Goal: Task Accomplishment & Management: Complete application form

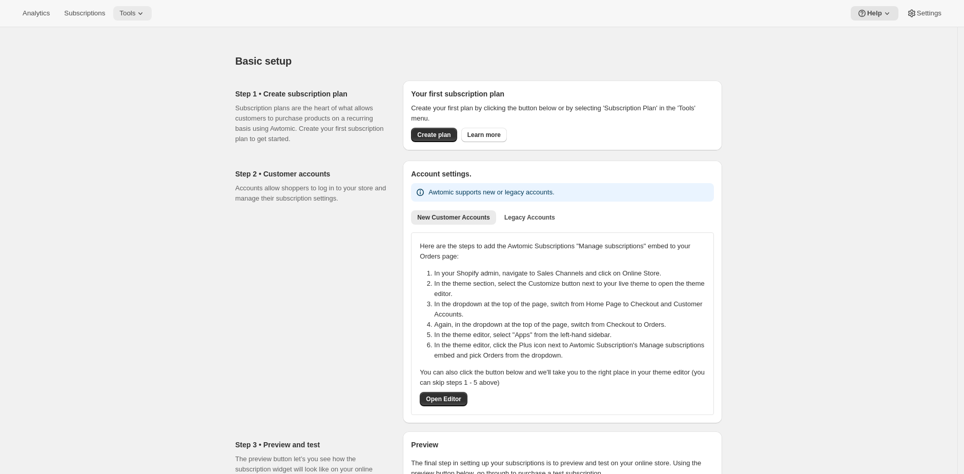
click at [135, 11] on span "Tools" at bounding box center [127, 13] width 16 height 8
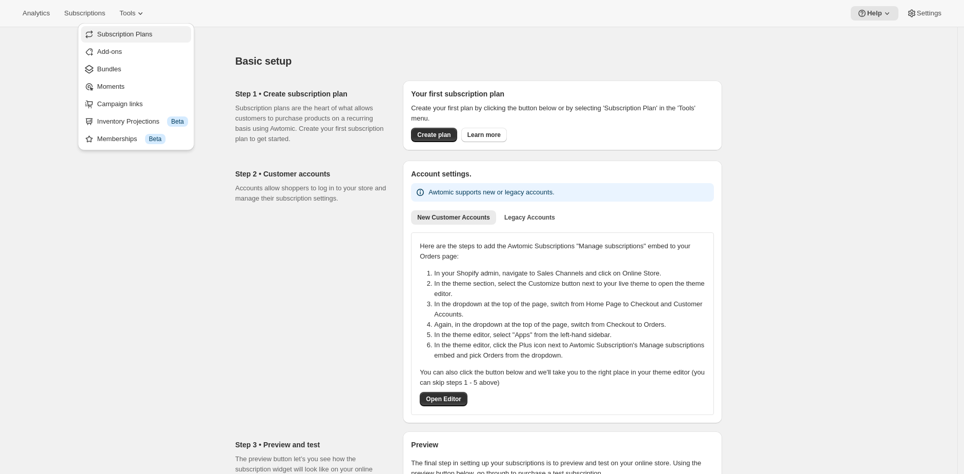
click at [172, 36] on span "Subscription Plans" at bounding box center [142, 34] width 91 height 10
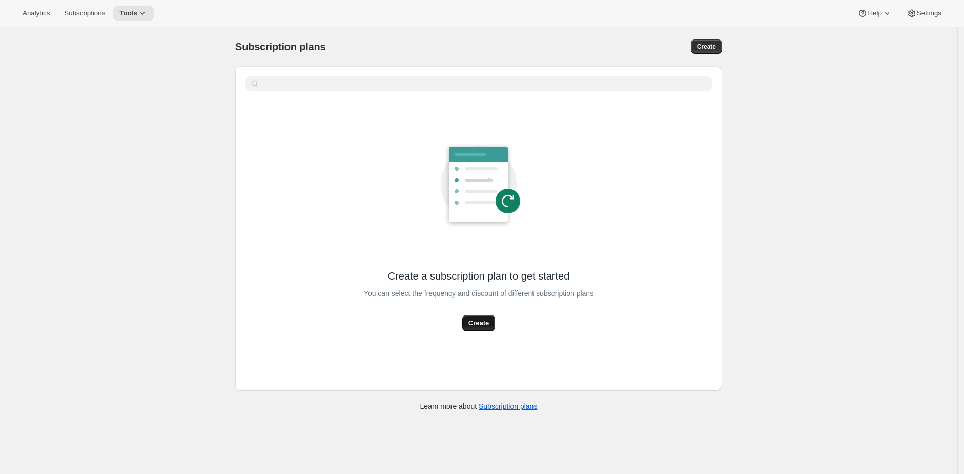
click at [489, 321] on span "Create" at bounding box center [479, 323] width 21 height 10
select select "WEEK"
select select "MONTH"
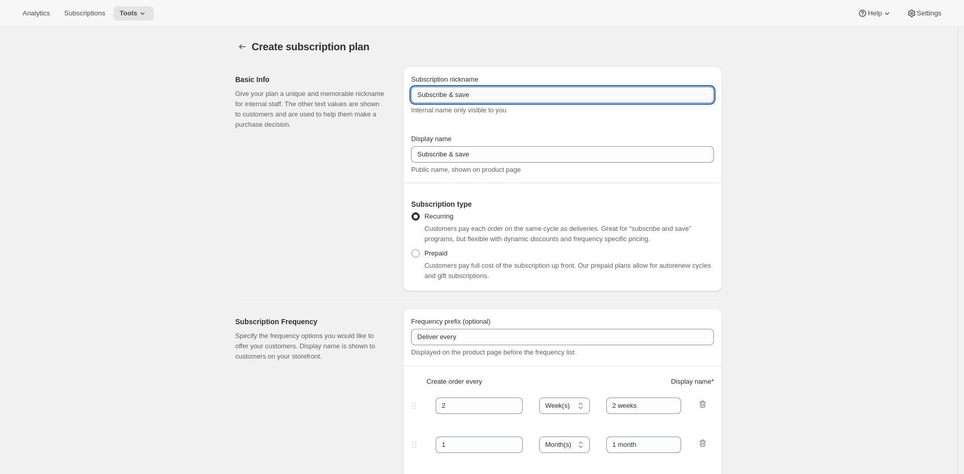
click at [537, 97] on input "Subscribe & save" at bounding box center [562, 95] width 303 height 16
type input "Flexible Membership"
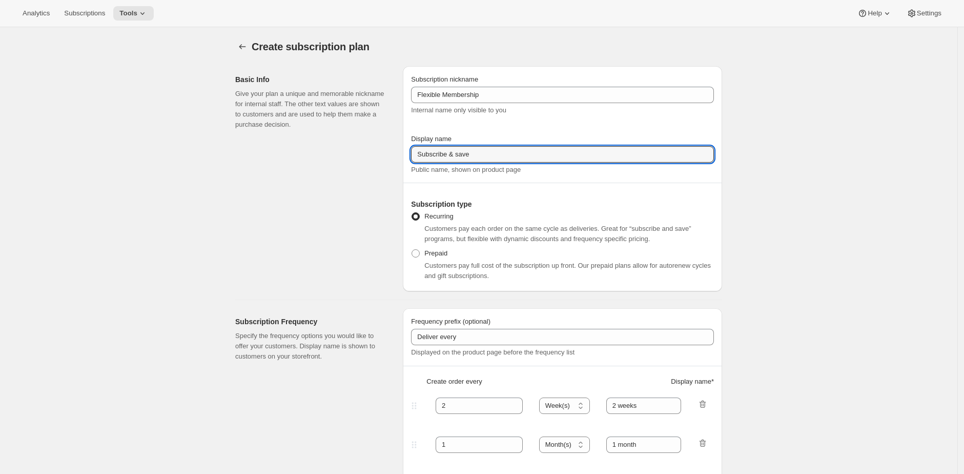
paste input "Flexible Membership"
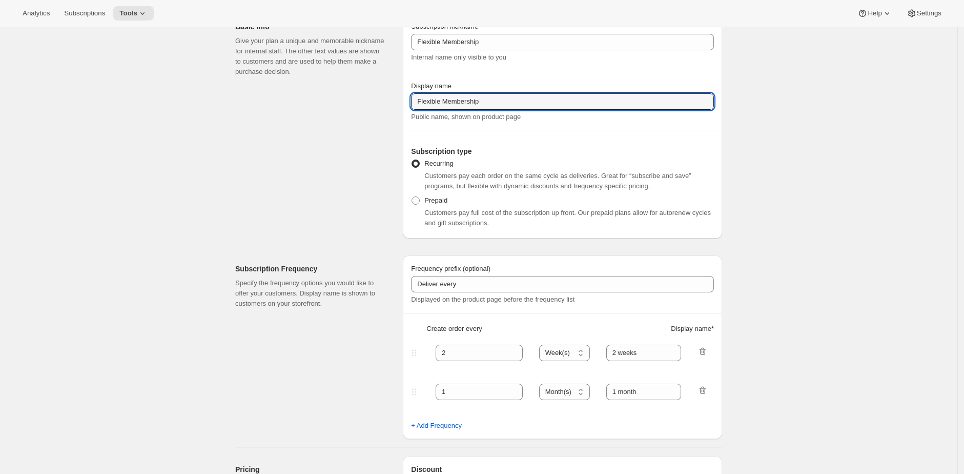
scroll to position [63, 0]
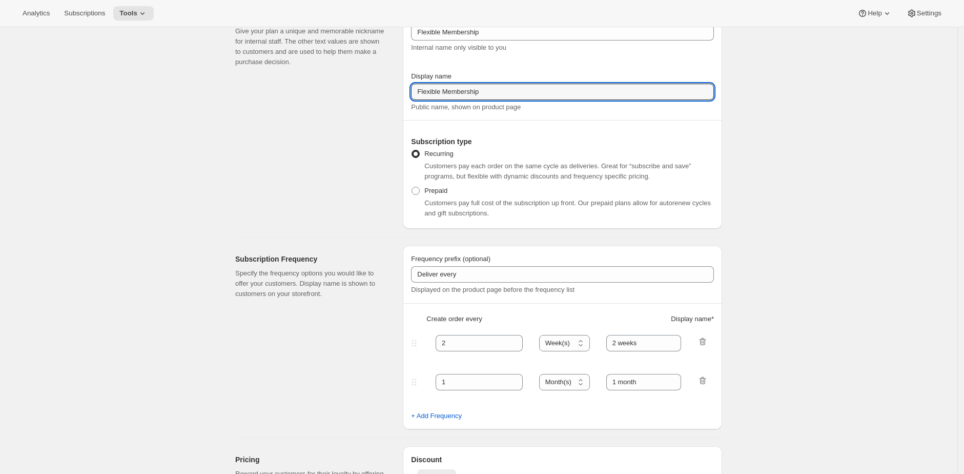
type input "Flexible Membership"
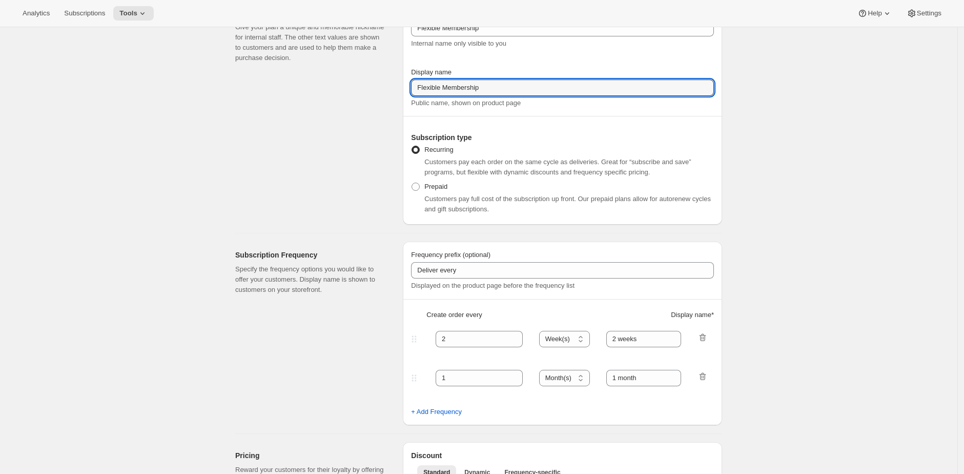
scroll to position [72, 0]
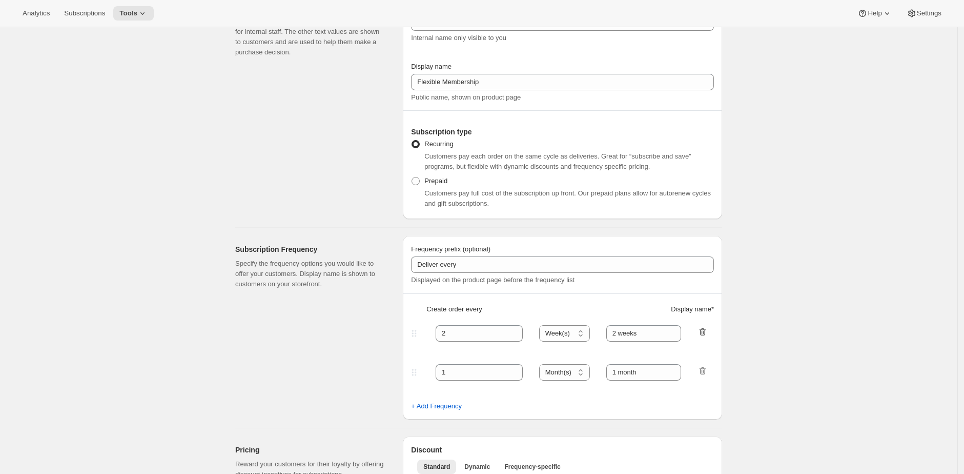
click at [706, 330] on icon "button" at bounding box center [703, 332] width 7 height 8
type input "1"
select select "MONTH"
type input "1 month"
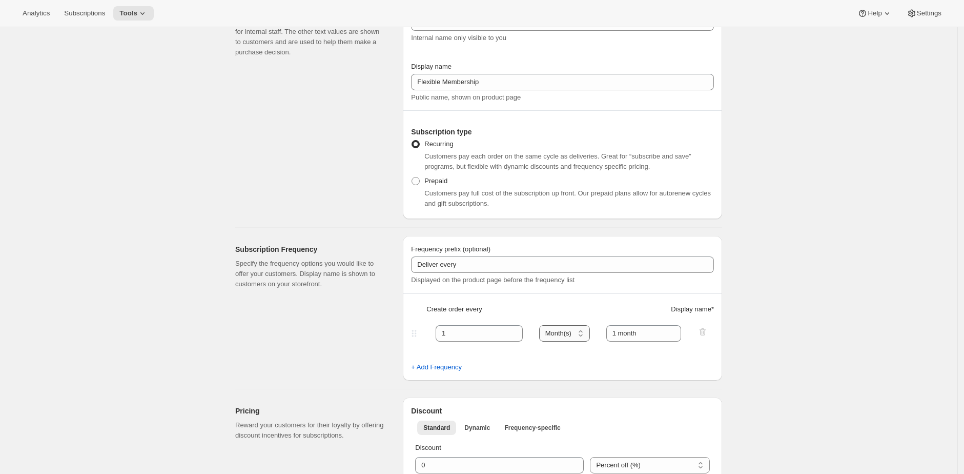
click at [586, 332] on select "Day(s) Week(s) Month(s) Year(s)" at bounding box center [564, 333] width 51 height 16
click at [543, 325] on select "Day(s) Week(s) Month(s) Year(s)" at bounding box center [564, 333] width 51 height 16
click at [513, 333] on icon at bounding box center [515, 336] width 10 height 10
type input "3"
type input "Quarter"
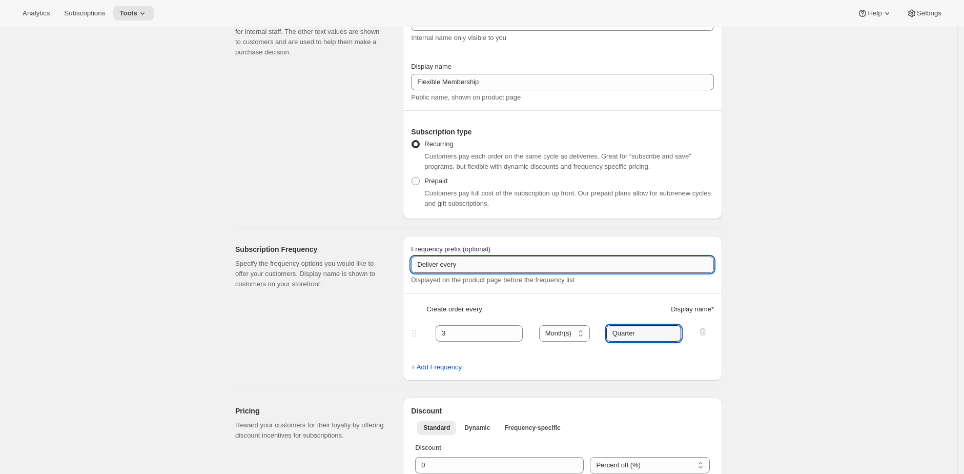
click at [452, 267] on input "Deliver every" at bounding box center [562, 264] width 303 height 16
type input "Delivered"
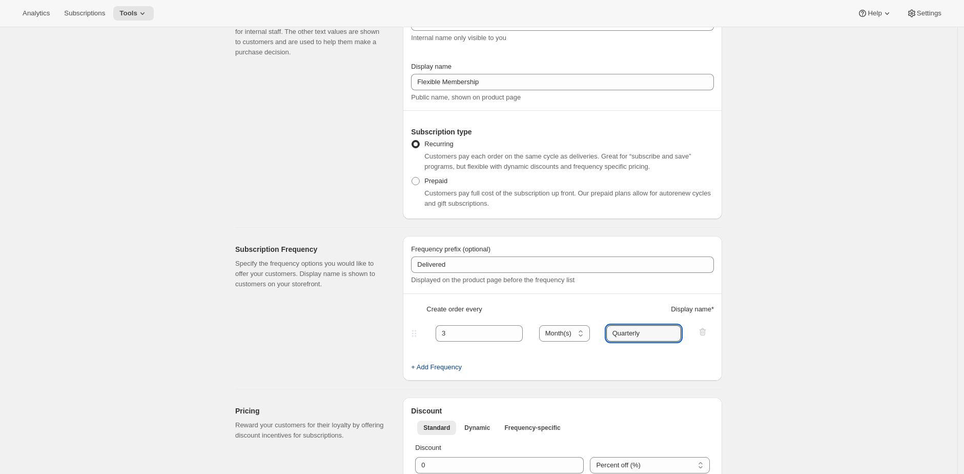
type input "Quarterly"
click at [441, 370] on span "+ Add Frequency" at bounding box center [436, 367] width 51 height 10
select select "MONTH"
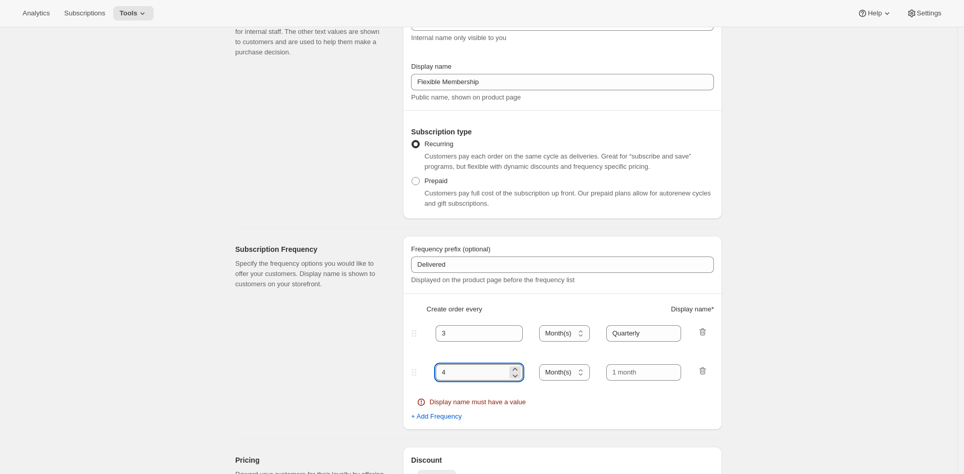
click at [487, 373] on input "4" at bounding box center [472, 372] width 72 height 16
type input "6"
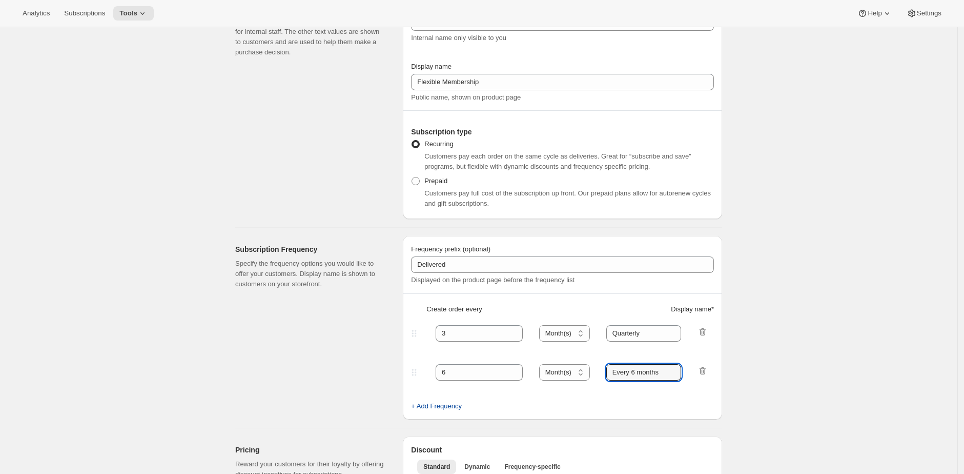
type input "Every 6 months"
click at [456, 410] on span "+ Add Frequency" at bounding box center [436, 406] width 51 height 10
select select "MONTH"
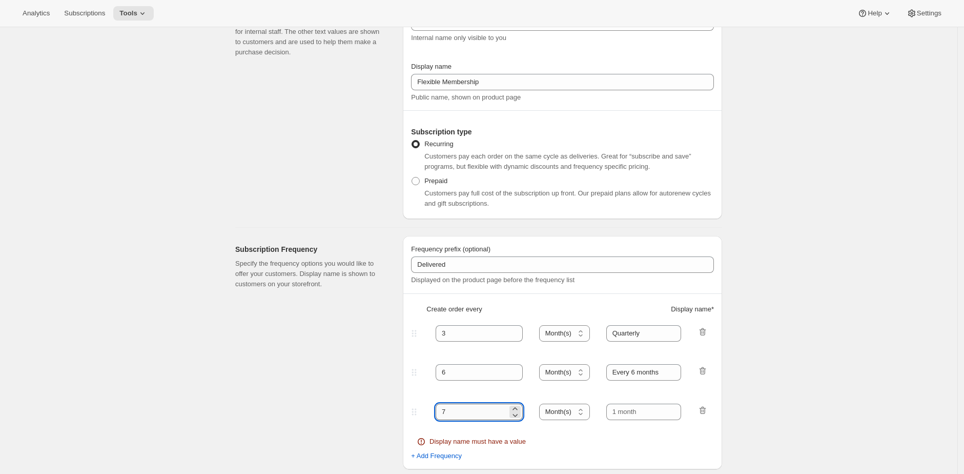
click at [457, 409] on input "7" at bounding box center [472, 411] width 72 height 16
type input "12"
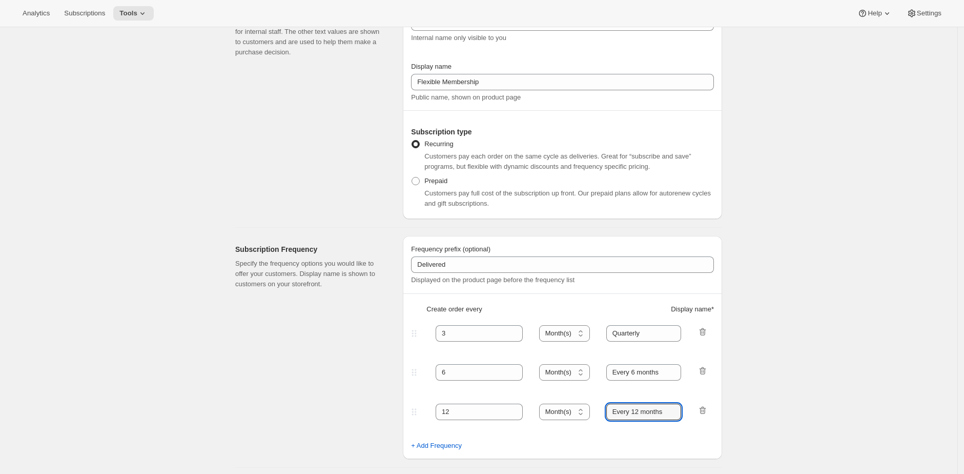
type input "Every 12 months"
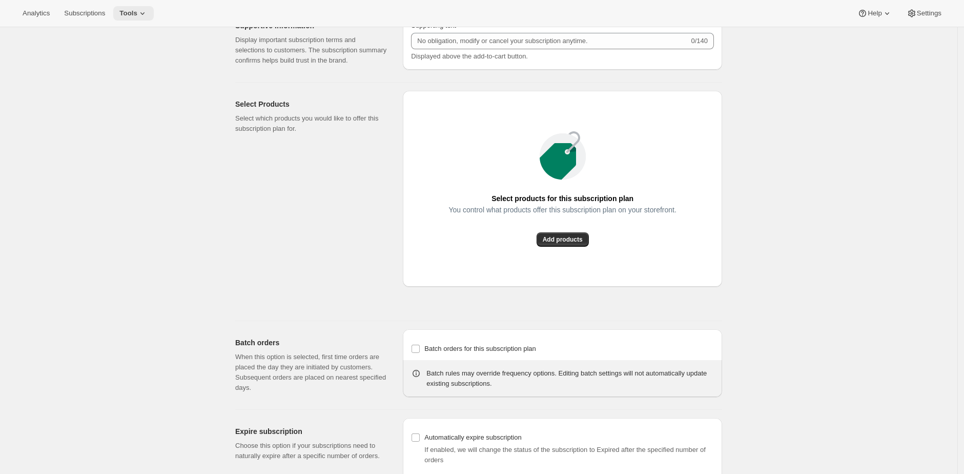
scroll to position [0, 0]
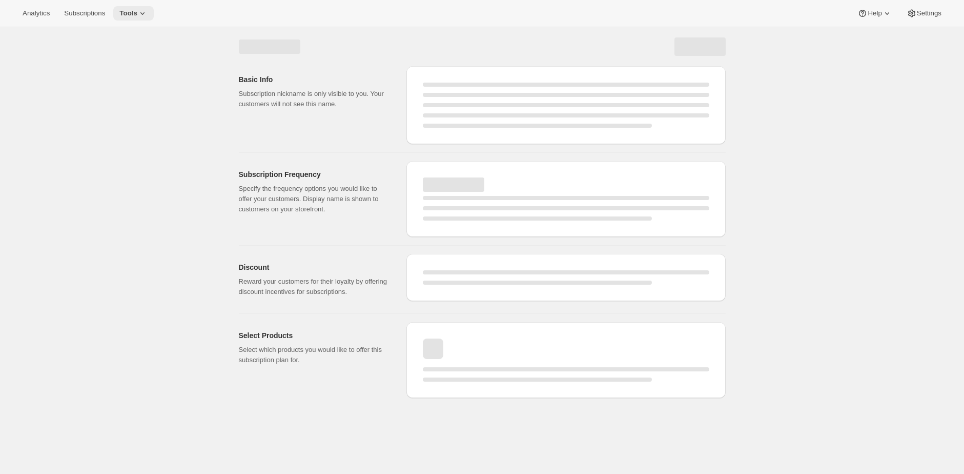
select select "WEEK"
select select "MONTH"
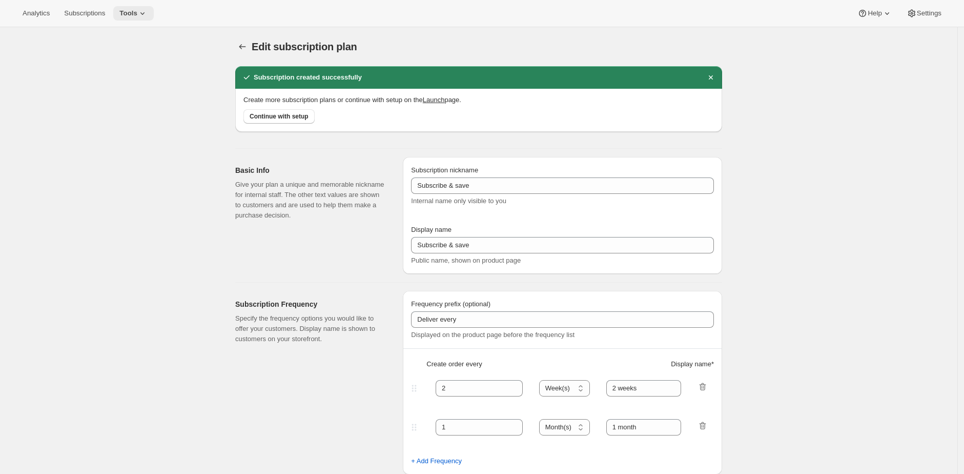
type input "Flexible Membership"
type input "Delivered"
type input "3"
select select "MONTH"
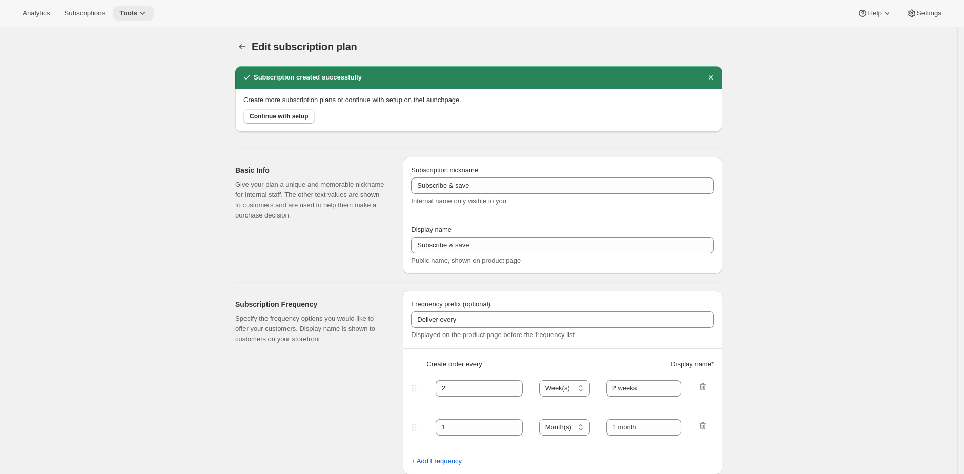
type input "Quarterly"
type input "6"
type input "Every 6 months"
select select "MONTH"
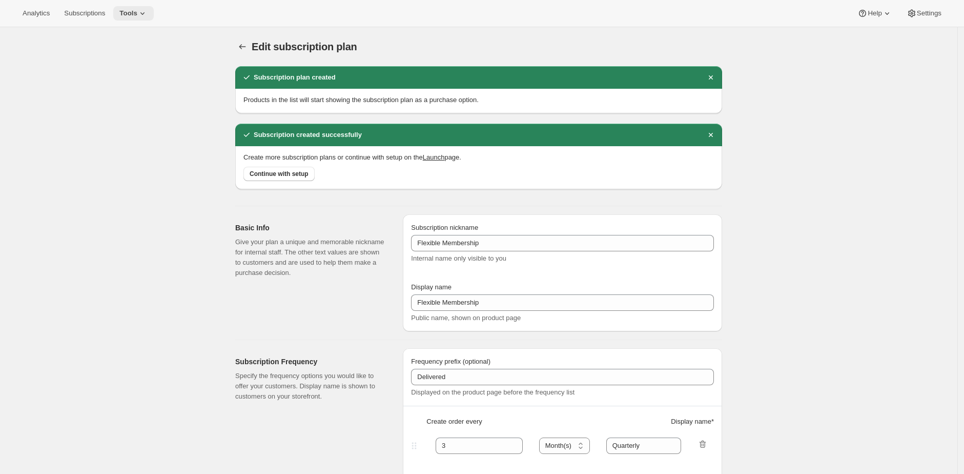
click at [136, 14] on span "Tools" at bounding box center [128, 13] width 18 height 8
drag, startPoint x: 142, startPoint y: 49, endPoint x: 140, endPoint y: 63, distance: 14.1
click at [140, 63] on ul "Subscription Plans Add-ons Bundles Moments Campaign links Inventory Projections…" at bounding box center [136, 86] width 110 height 121
click at [140, 63] on button "Bundles" at bounding box center [136, 69] width 110 height 16
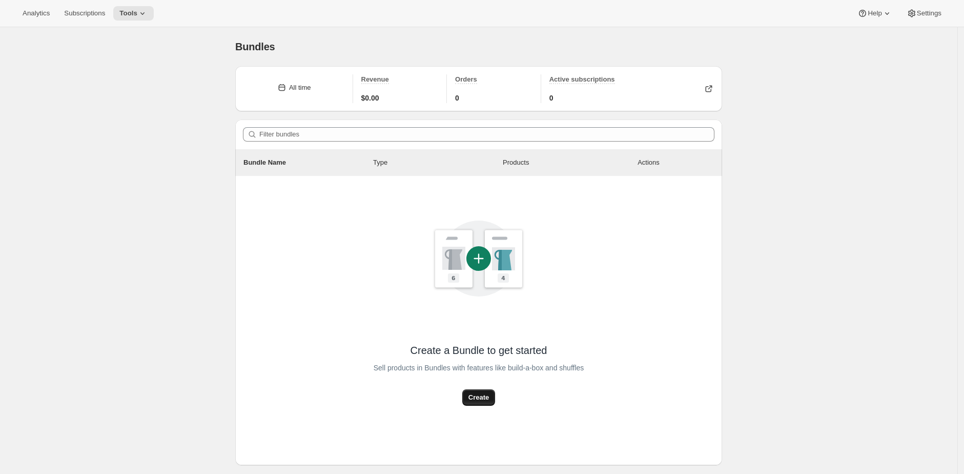
click at [488, 395] on span "Create" at bounding box center [479, 397] width 21 height 10
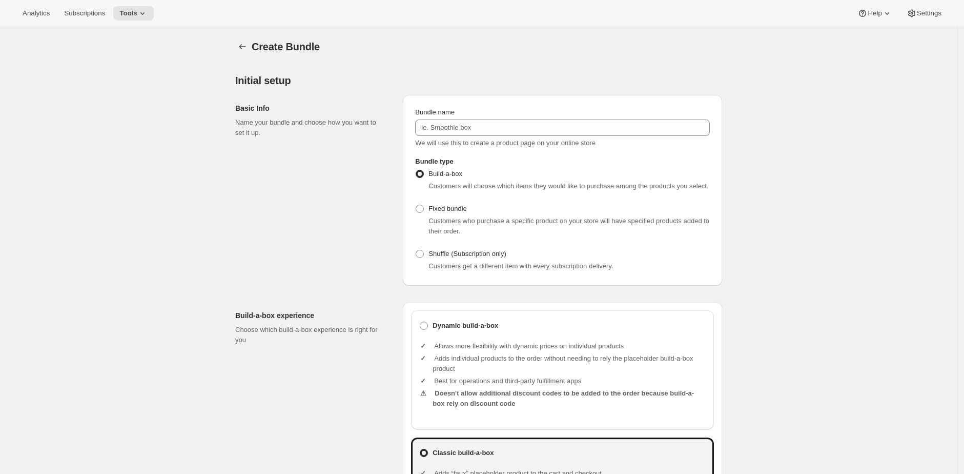
click at [516, 346] on ul "Allows more flexibility with dynamic prices on individual products Adds individ…" at bounding box center [569, 376] width 273 height 86
click at [493, 331] on b "Dynamic build-a-box" at bounding box center [466, 325] width 66 height 10
click at [420, 322] on input "Dynamic build-a-box" at bounding box center [420, 321] width 1 height 1
radio input "true"
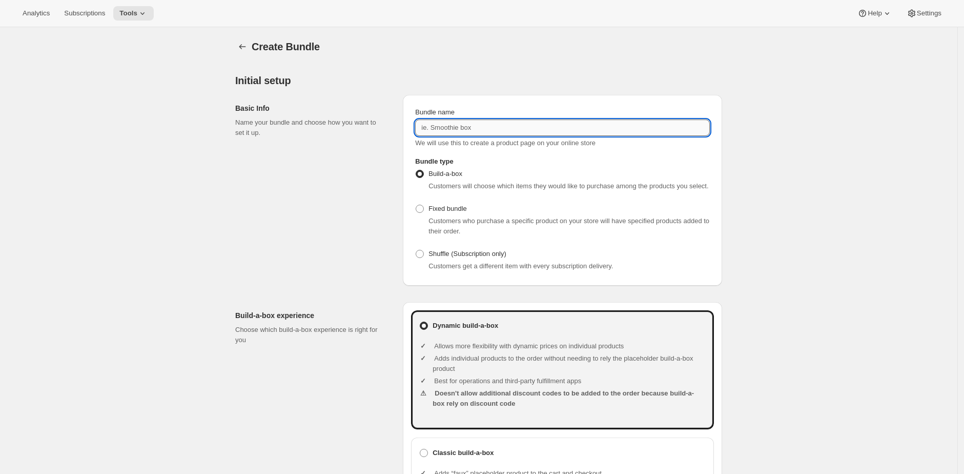
click at [577, 130] on input "Bundle name" at bounding box center [562, 127] width 295 height 16
paste input "Flexible Membership"
type input "Flexible Membership"
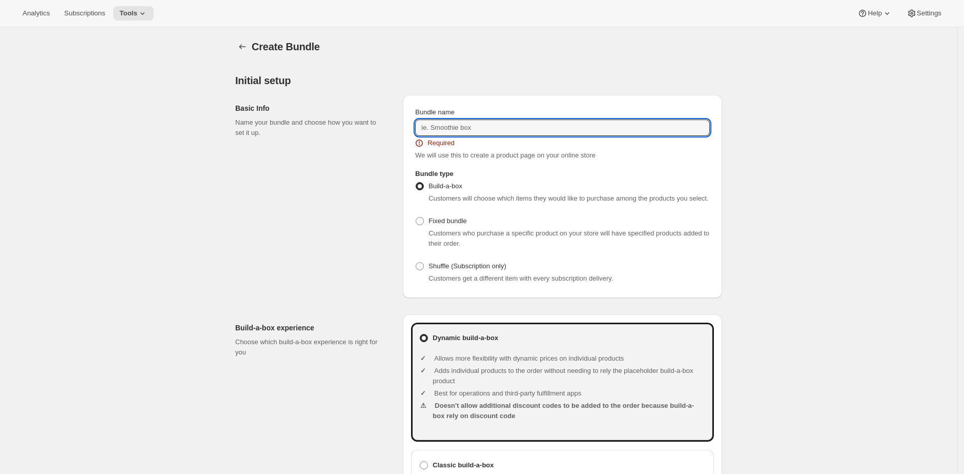
paste input "Le Debut"
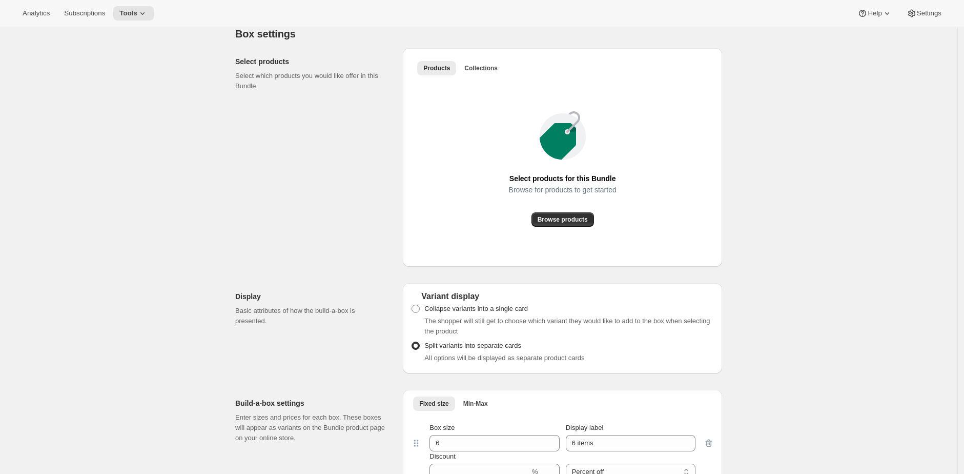
scroll to position [546, 0]
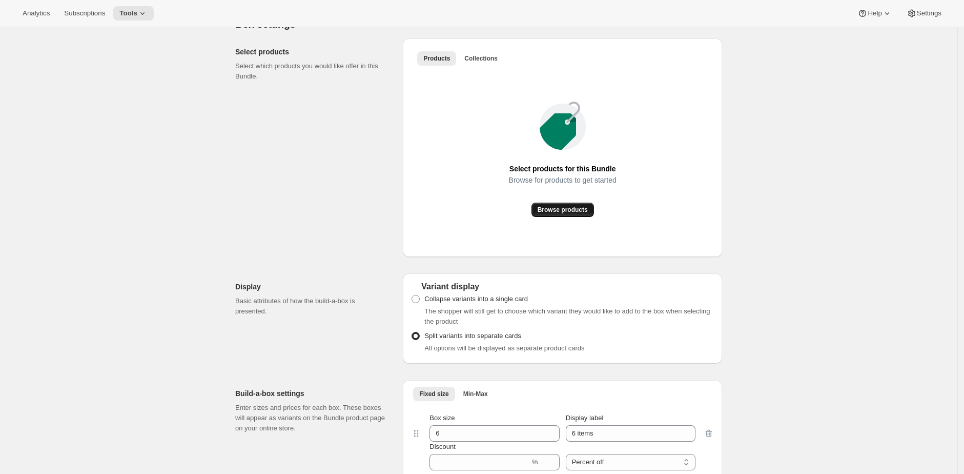
type input "Le Debut"
click at [588, 214] on span "Browse products" at bounding box center [563, 210] width 50 height 8
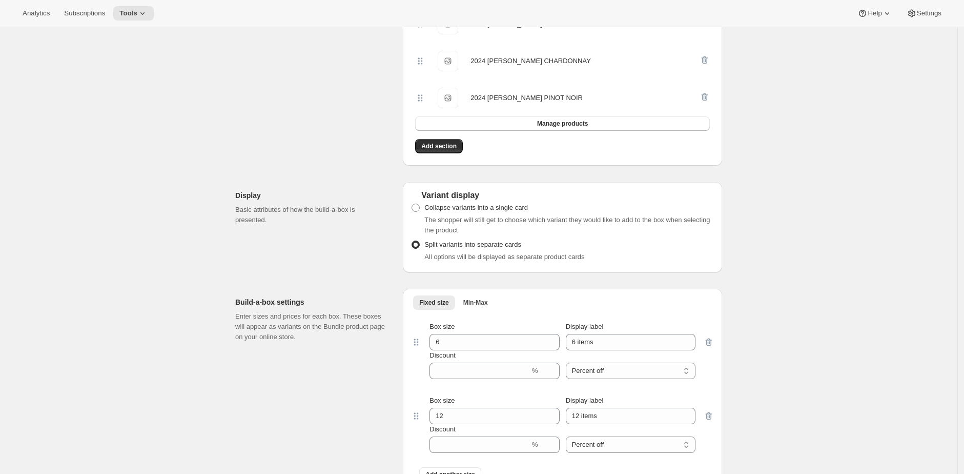
scroll to position [617, 0]
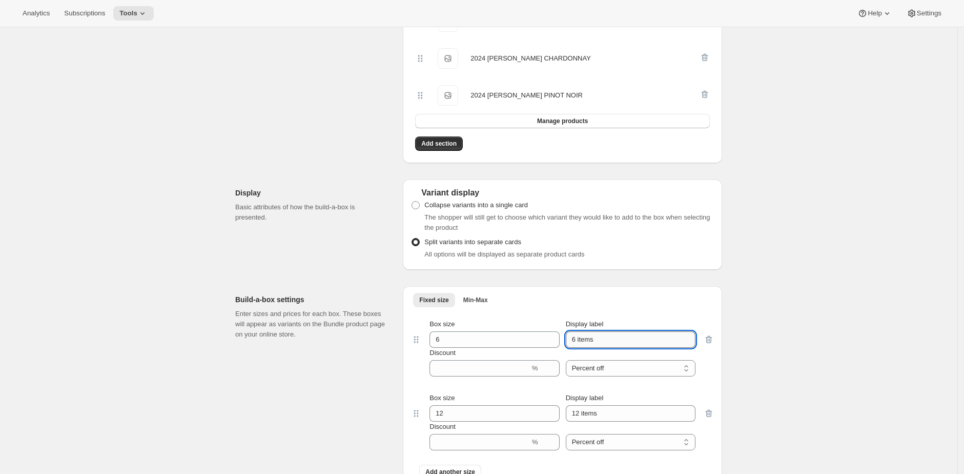
click at [586, 348] on input "6 items" at bounding box center [631, 339] width 130 height 16
type input "6 bottles"
click at [605, 421] on input "12 items" at bounding box center [631, 413] width 130 height 16
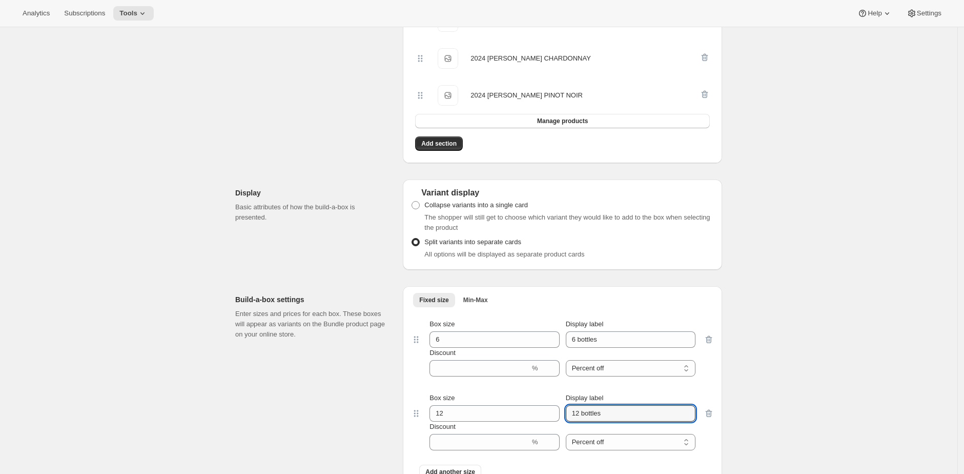
type input "12 bottles"
click at [856, 335] on div "Create Bundle. This page is ready Create Bundle Initial setup Basic Info Name y…" at bounding box center [479, 152] width 958 height 1483
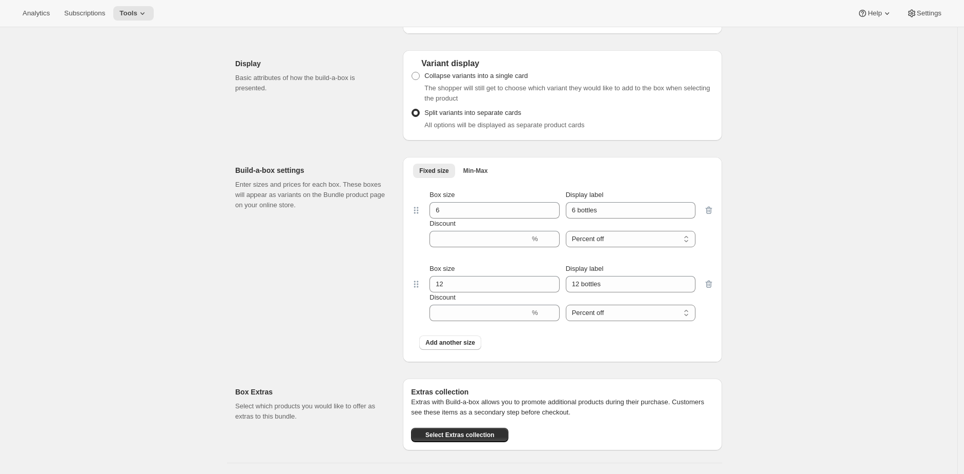
scroll to position [989, 0]
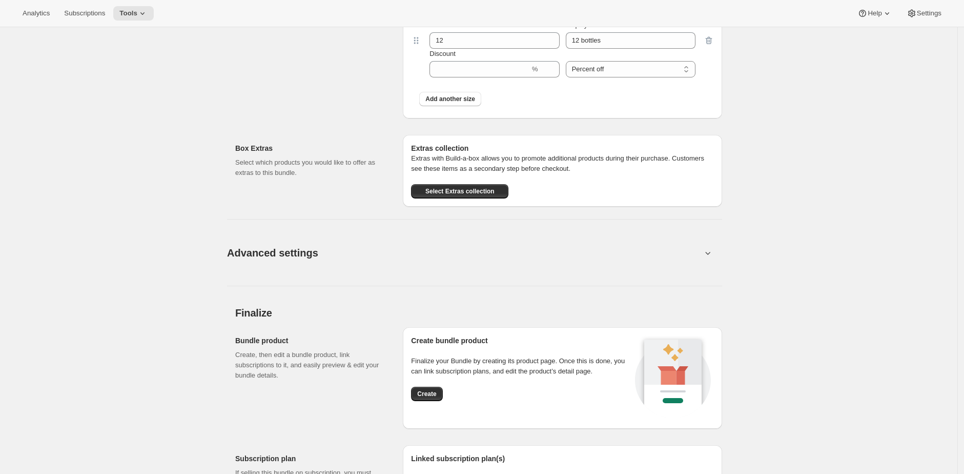
click at [680, 261] on button "Advanced settings" at bounding box center [464, 252] width 487 height 39
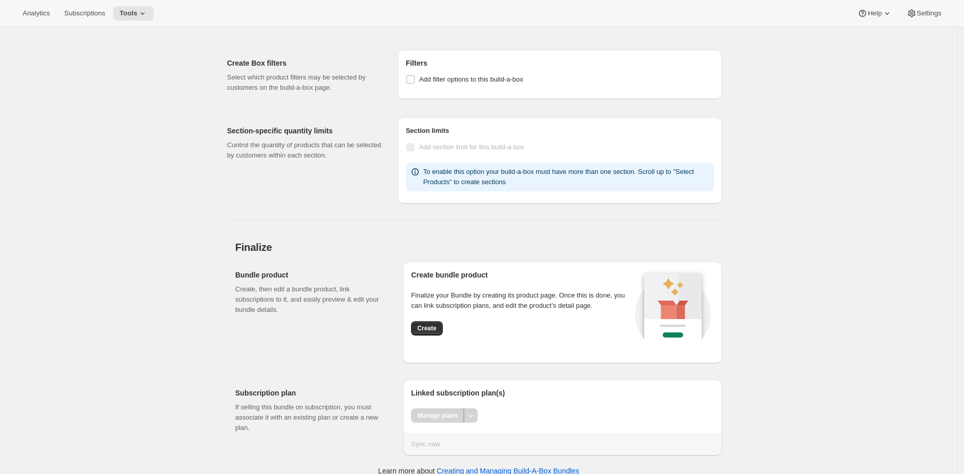
scroll to position [1254, 0]
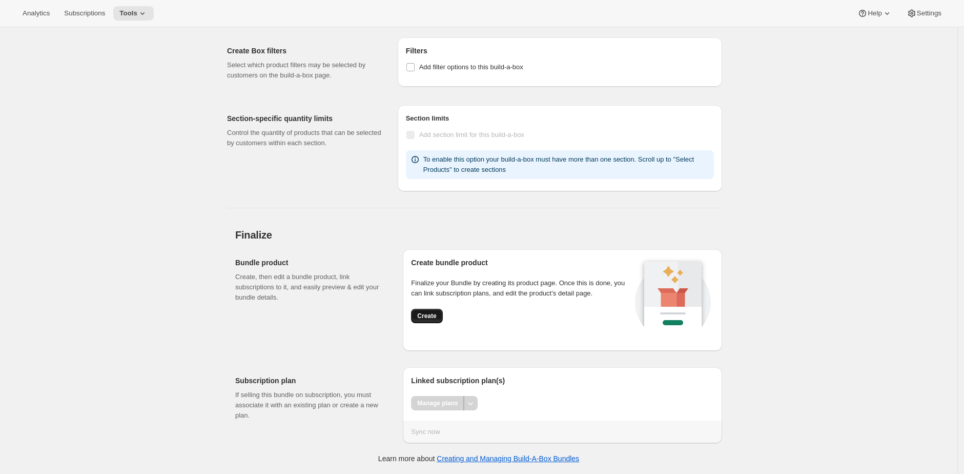
click at [432, 316] on span "Create" at bounding box center [426, 316] width 19 height 8
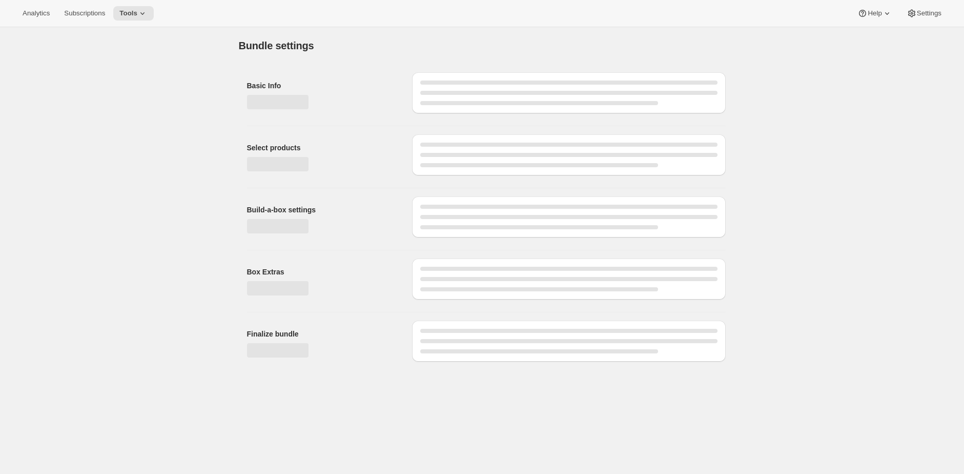
scroll to position [0, 0]
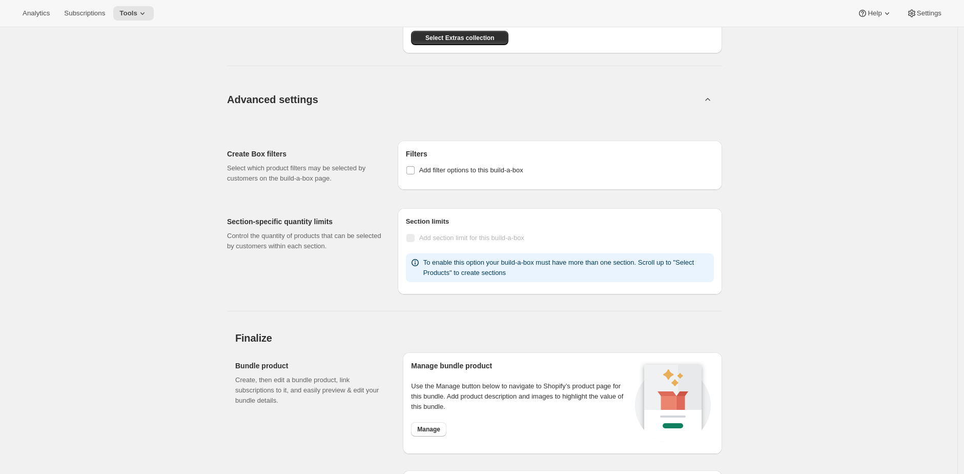
scroll to position [954, 0]
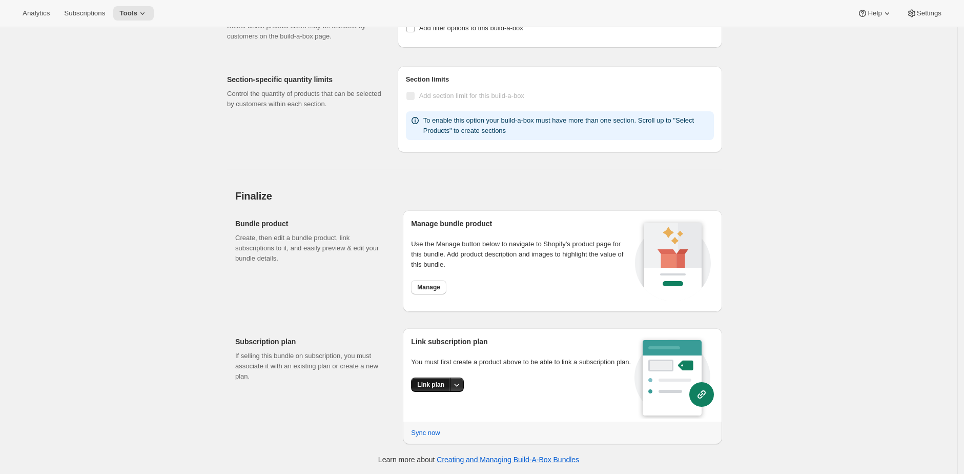
click at [436, 389] on button "Link plan" at bounding box center [430, 384] width 39 height 14
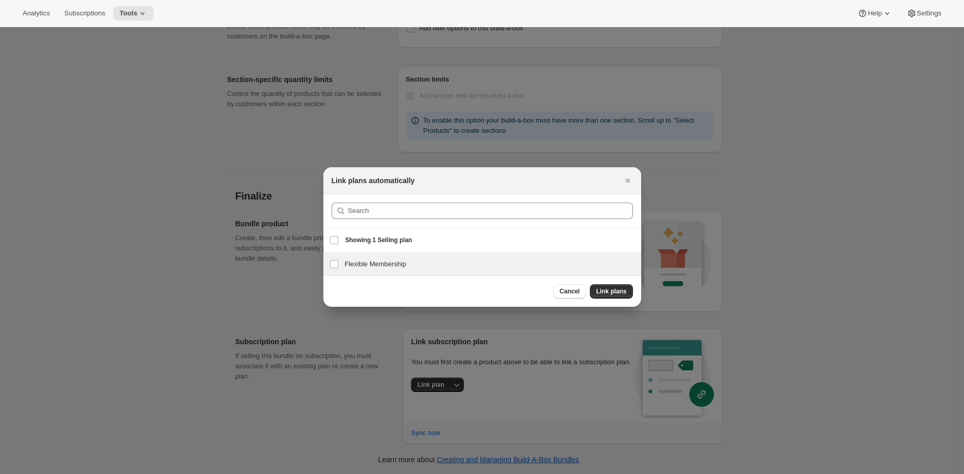
click at [412, 267] on h3 "Flexible Membership" at bounding box center [490, 264] width 290 height 10
checkbox input "true"
click at [626, 294] on button "Link plans" at bounding box center [611, 291] width 43 height 14
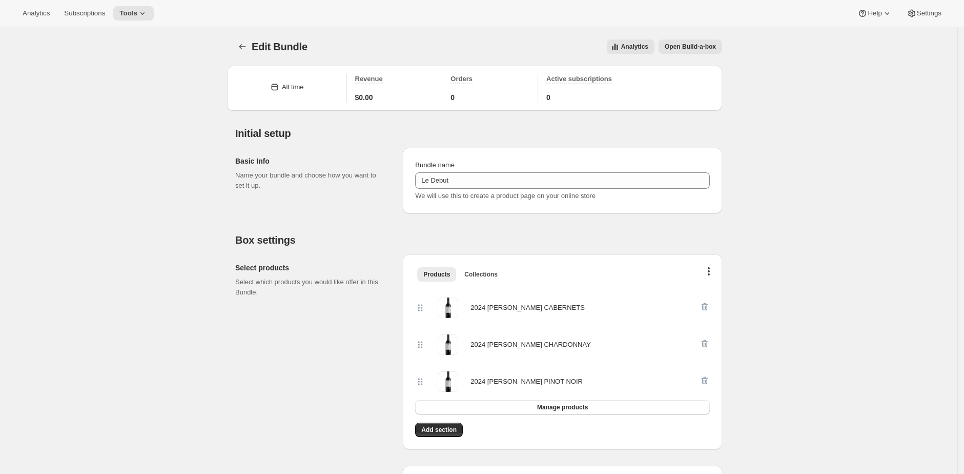
scroll to position [962, 0]
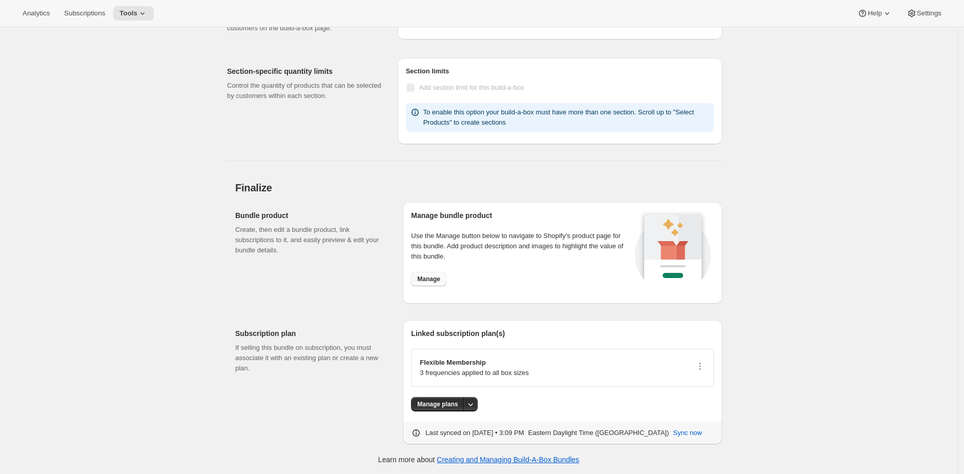
click at [445, 278] on button "Manage" at bounding box center [428, 279] width 35 height 14
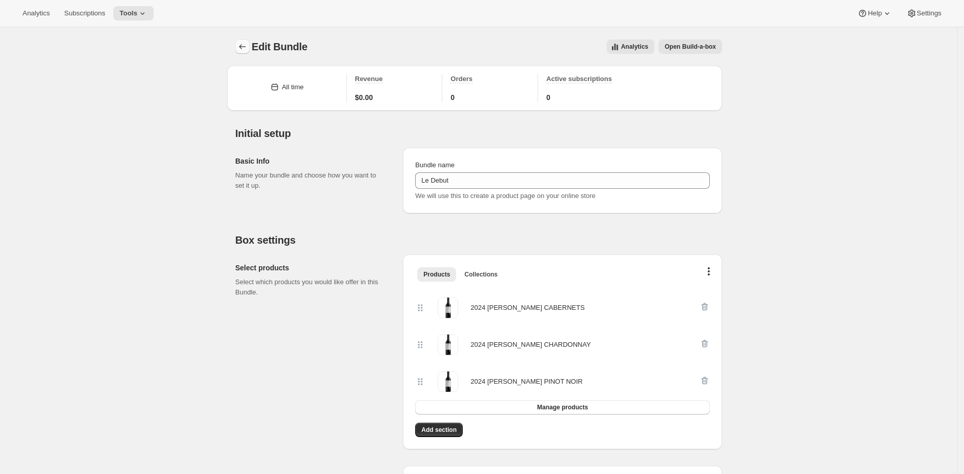
click at [247, 49] on icon "Bundles" at bounding box center [242, 47] width 10 height 10
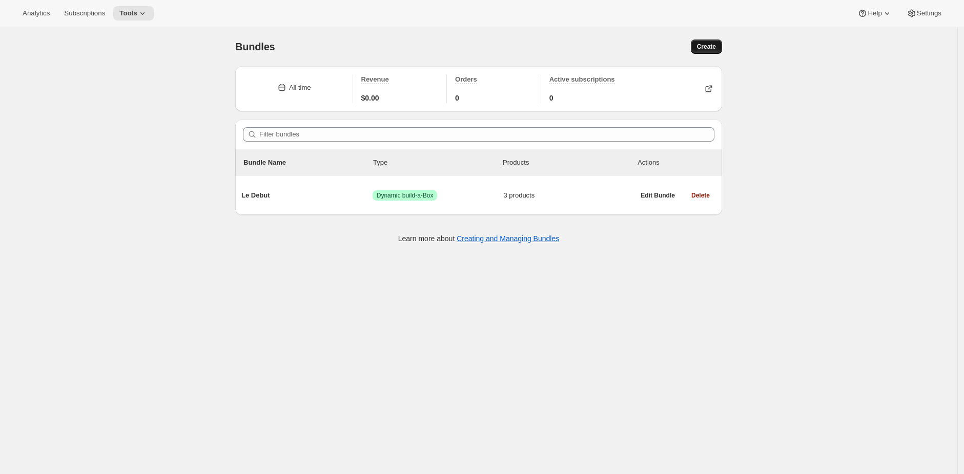
click at [707, 47] on span "Create" at bounding box center [706, 47] width 19 height 8
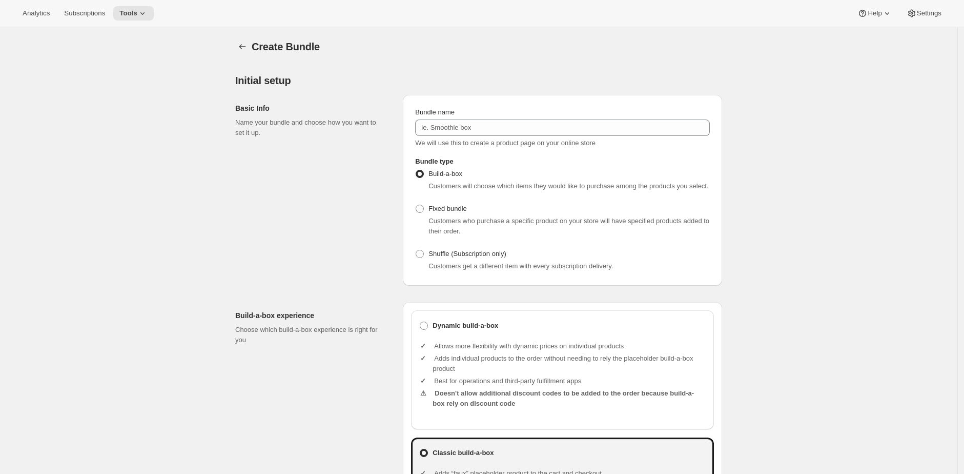
click at [501, 118] on div "Bundle name We will use this to create a product page on your online store" at bounding box center [562, 127] width 295 height 41
click at [512, 128] on input "Bundle name" at bounding box center [562, 127] width 295 height 16
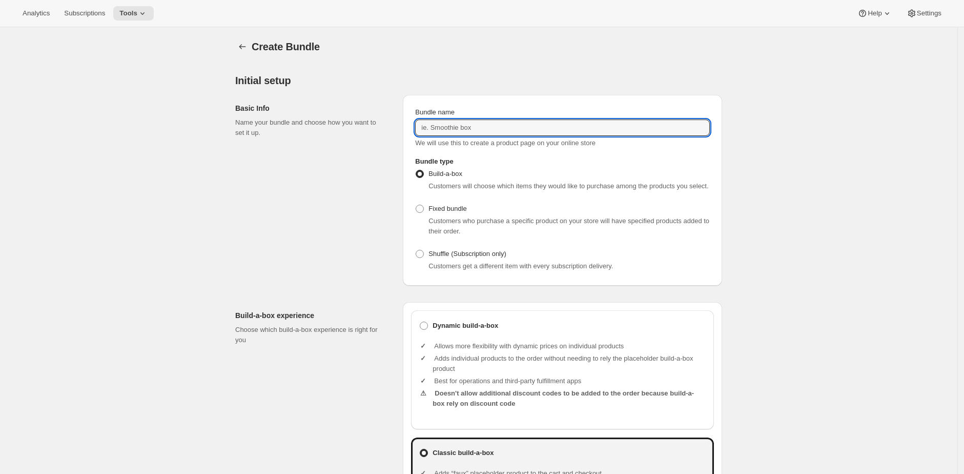
paste input "L’Héritage"
type input "L’Héritage"
click at [475, 331] on b "Dynamic build-a-box" at bounding box center [466, 325] width 66 height 10
click at [420, 322] on input "Dynamic build-a-box" at bounding box center [420, 321] width 1 height 1
radio input "true"
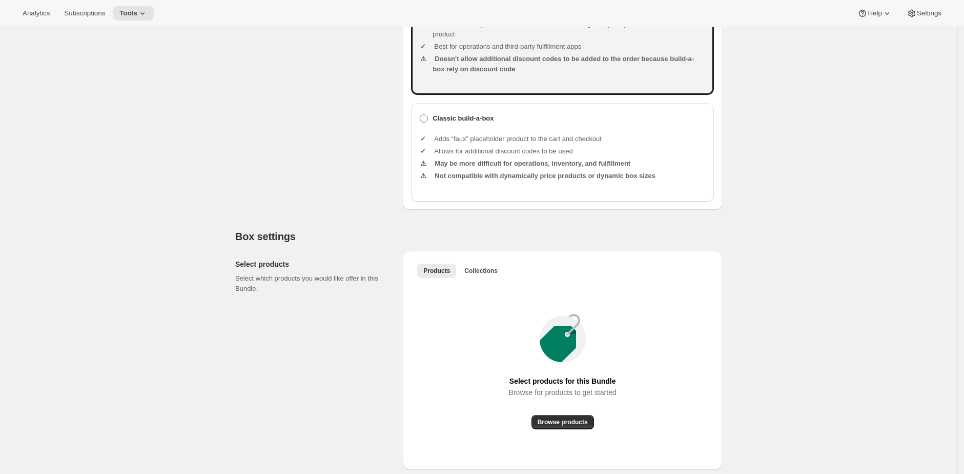
scroll to position [345, 0]
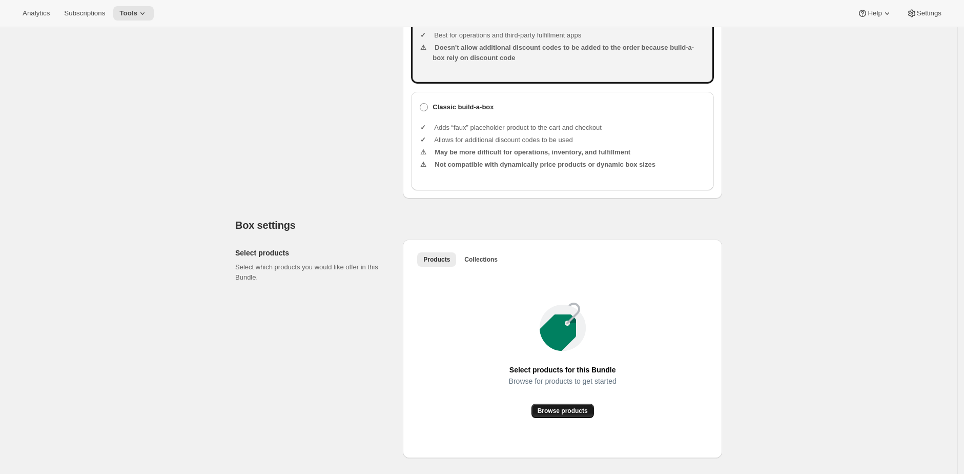
click at [569, 415] on button "Browse products" at bounding box center [563, 410] width 63 height 14
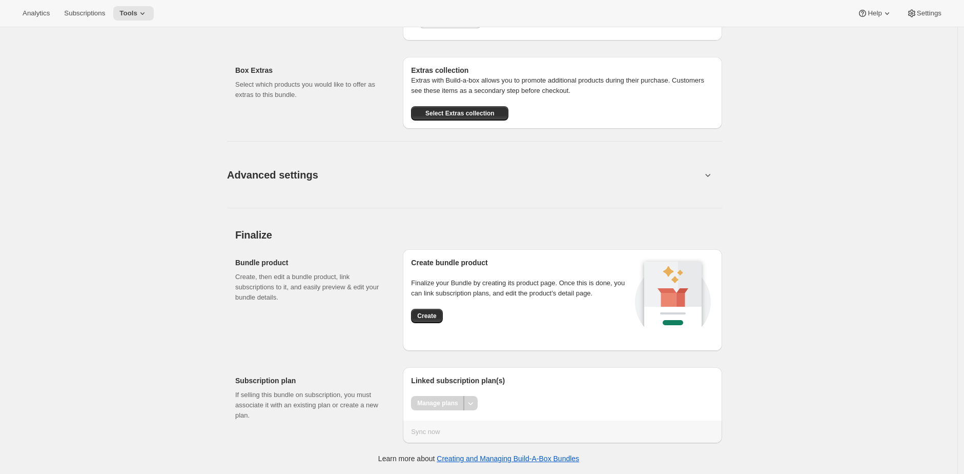
scroll to position [702, 0]
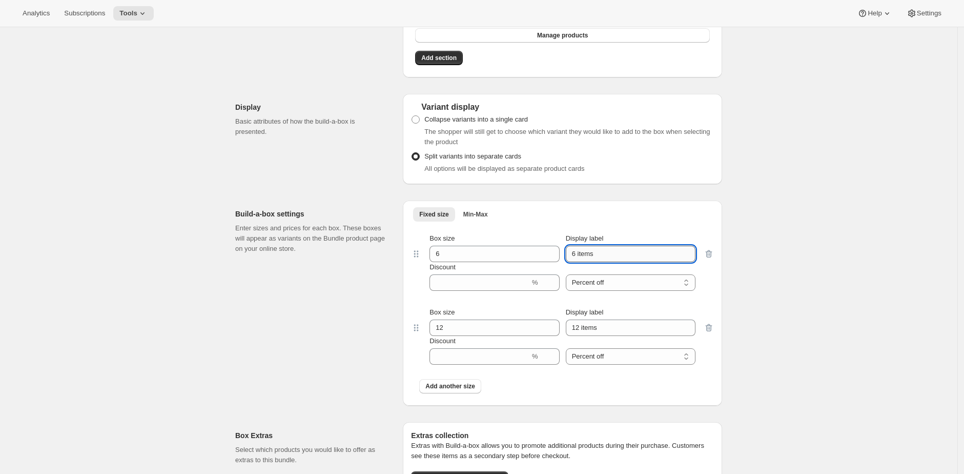
click at [588, 262] on input "6 items" at bounding box center [631, 254] width 130 height 16
type input "6 bottles"
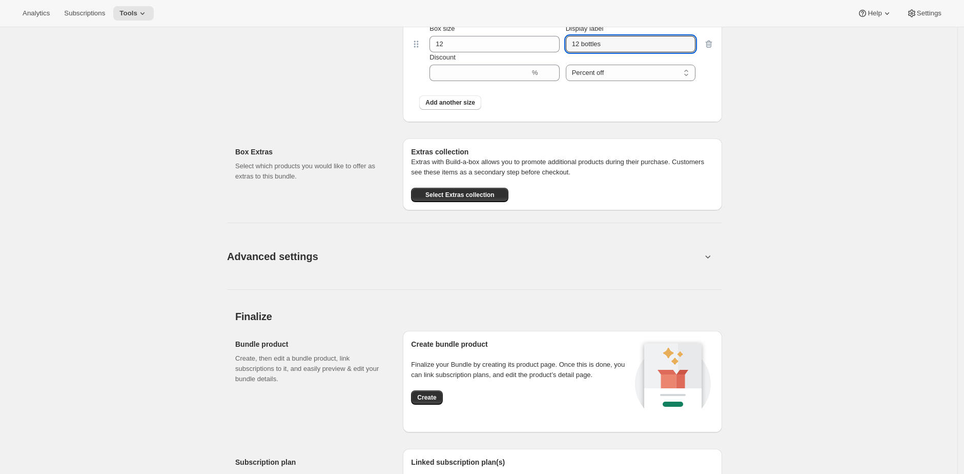
scroll to position [1076, 0]
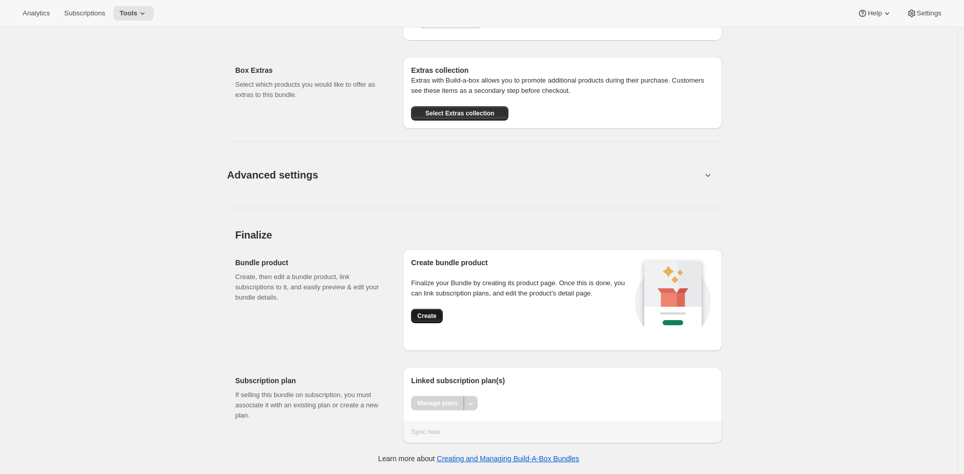
type input "12 bottles"
click at [437, 312] on button "Create" at bounding box center [426, 316] width 31 height 14
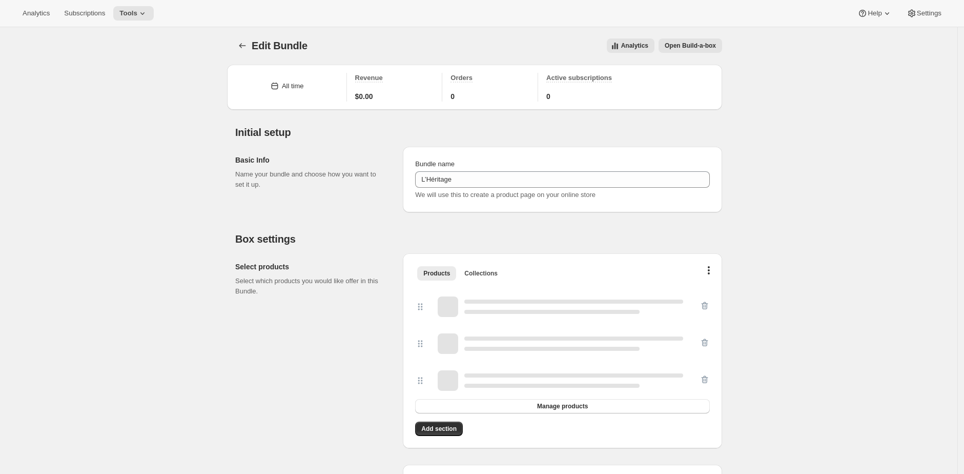
scroll to position [776, 0]
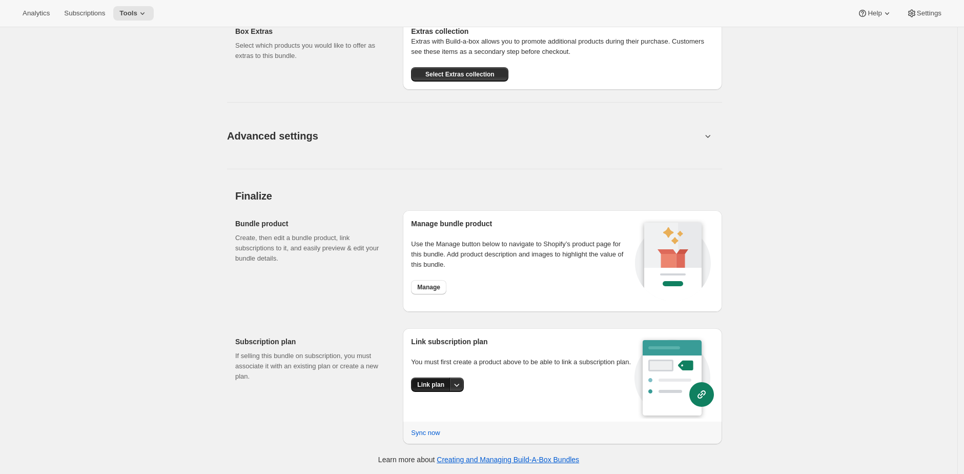
click at [434, 389] on span "Link plan" at bounding box center [430, 384] width 27 height 8
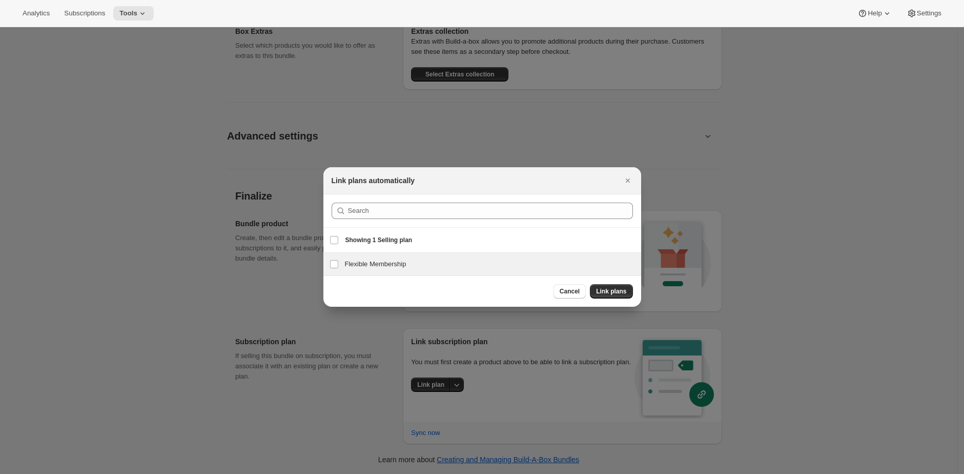
click at [399, 265] on h3 "Flexible Membership" at bounding box center [490, 264] width 290 height 10
checkbox input "true"
click at [622, 293] on span "Link plans" at bounding box center [611, 291] width 30 height 8
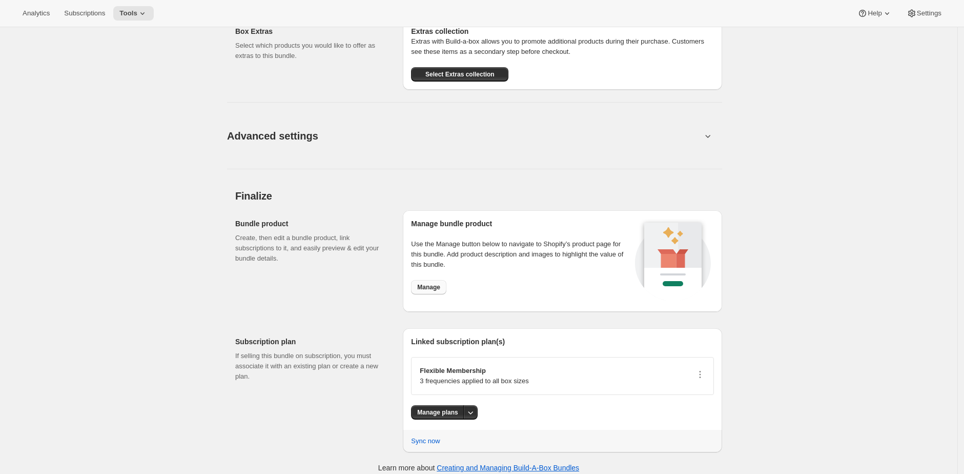
click at [438, 286] on span "Manage" at bounding box center [428, 287] width 23 height 8
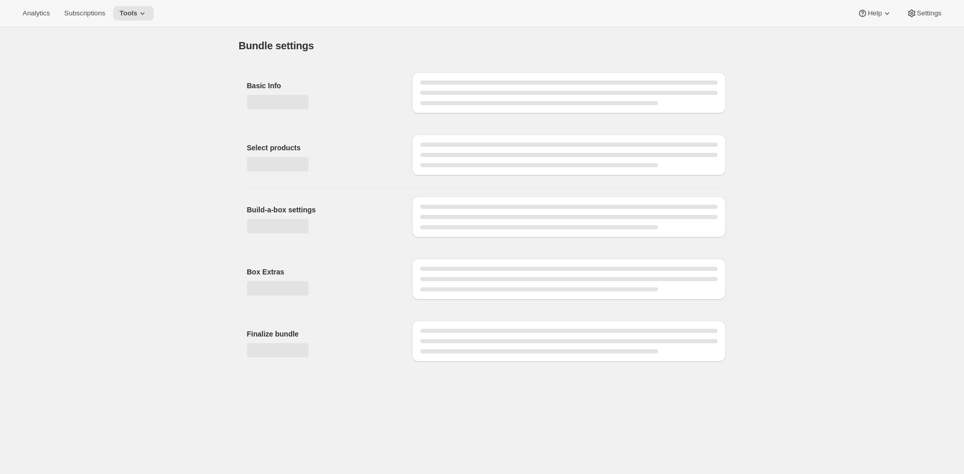
scroll to position [0, 0]
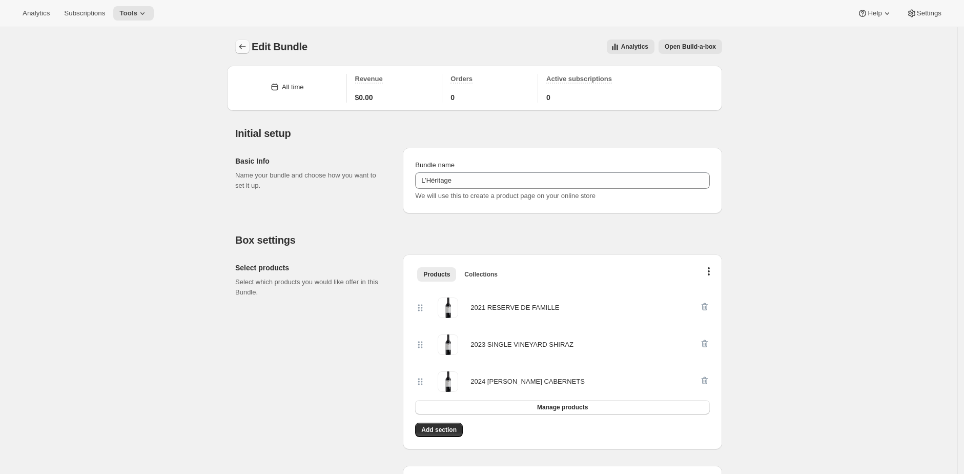
click at [244, 45] on icon "Bundles" at bounding box center [242, 46] width 7 height 5
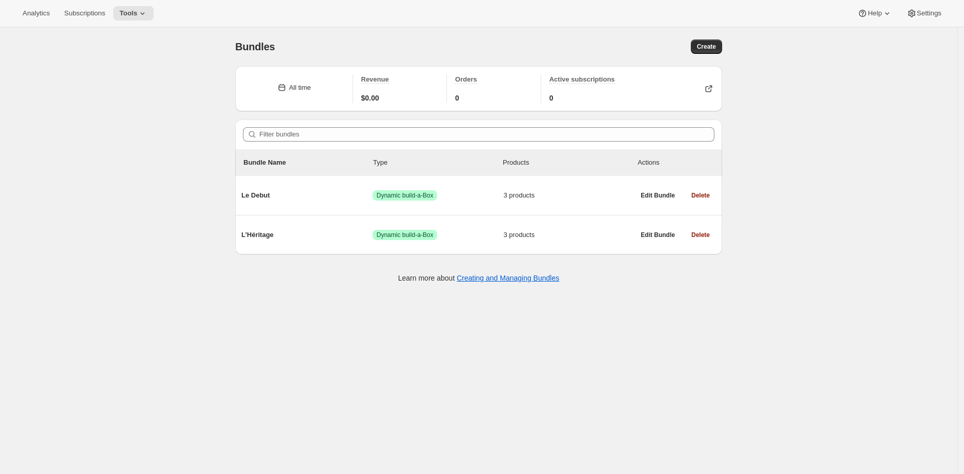
click at [685, 45] on div "Create" at bounding box center [604, 46] width 235 height 14
click at [712, 44] on span "Create" at bounding box center [706, 47] width 19 height 8
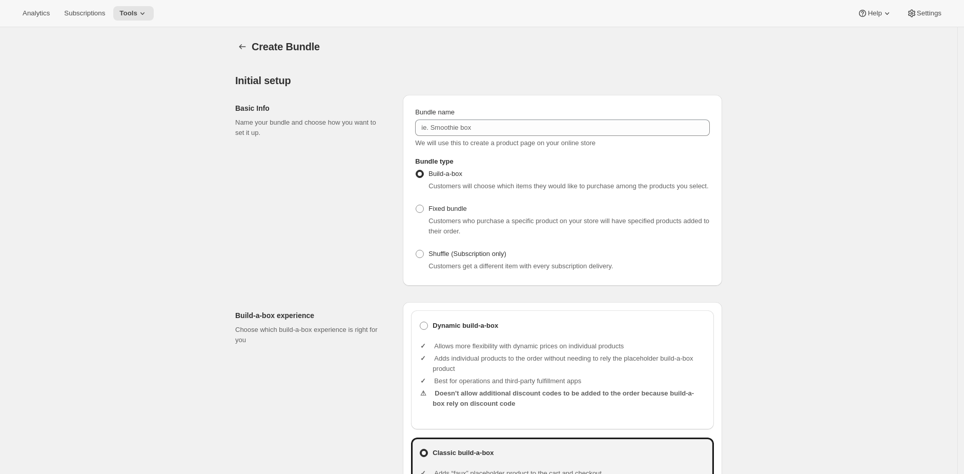
click at [547, 118] on div "Bundle name We will use this to create a product page on your online store" at bounding box center [562, 127] width 295 height 41
click at [546, 124] on input "Bundle name" at bounding box center [562, 127] width 295 height 16
paste input "La Vie en Rosé"
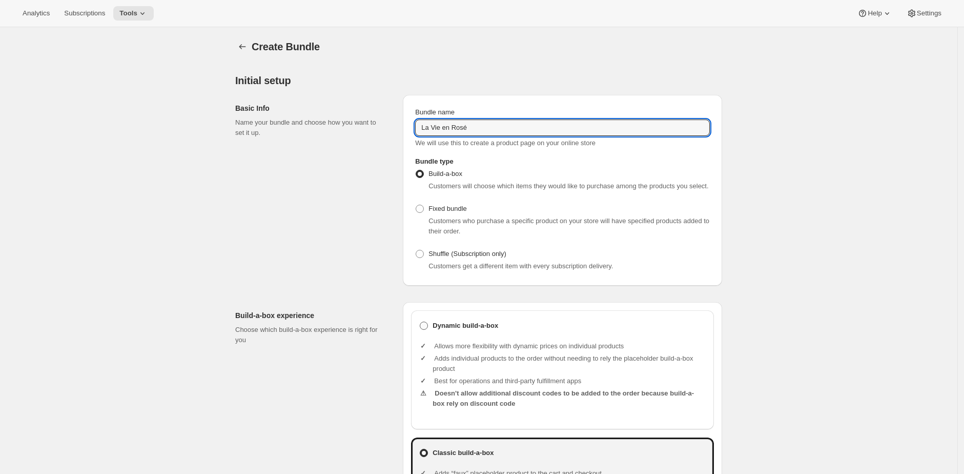
type input "La Vie en Rosé"
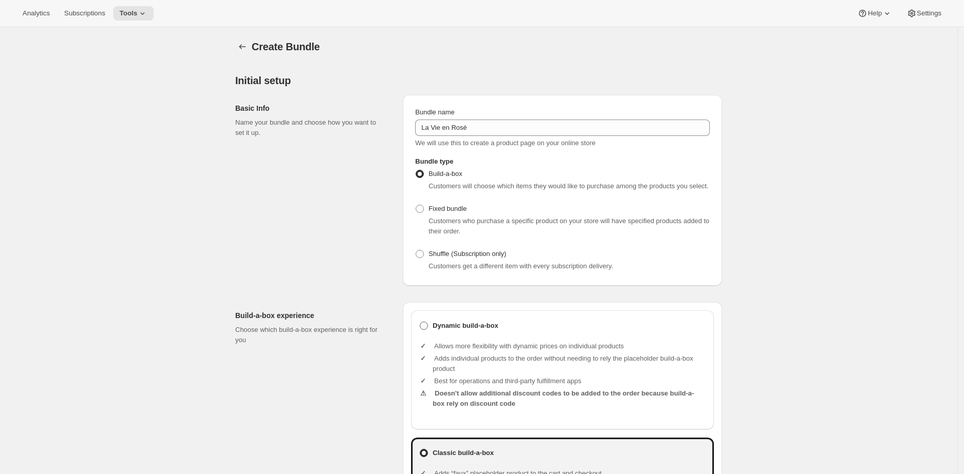
click at [476, 331] on b "Dynamic build-a-box" at bounding box center [466, 325] width 66 height 10
click at [420, 322] on input "Dynamic build-a-box" at bounding box center [420, 321] width 1 height 1
radio input "true"
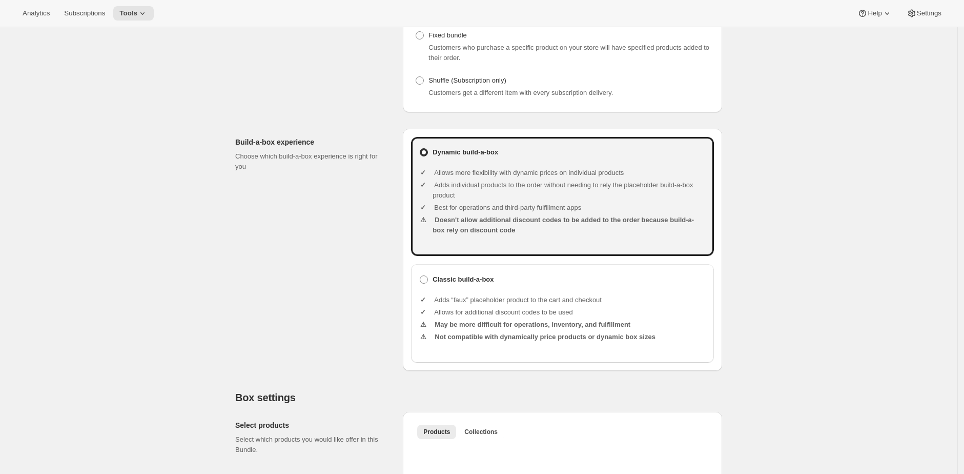
scroll to position [421, 0]
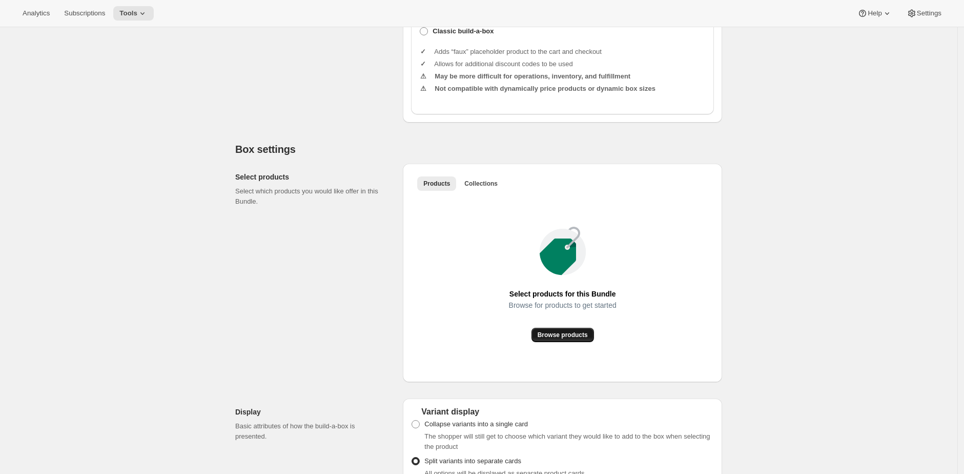
click at [562, 339] on button "Browse products" at bounding box center [563, 335] width 63 height 14
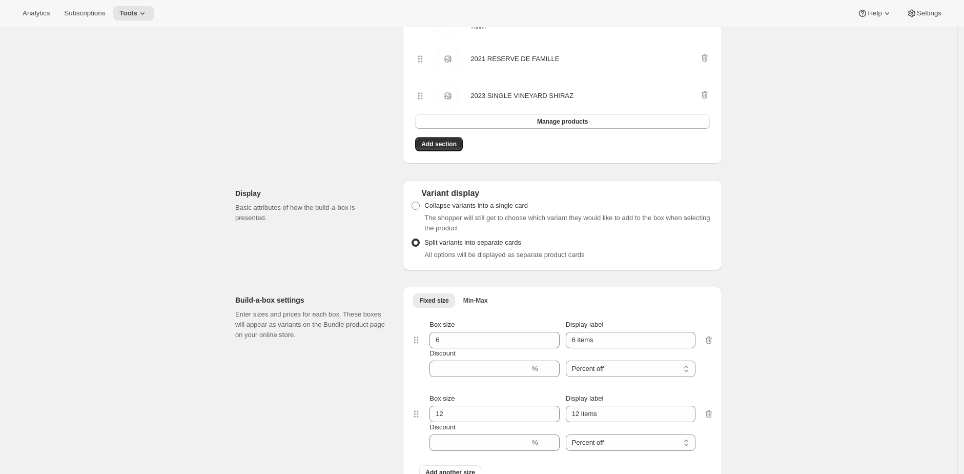
scroll to position [806, 0]
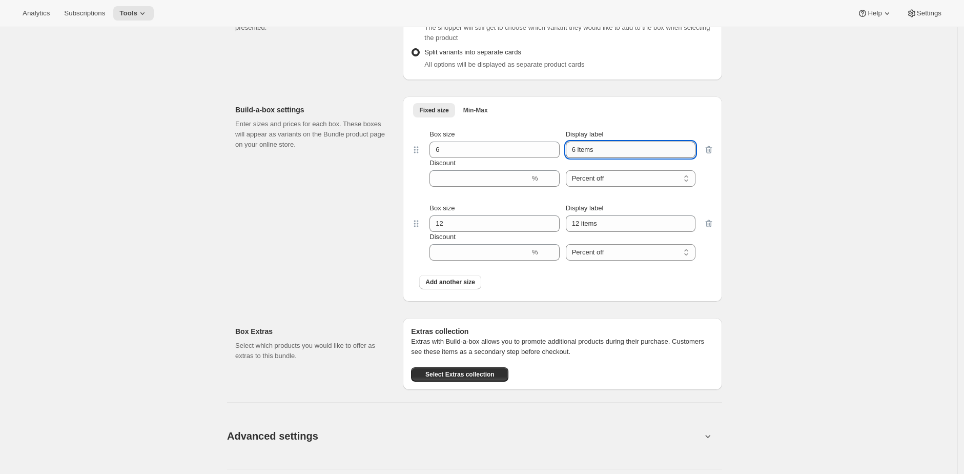
click at [644, 154] on input "6 items" at bounding box center [631, 149] width 130 height 16
type input "6 bottles`"
type input "6 bottles"
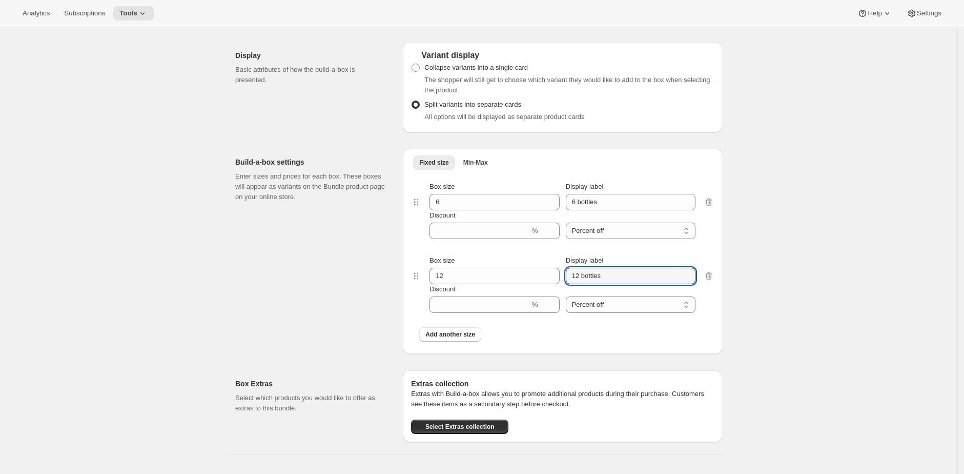
scroll to position [954, 0]
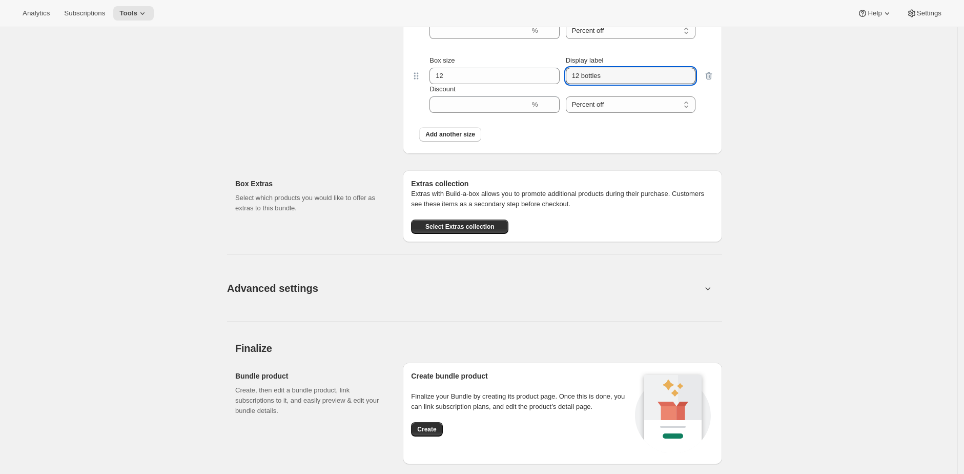
type input "12 bottles"
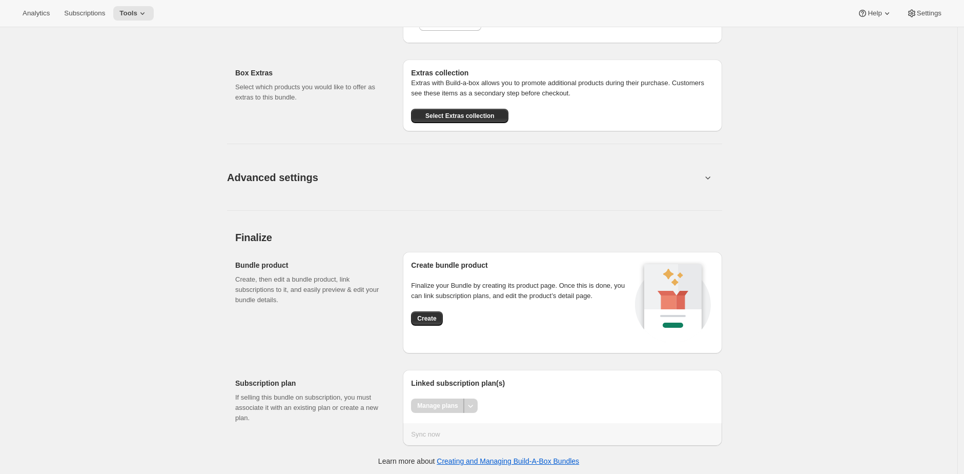
scroll to position [1077, 0]
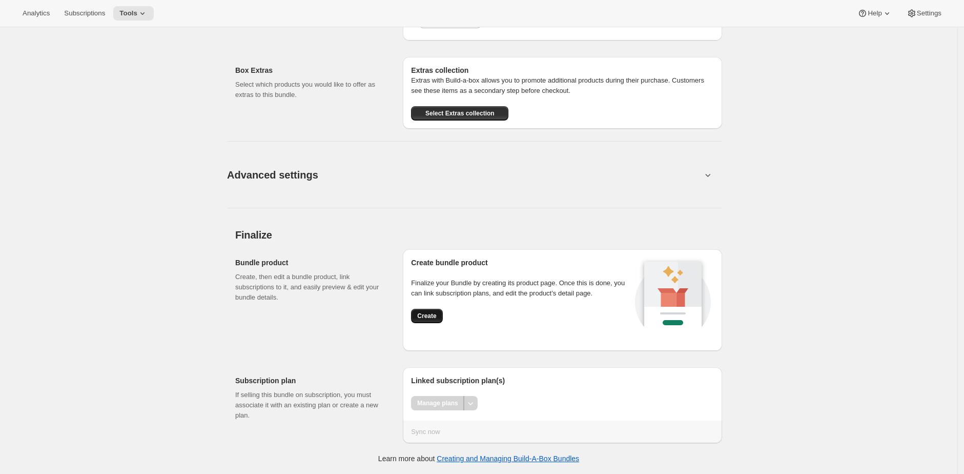
click at [430, 317] on span "Create" at bounding box center [426, 316] width 19 height 8
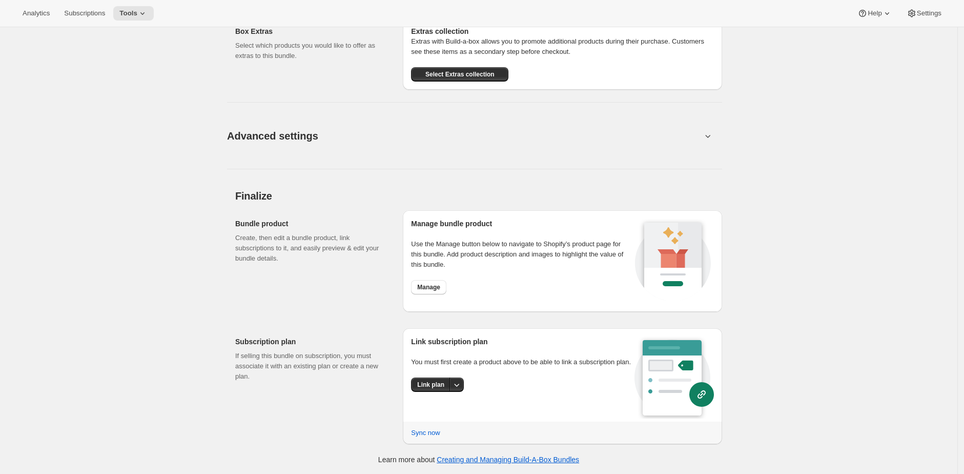
scroll to position [776, 0]
click at [444, 388] on span "Link plan" at bounding box center [430, 384] width 27 height 8
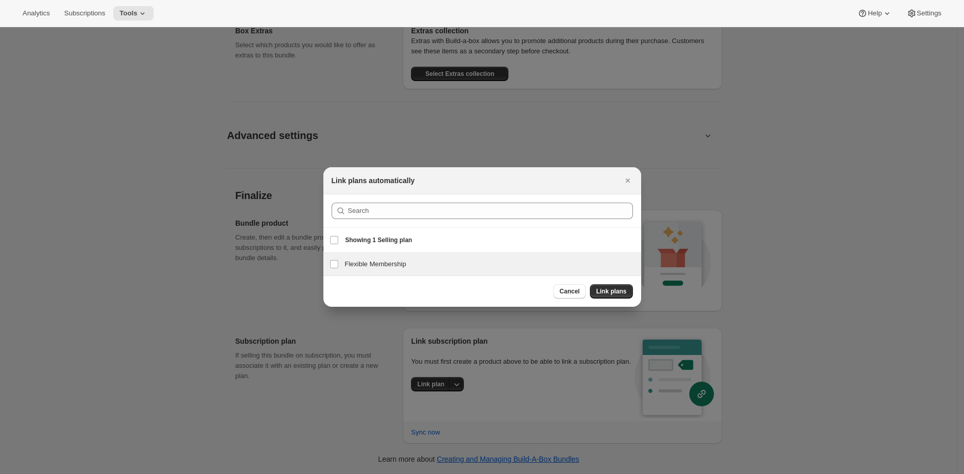
click at [473, 269] on h3 "Flexible Membership" at bounding box center [490, 264] width 290 height 10
checkbox input "true"
click at [614, 288] on span "Link plans" at bounding box center [611, 291] width 30 height 8
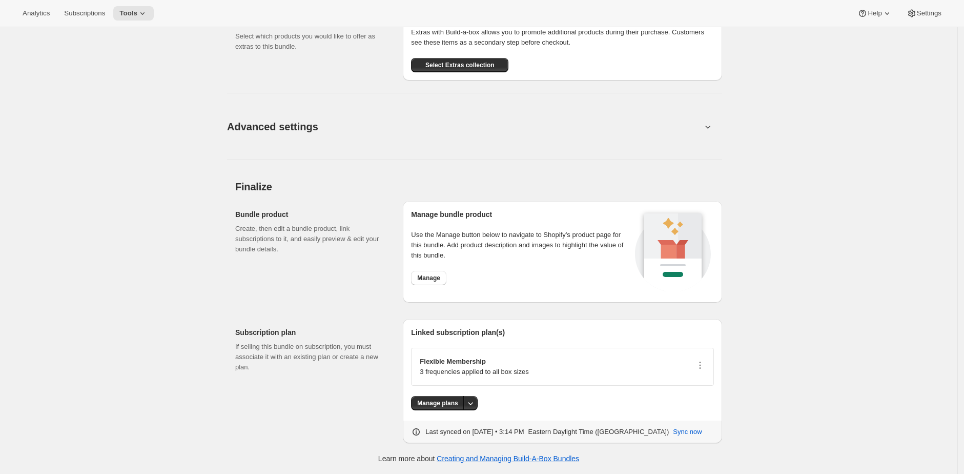
scroll to position [785, 0]
click at [441, 283] on button "Manage" at bounding box center [428, 278] width 35 height 14
click at [134, 15] on span "Tools" at bounding box center [128, 13] width 18 height 8
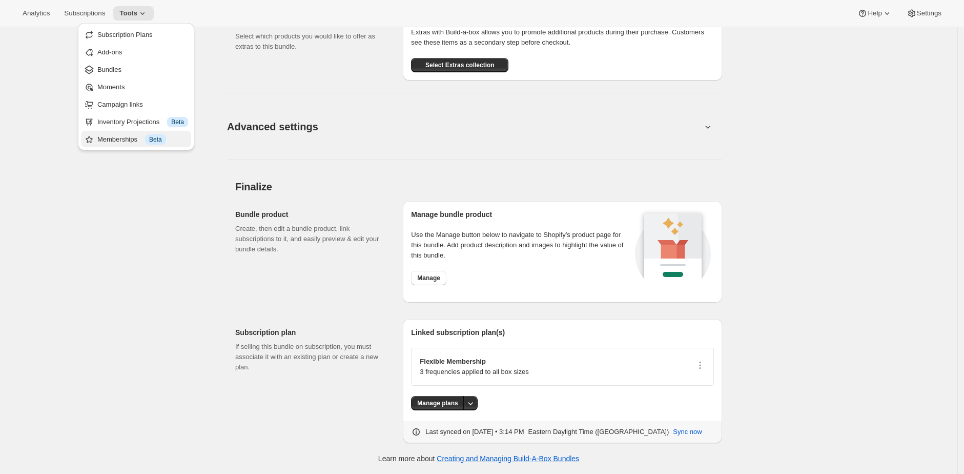
click at [158, 134] on span "Info Beta" at bounding box center [155, 139] width 21 height 10
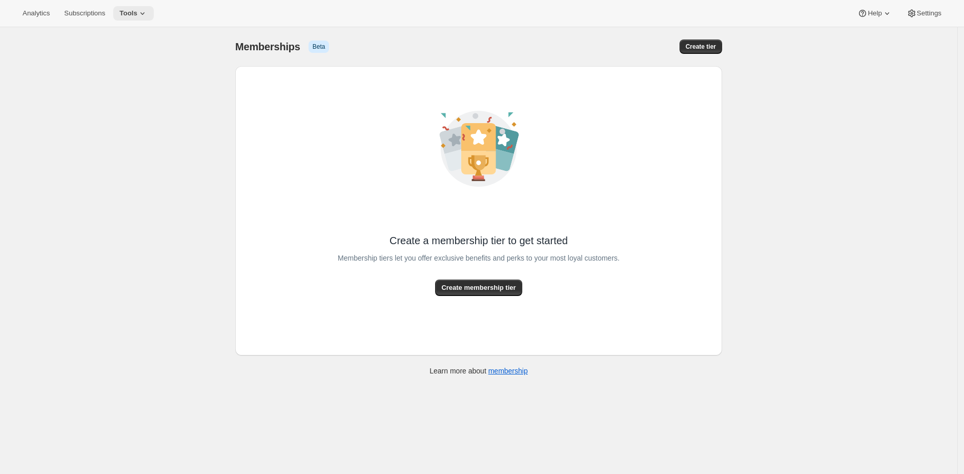
click at [137, 9] on span "Tools" at bounding box center [128, 13] width 18 height 8
click at [143, 72] on span "Bundles" at bounding box center [142, 69] width 91 height 10
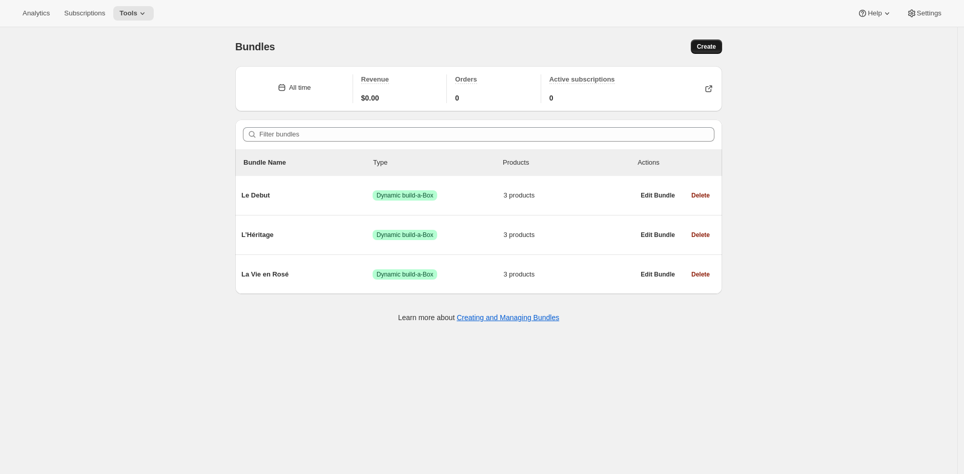
click at [705, 52] on button "Create" at bounding box center [706, 46] width 31 height 14
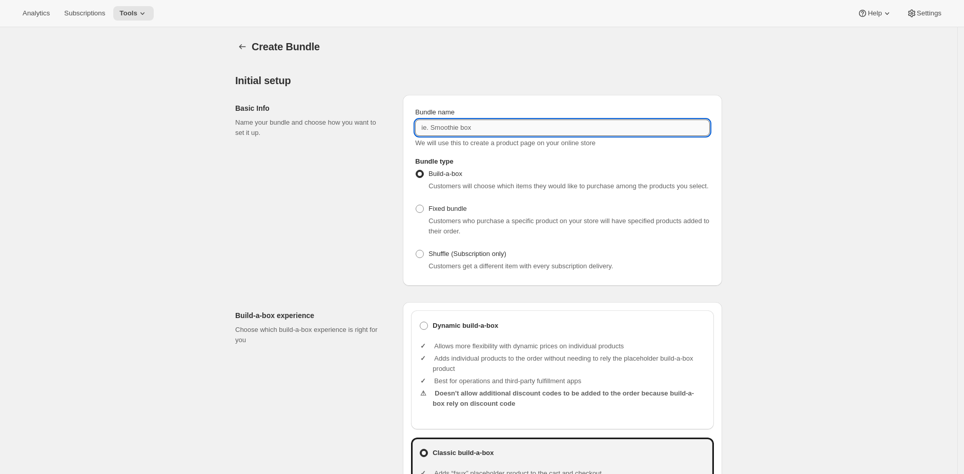
click at [495, 129] on input "Bundle name" at bounding box center [562, 127] width 295 height 16
paste input "L’Atelier"
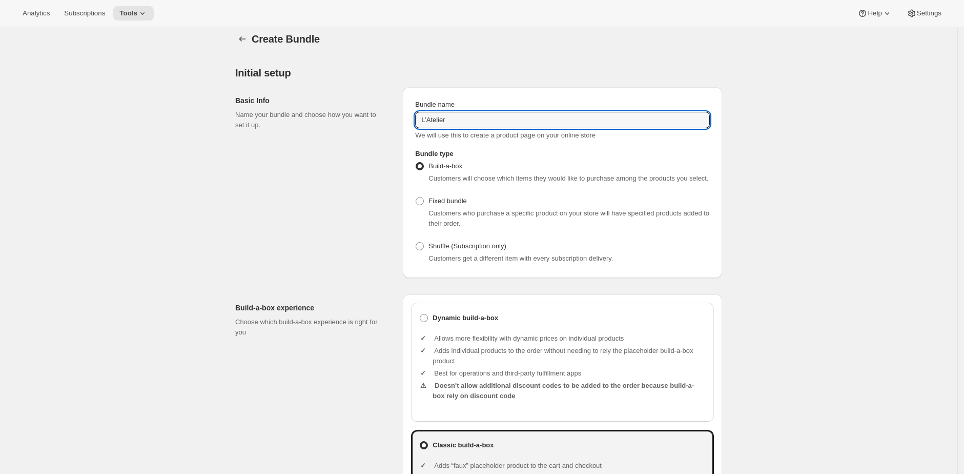
scroll to position [62, 0]
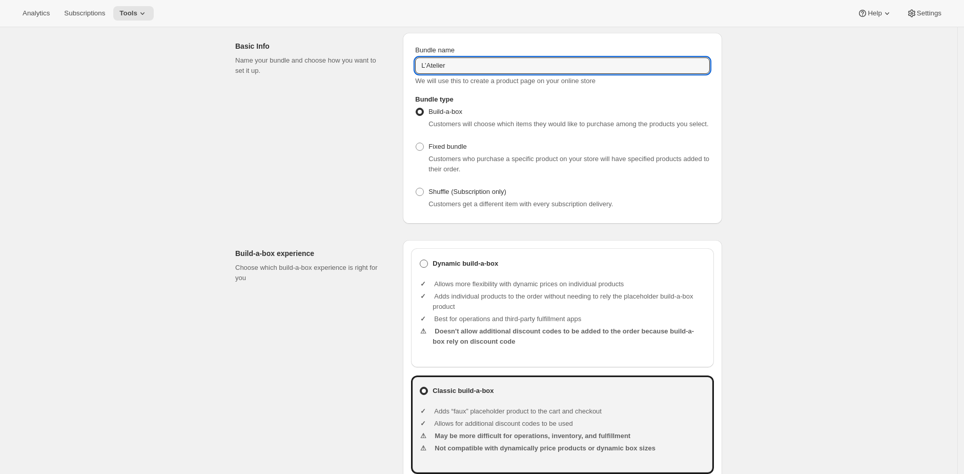
type input "L’Atelier"
click at [486, 269] on b "Dynamic build-a-box" at bounding box center [466, 263] width 66 height 10
click at [420, 260] on input "Dynamic build-a-box" at bounding box center [420, 259] width 1 height 1
radio input "true"
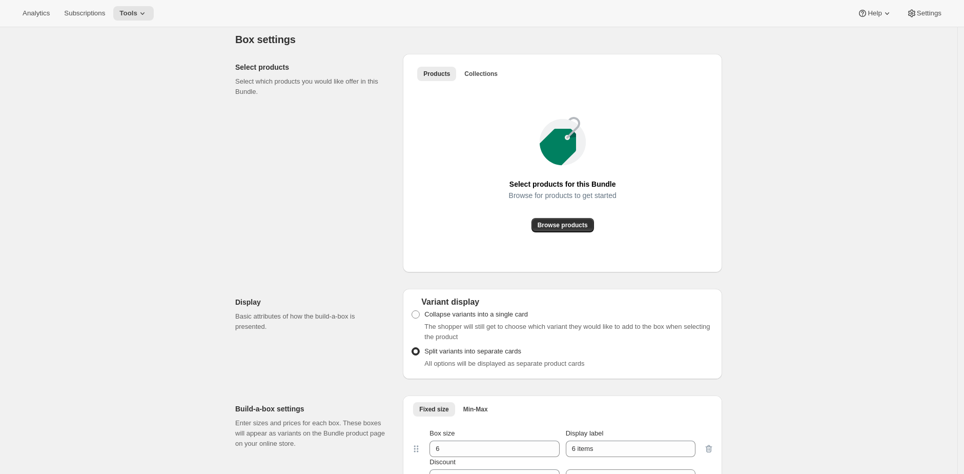
scroll to position [532, 0]
click at [577, 230] on button "Browse products" at bounding box center [563, 224] width 63 height 14
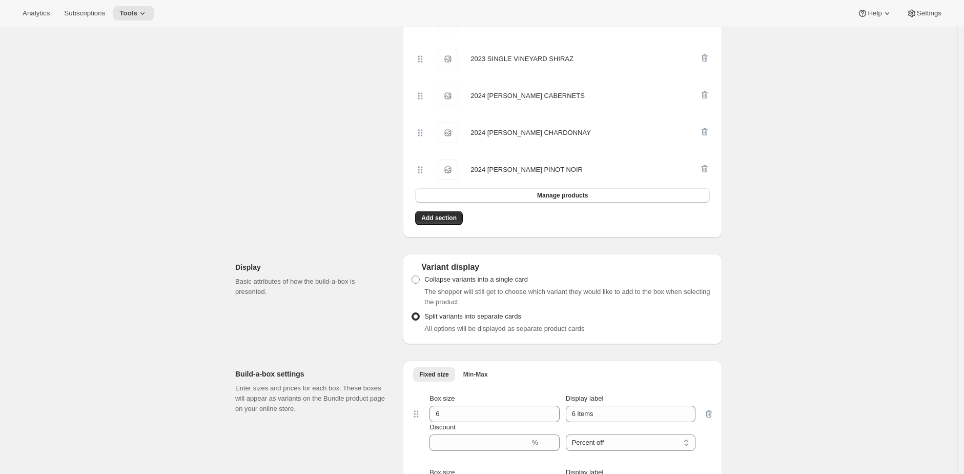
scroll to position [893, 0]
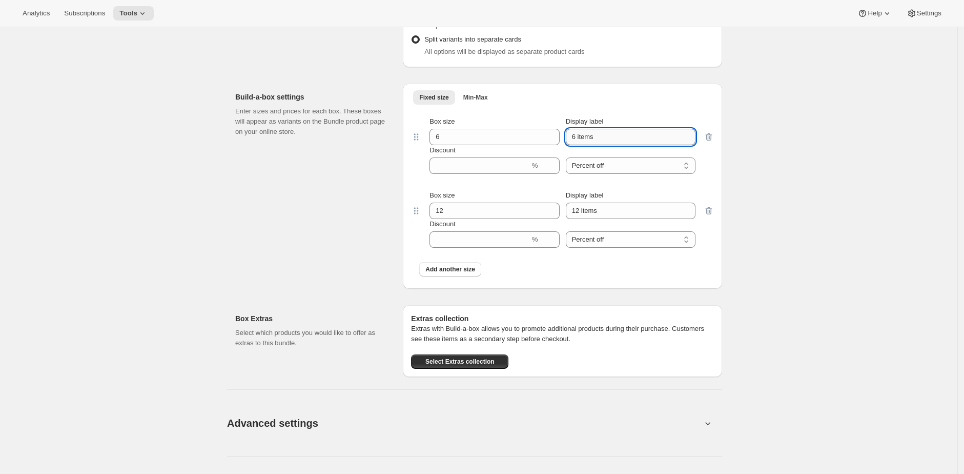
click at [658, 145] on input "6 items" at bounding box center [631, 137] width 130 height 16
type input "6 bottles"
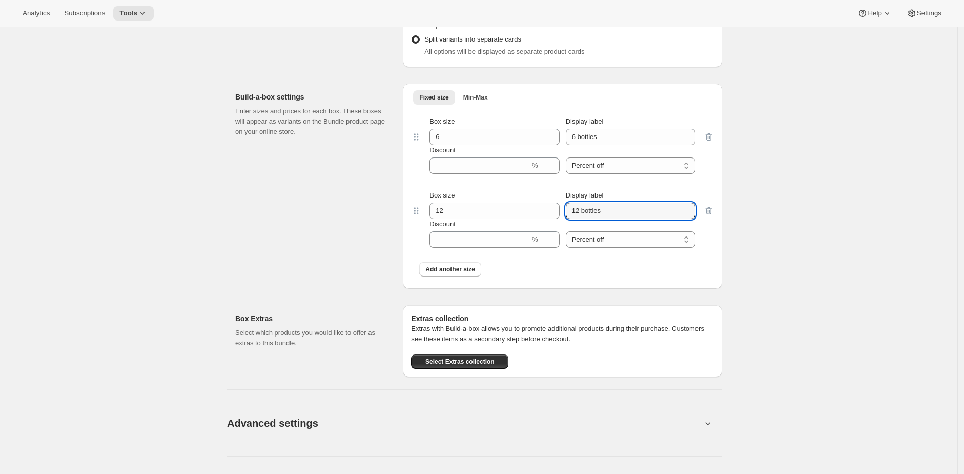
type input "12 bottles"
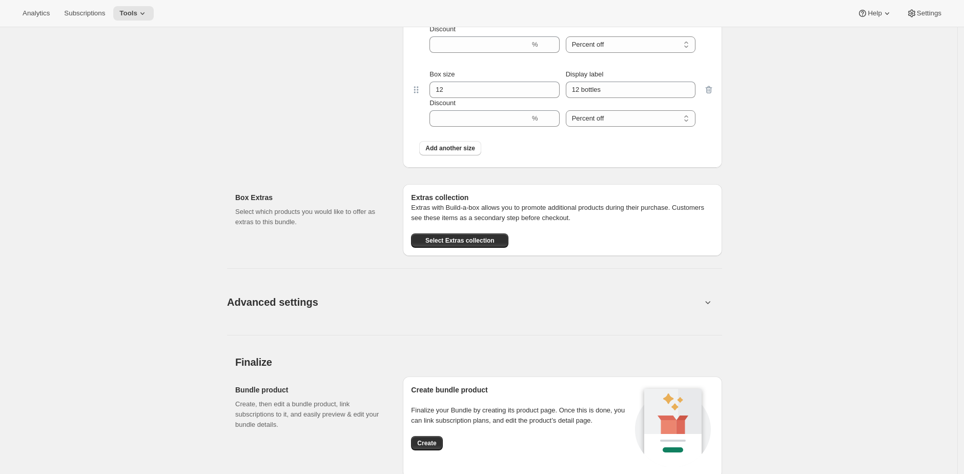
scroll to position [1150, 0]
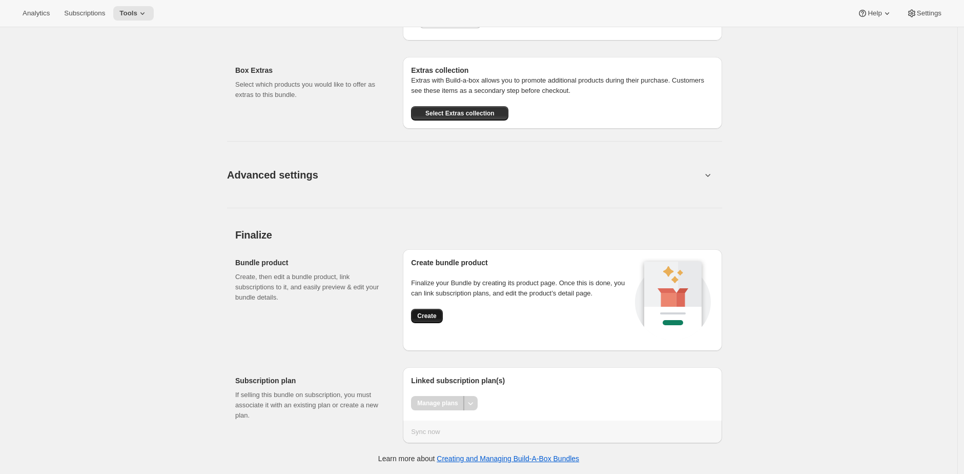
click at [422, 314] on span "Create" at bounding box center [426, 316] width 19 height 8
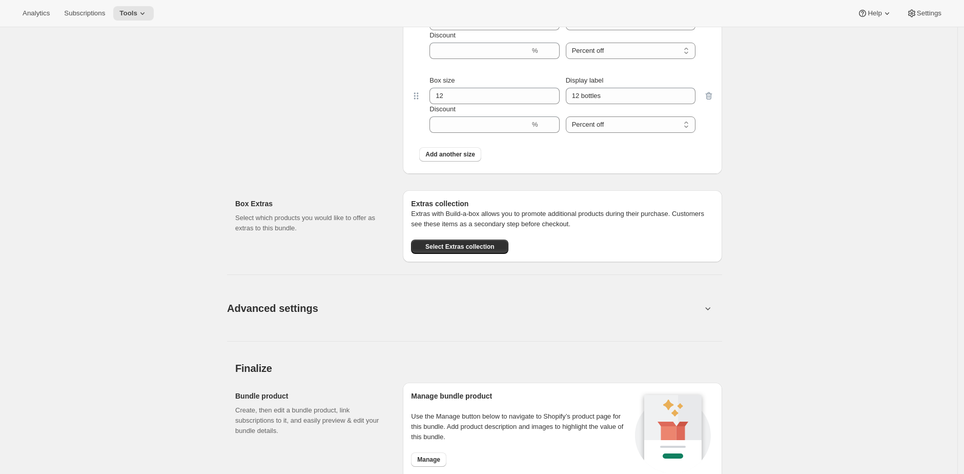
scroll to position [849, 0]
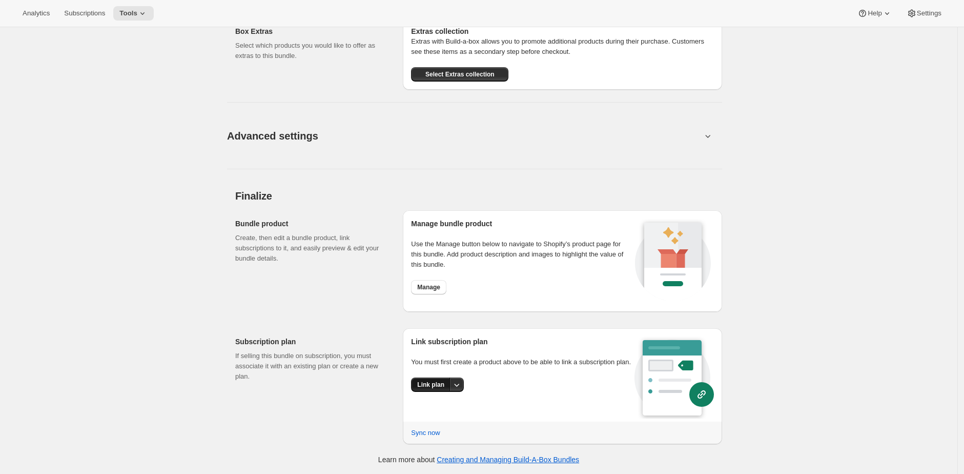
click at [446, 392] on button "Link plan" at bounding box center [430, 384] width 39 height 14
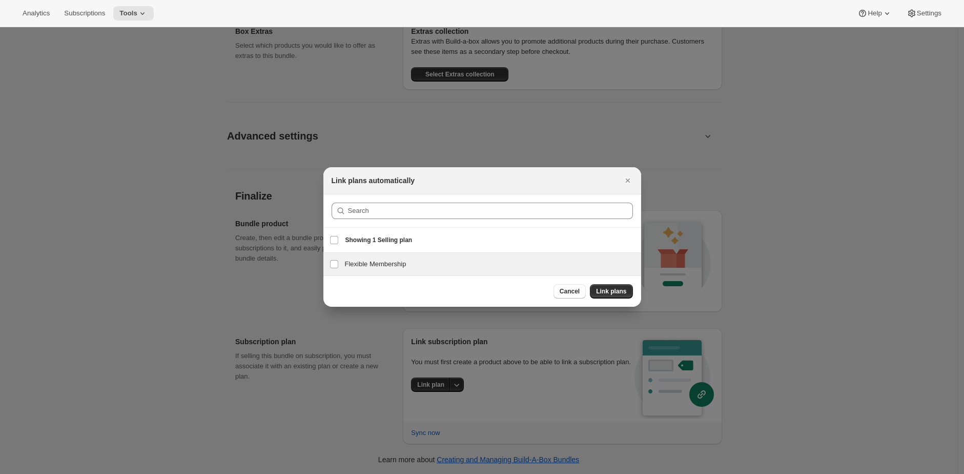
click at [457, 266] on h3 "Flexible Membership" at bounding box center [490, 264] width 290 height 10
checkbox input "true"
click at [618, 291] on span "Link plans" at bounding box center [611, 291] width 30 height 8
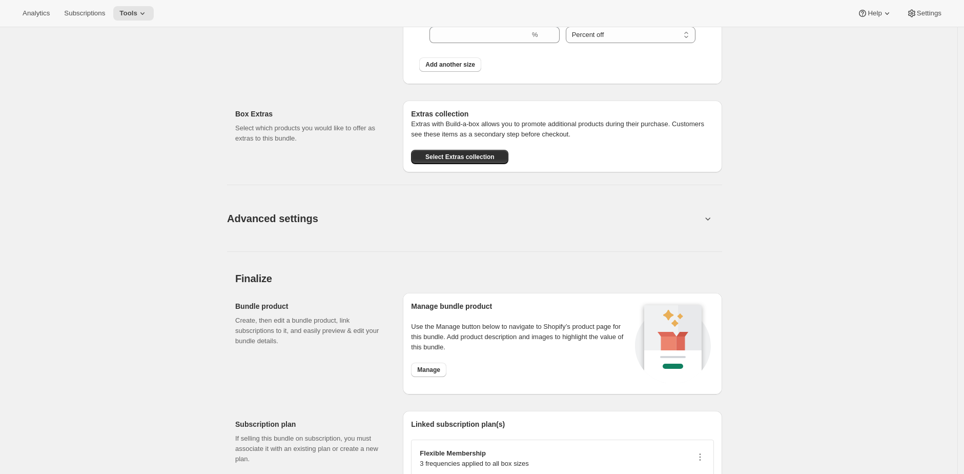
scroll to position [858, 0]
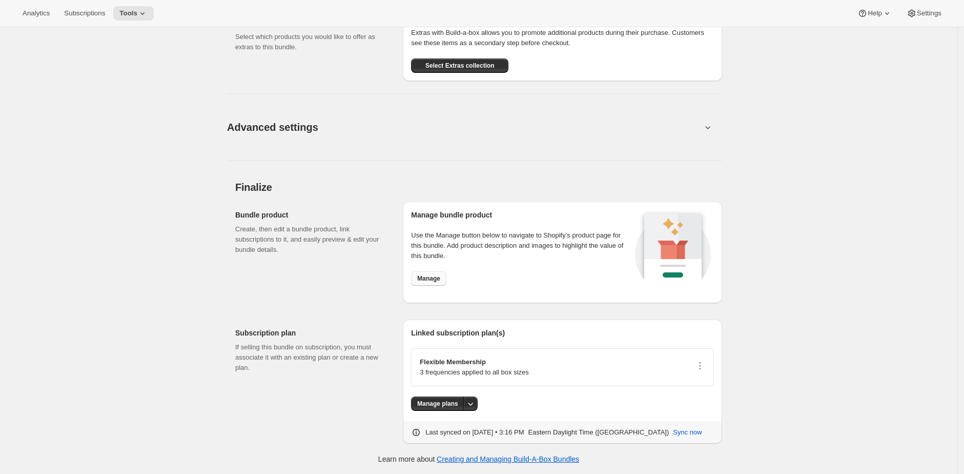
click at [430, 275] on span "Manage" at bounding box center [428, 278] width 23 height 8
click at [145, 17] on icon at bounding box center [142, 13] width 10 height 10
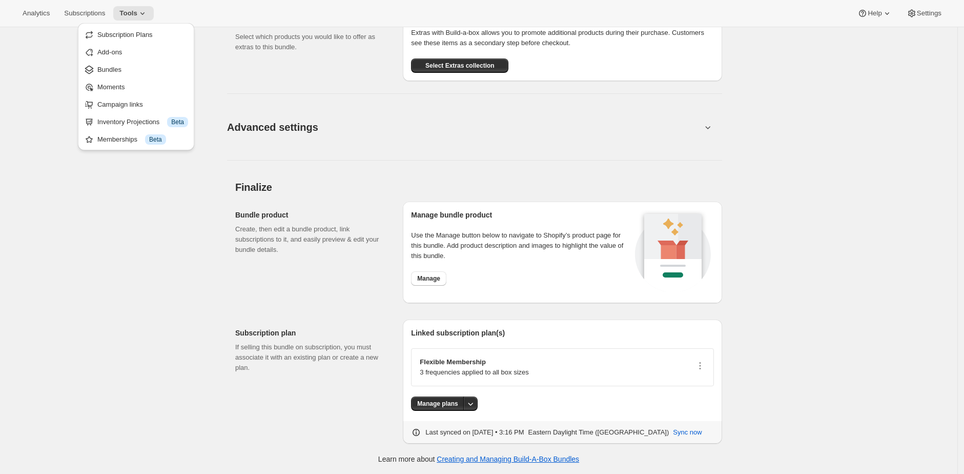
click at [134, 137] on div "Memberships Info Beta" at bounding box center [142, 139] width 91 height 10
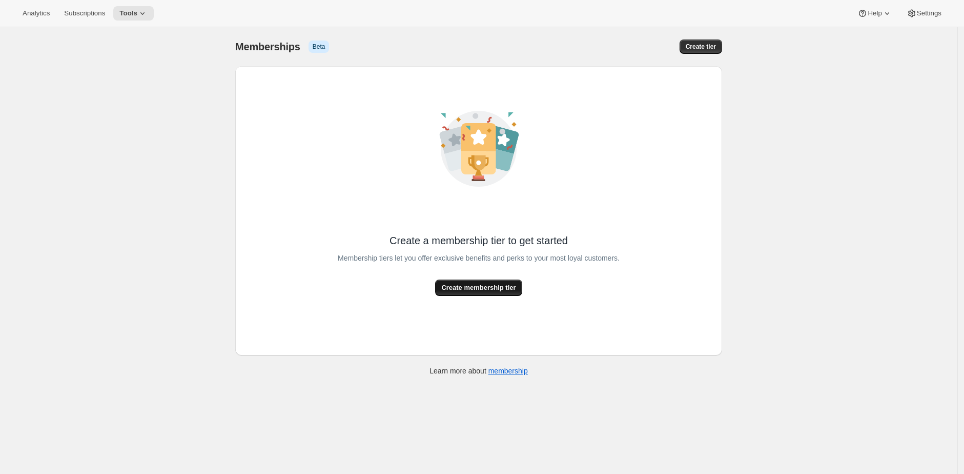
click at [483, 294] on button "Create membership tier" at bounding box center [478, 287] width 87 height 16
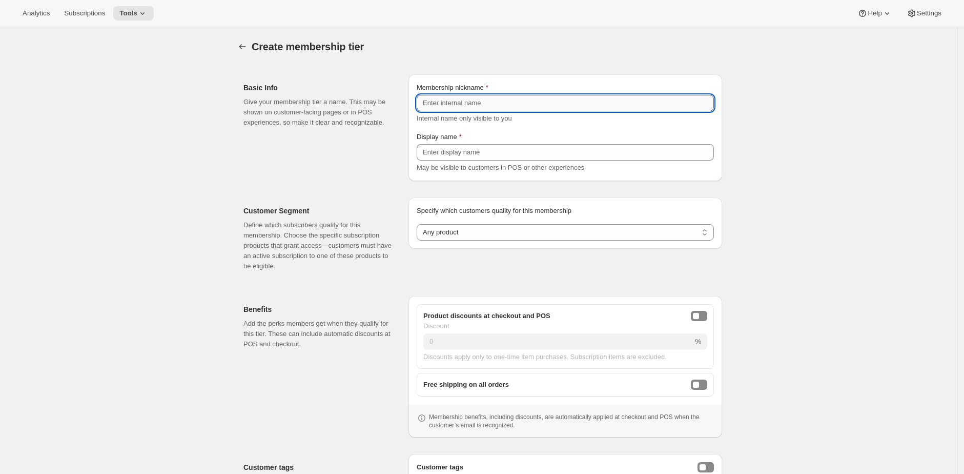
click at [494, 102] on input "Membership nickname" at bounding box center [565, 103] width 297 height 16
paste input "Le Debut"
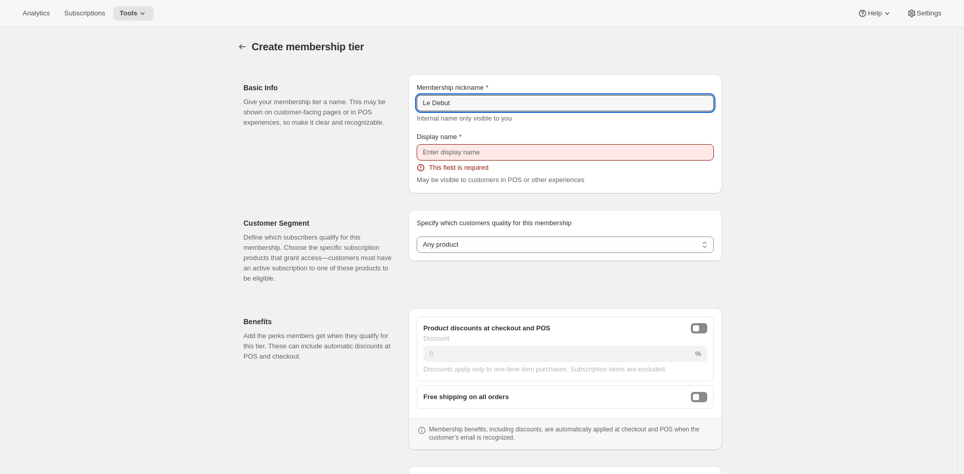
type input "Le Debut"
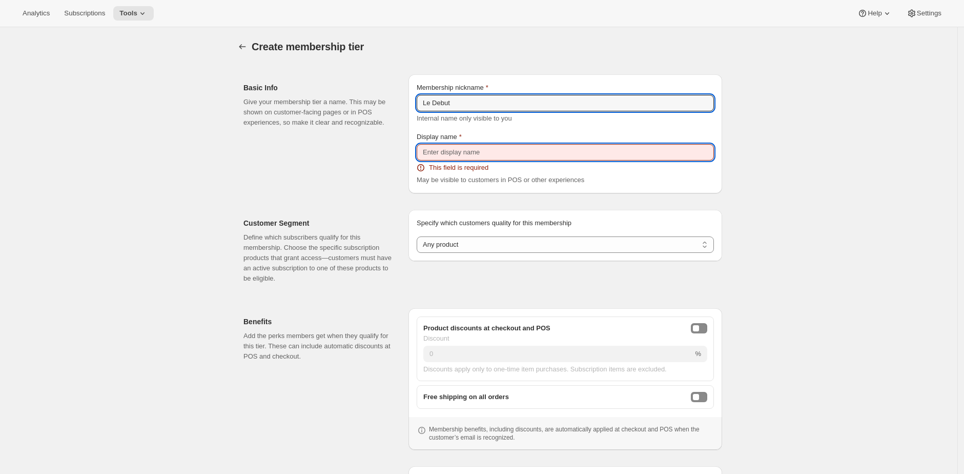
click at [476, 154] on input "Display name" at bounding box center [565, 152] width 297 height 16
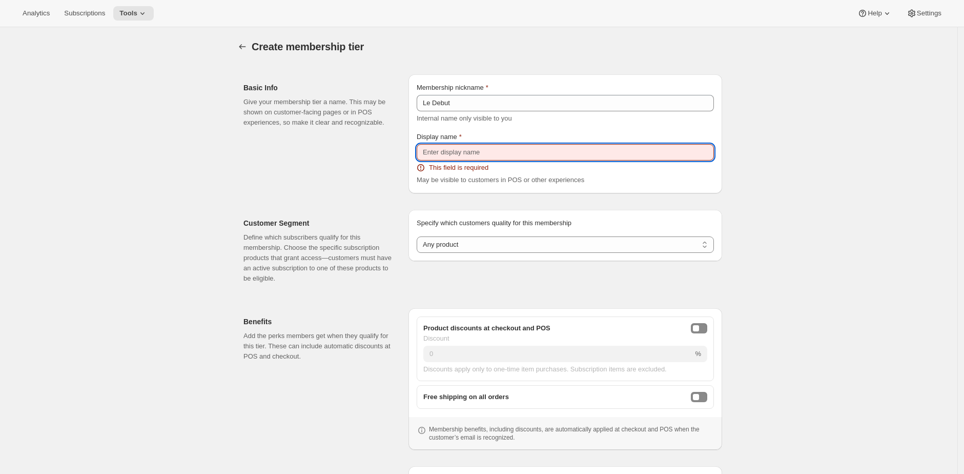
paste input "Le Debut"
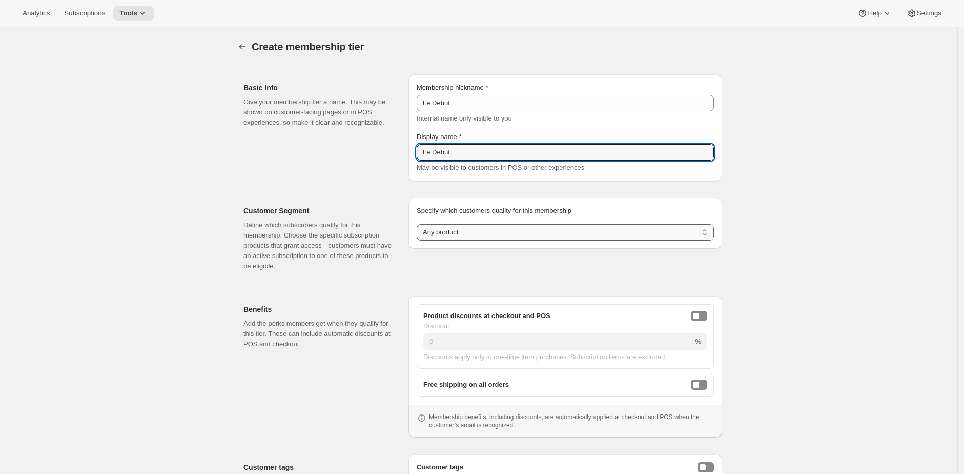
type input "Le Debut"
click at [485, 230] on select "Any product Subscribe to specific product(s) Subscribe to specific variant(s)" at bounding box center [565, 232] width 297 height 16
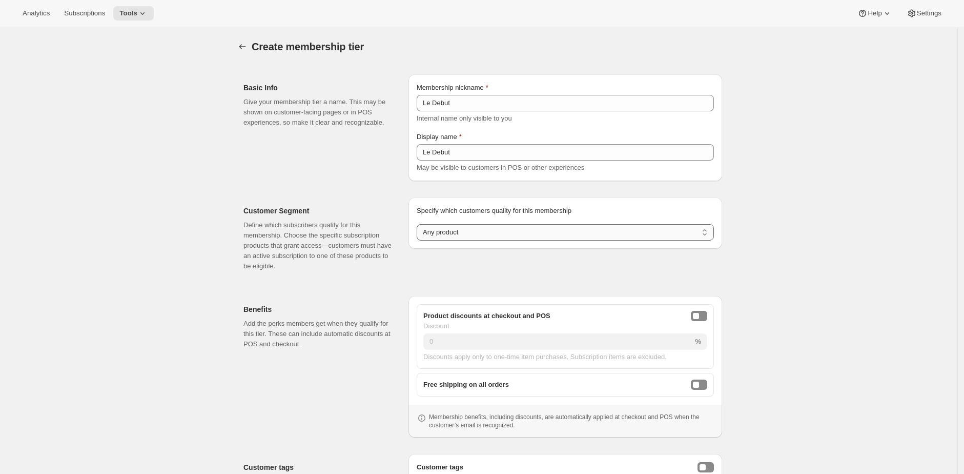
select select "products"
click at [419, 224] on select "Any product Subscribe to specific product(s) Subscribe to specific variant(s)" at bounding box center [565, 232] width 297 height 16
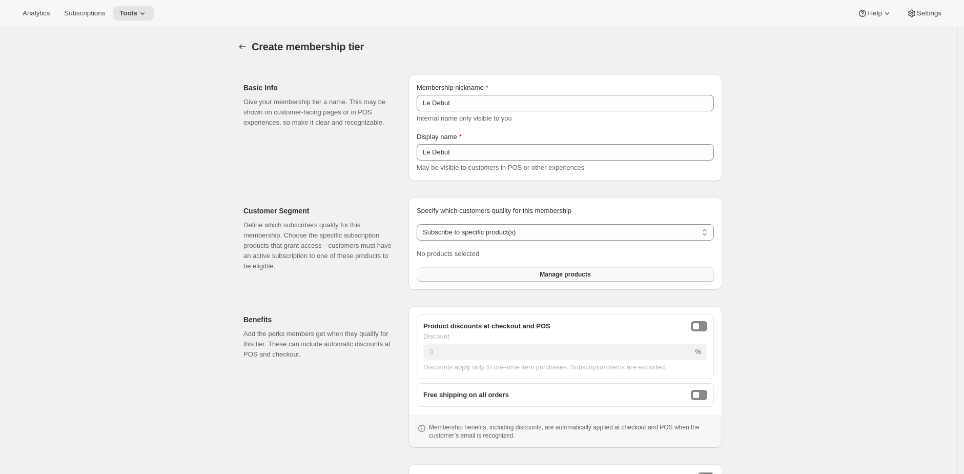
click at [495, 270] on button "Manage products" at bounding box center [565, 274] width 297 height 14
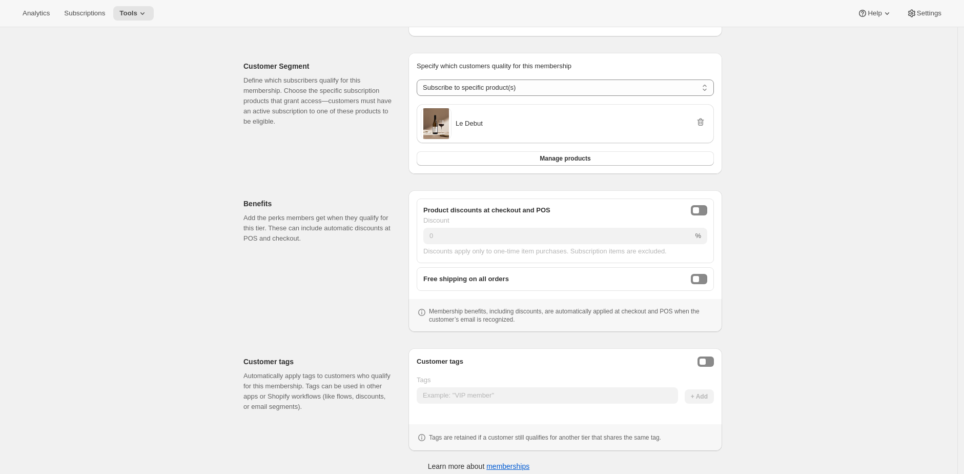
scroll to position [152, 0]
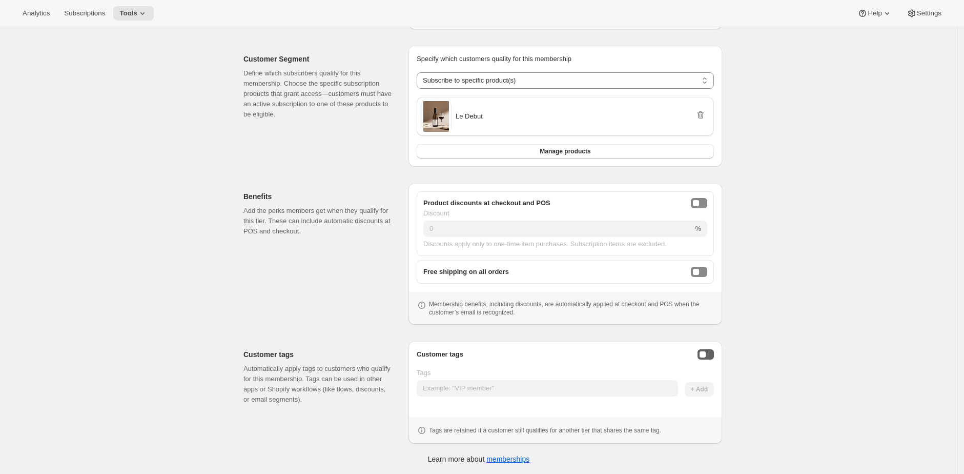
click at [707, 349] on button "Enable customer tags" at bounding box center [706, 354] width 16 height 10
click at [642, 386] on input "Tags" at bounding box center [547, 388] width 261 height 16
paste input "Le Debut"
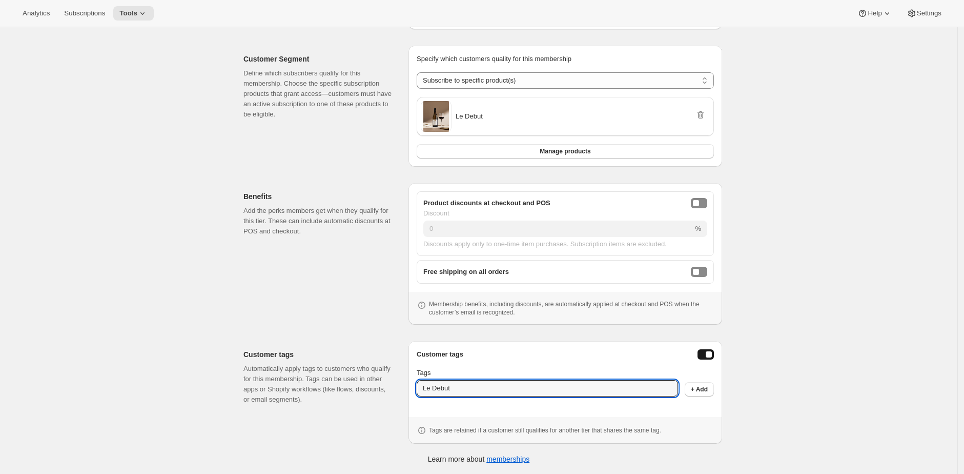
type input "Le Debut"
click at [820, 332] on div "Create membership tier. This page is ready Create membership tier Basic Info Gi…" at bounding box center [479, 174] width 958 height 599
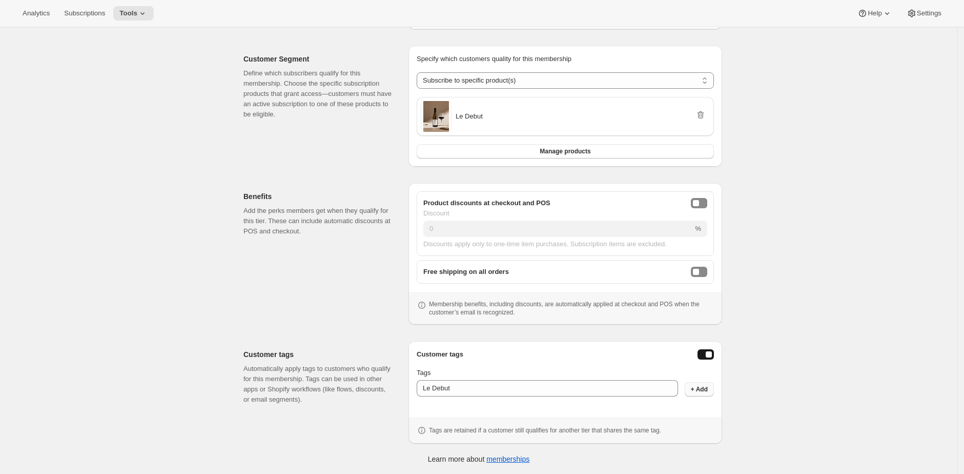
click at [710, 388] on button "+ Add" at bounding box center [699, 389] width 29 height 14
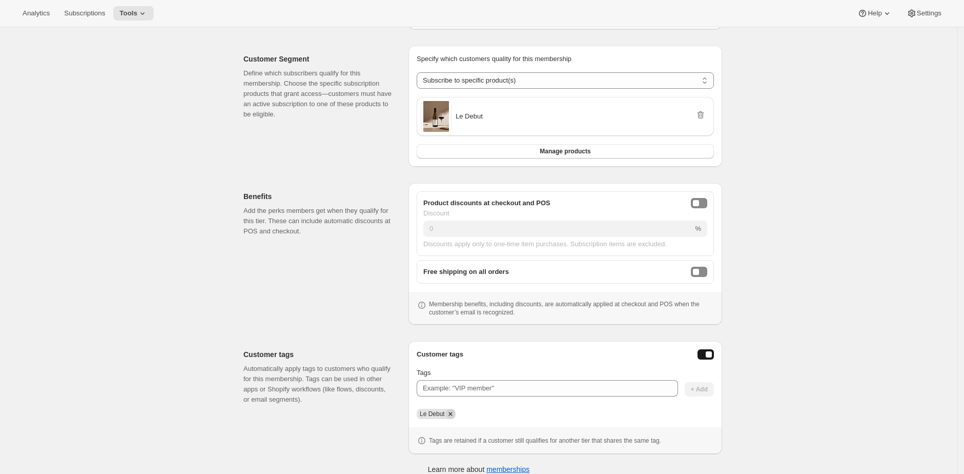
click at [455, 413] on icon "Remove Le Debut" at bounding box center [450, 413] width 9 height 9
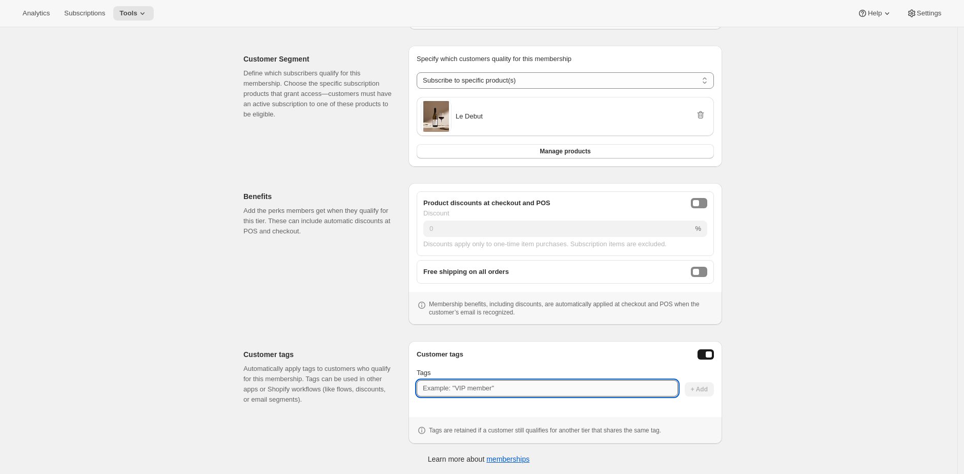
click at [457, 388] on input "Tags" at bounding box center [547, 388] width 261 height 16
type input "ladebut"
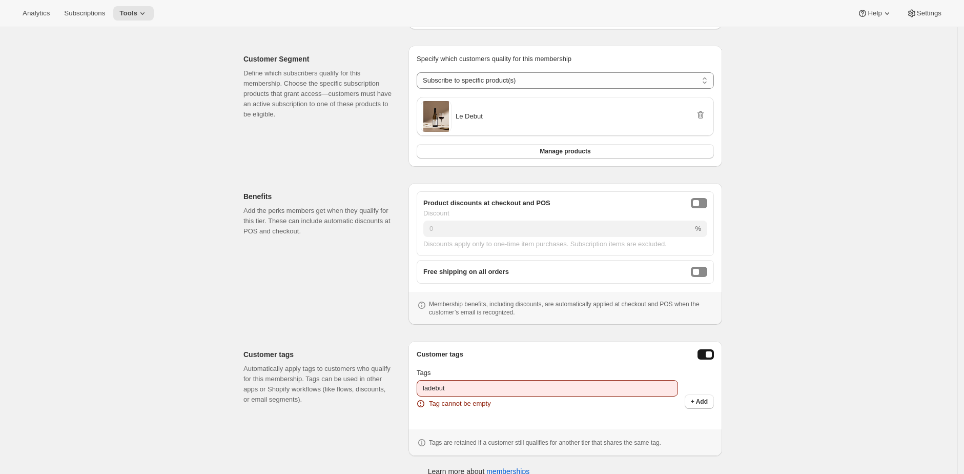
click at [701, 400] on span "+ Add" at bounding box center [699, 401] width 17 height 8
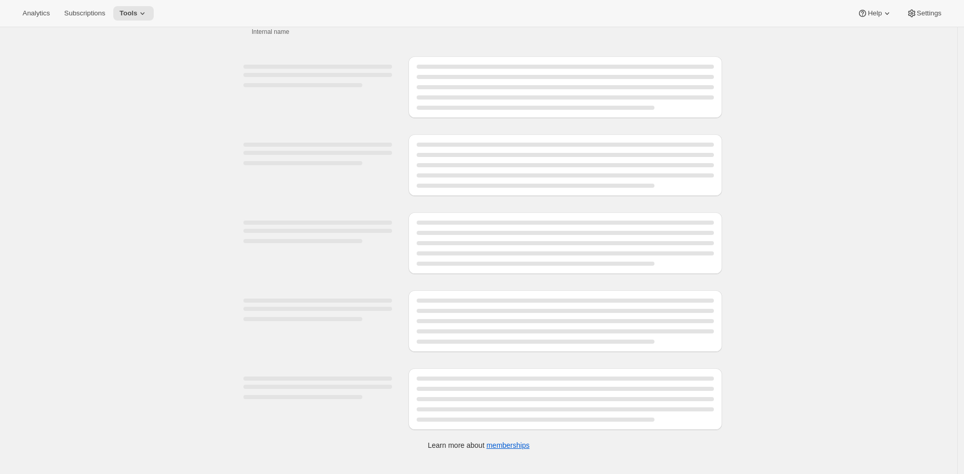
select select "products"
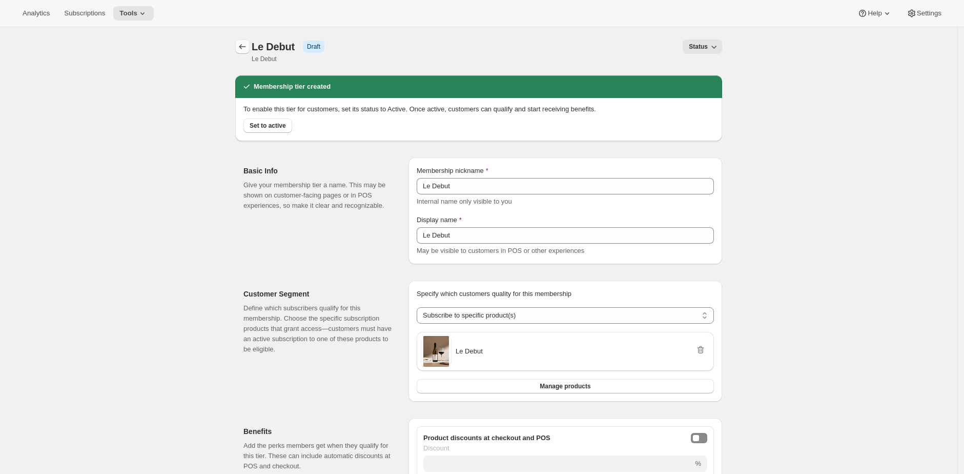
click at [242, 46] on icon "Memberships" at bounding box center [242, 47] width 10 height 10
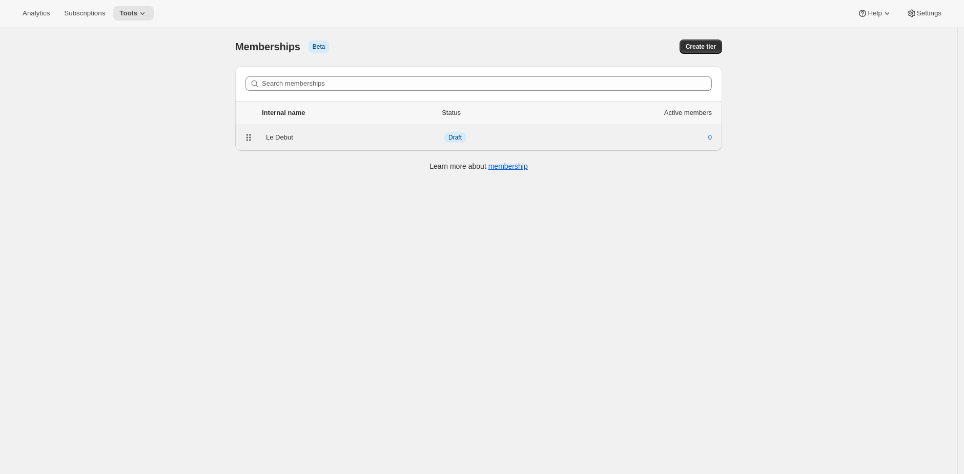
click at [319, 145] on div "Le Debut Info Draft 0" at bounding box center [478, 137] width 487 height 27
select select "products"
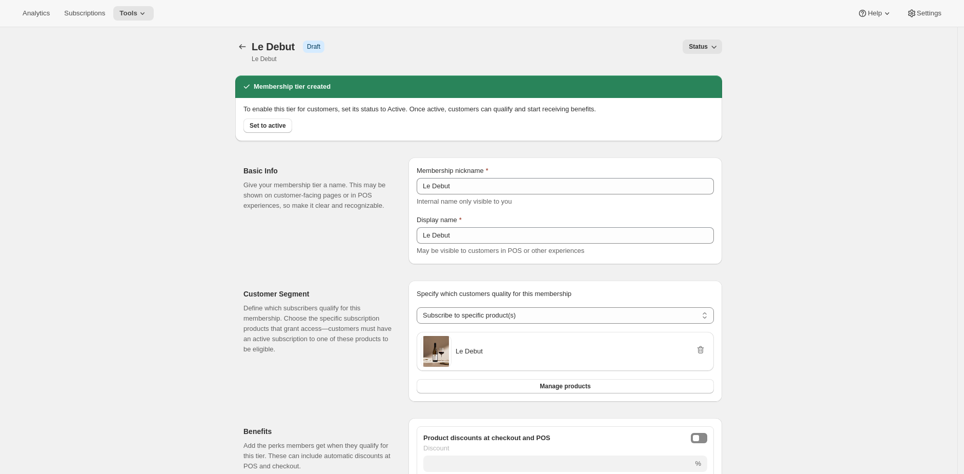
click at [700, 45] on span "Status" at bounding box center [698, 47] width 19 height 8
click at [699, 88] on span "Active" at bounding box center [700, 86] width 18 height 8
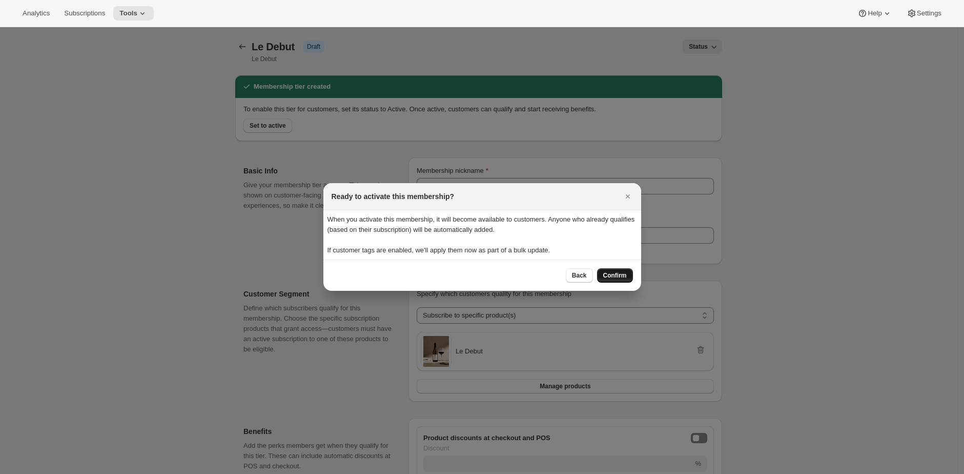
click at [621, 272] on span "Confirm" at bounding box center [615, 275] width 24 height 8
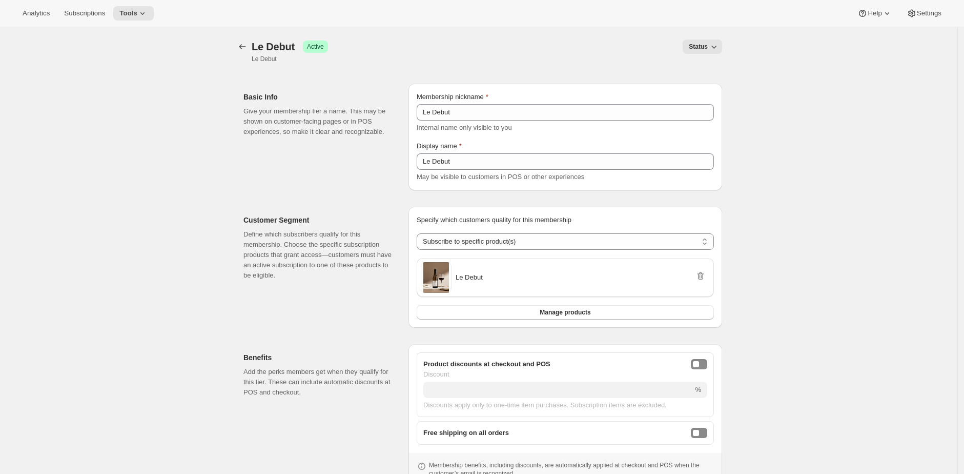
click at [249, 38] on div "[object Object]. This page is ready Le Debut Success Active Le Debut Status Mor…" at bounding box center [478, 51] width 487 height 48
click at [242, 48] on icon "Memberships" at bounding box center [242, 47] width 10 height 10
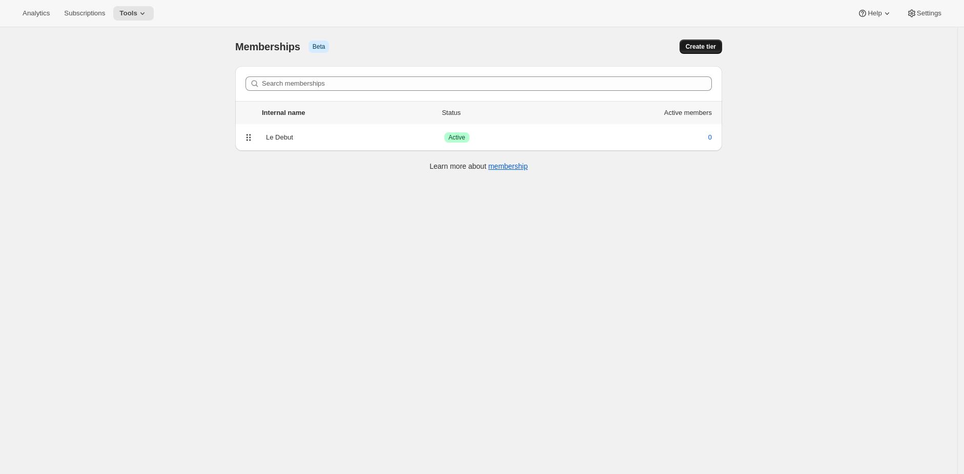
click at [695, 47] on span "Create tier" at bounding box center [701, 47] width 30 height 8
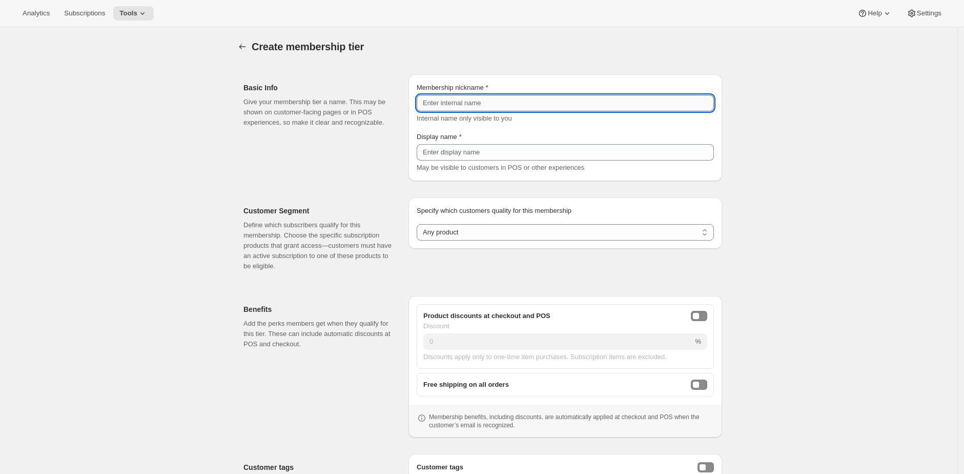
click at [549, 98] on input "Membership nickname" at bounding box center [565, 103] width 297 height 16
paste input "L’Héritage"
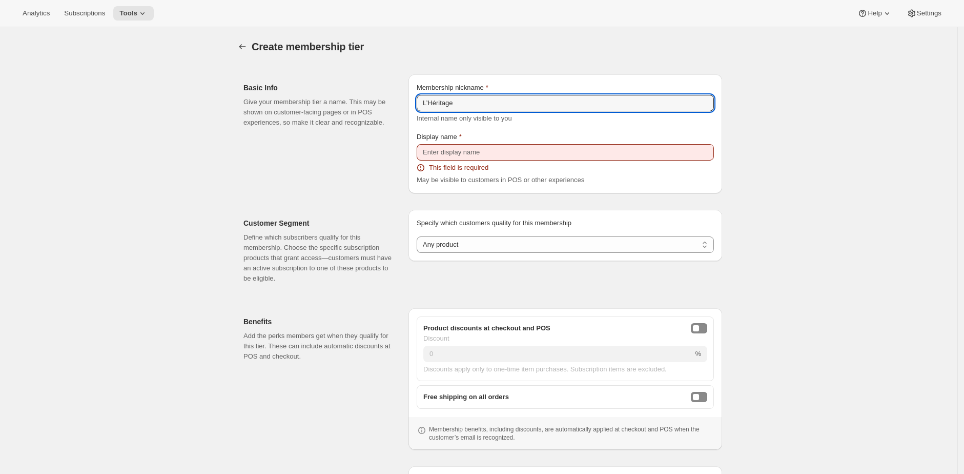
type input "L’Héritage"
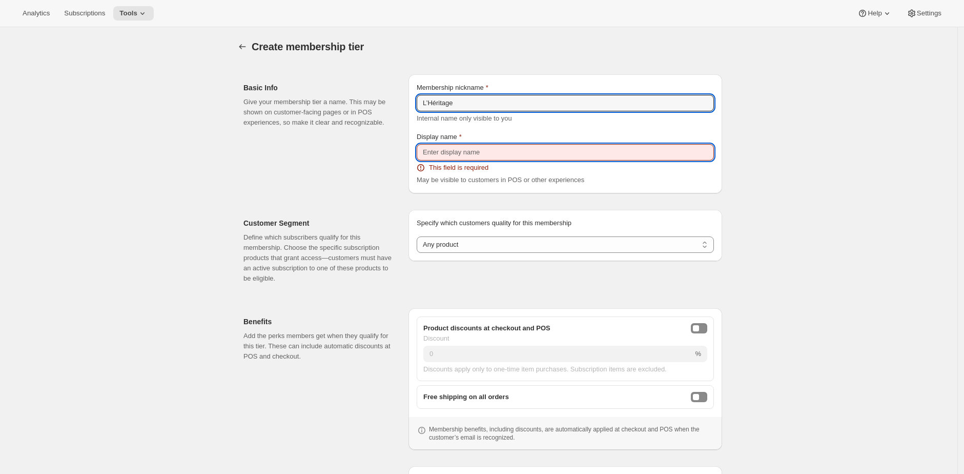
click at [486, 157] on input "Display name" at bounding box center [565, 152] width 297 height 16
paste input "L’Héritage"
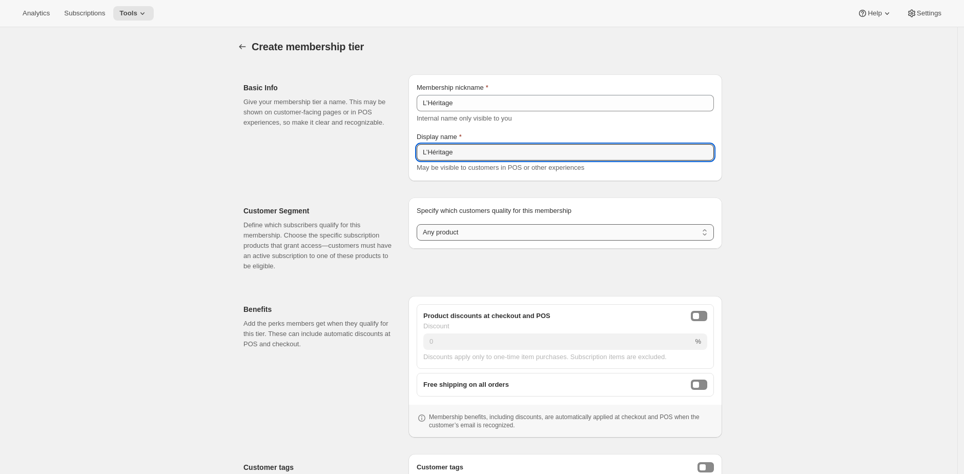
type input "L’Héritage"
click at [507, 237] on select "Any product Subscribe to specific product(s) Subscribe to specific variant(s)" at bounding box center [565, 232] width 297 height 16
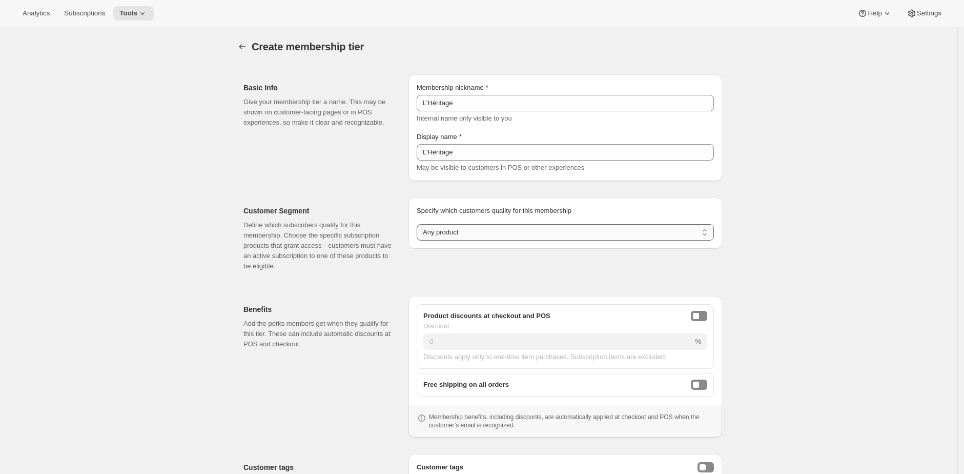
click at [419, 224] on select "Any product Subscribe to specific product(s) Subscribe to specific variant(s)" at bounding box center [565, 232] width 297 height 16
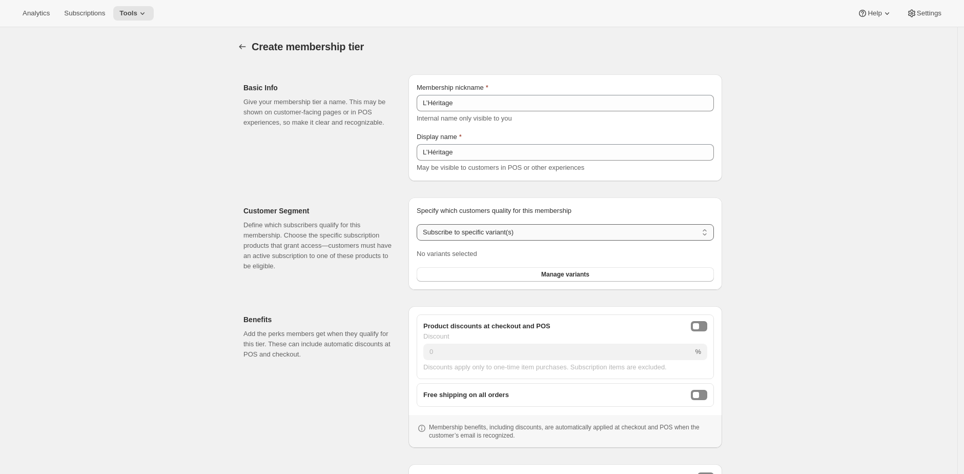
click at [524, 233] on select "Any product Subscribe to specific product(s) Subscribe to specific variant(s)" at bounding box center [565, 232] width 297 height 16
select select "products"
click at [419, 224] on select "Any product Subscribe to specific product(s) Subscribe to specific variant(s)" at bounding box center [565, 232] width 297 height 16
click at [566, 273] on span "Manage products" at bounding box center [565, 274] width 51 height 8
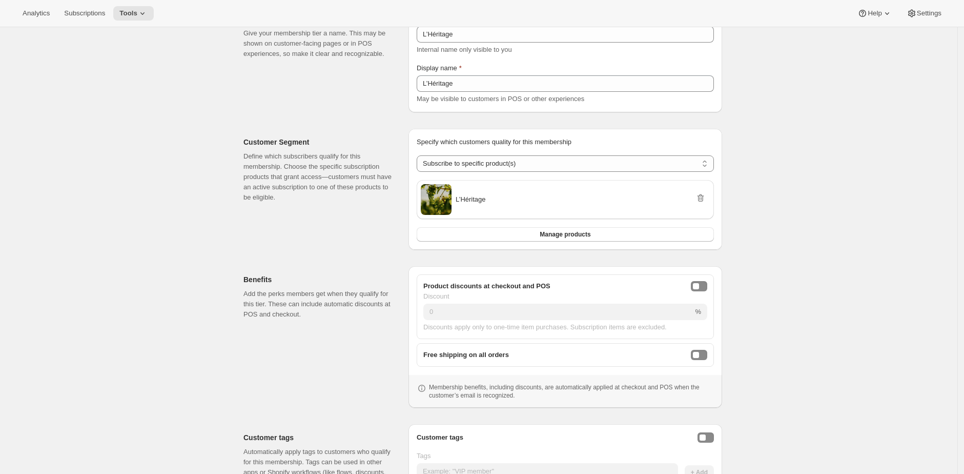
scroll to position [152, 0]
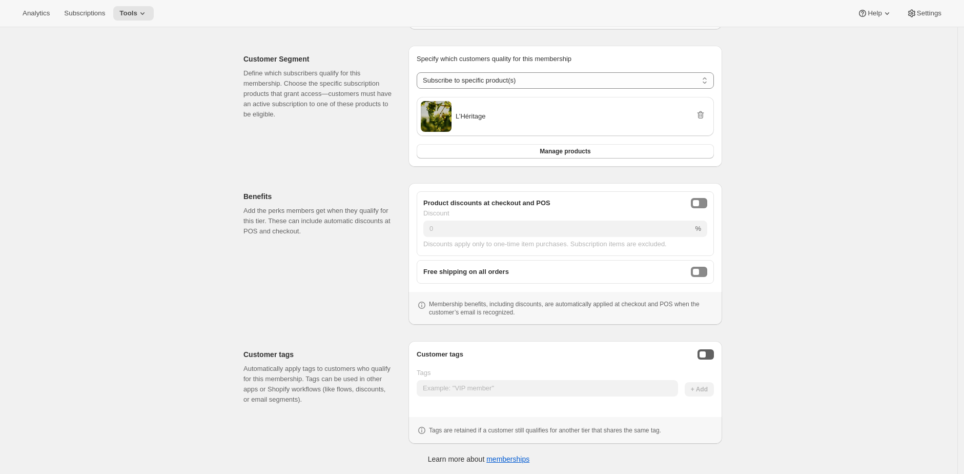
click at [711, 354] on button "Enable customer tags" at bounding box center [706, 354] width 16 height 10
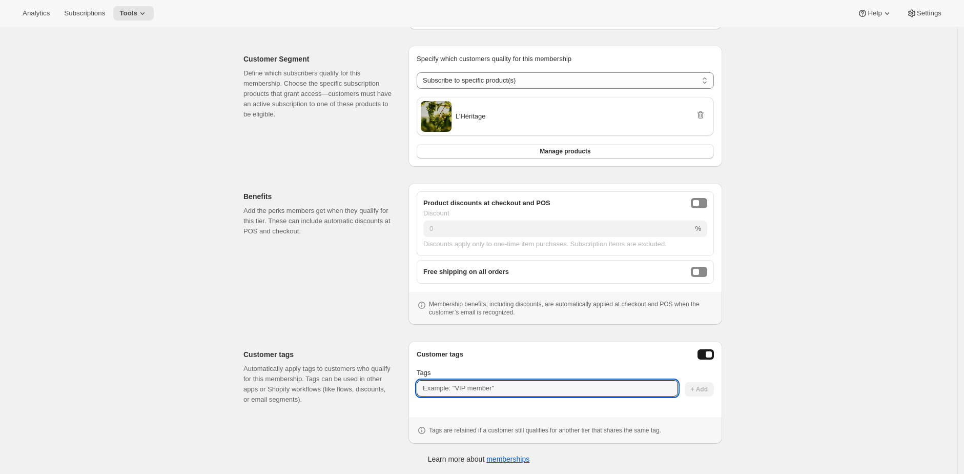
drag, startPoint x: 565, startPoint y: 389, endPoint x: 572, endPoint y: 376, distance: 14.4
click at [565, 389] on input "Tags" at bounding box center [547, 388] width 261 height 16
paste input "L’Héritage"
type input "lheritage"
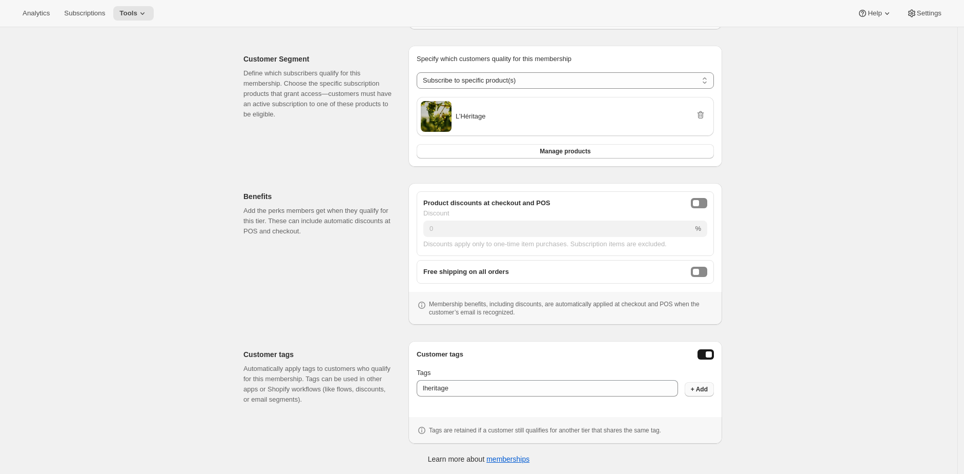
click at [697, 390] on span "+ Add" at bounding box center [699, 389] width 17 height 8
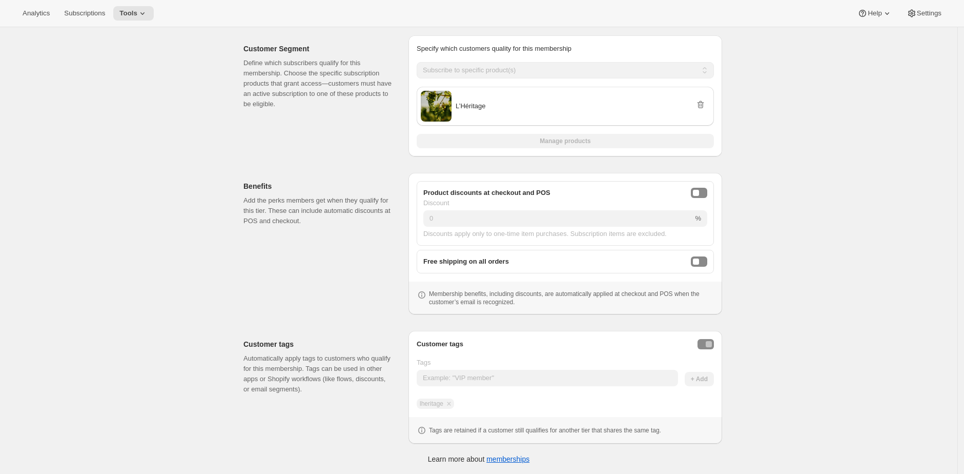
scroll to position [0, 0]
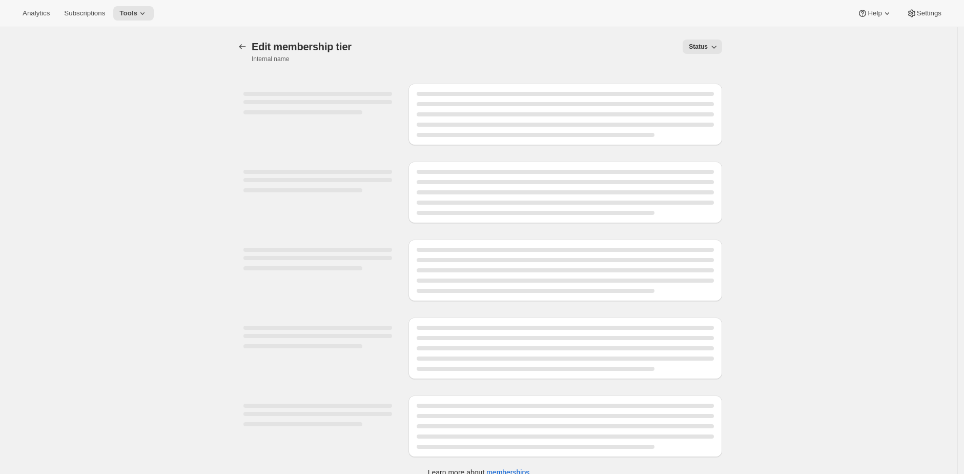
select select "products"
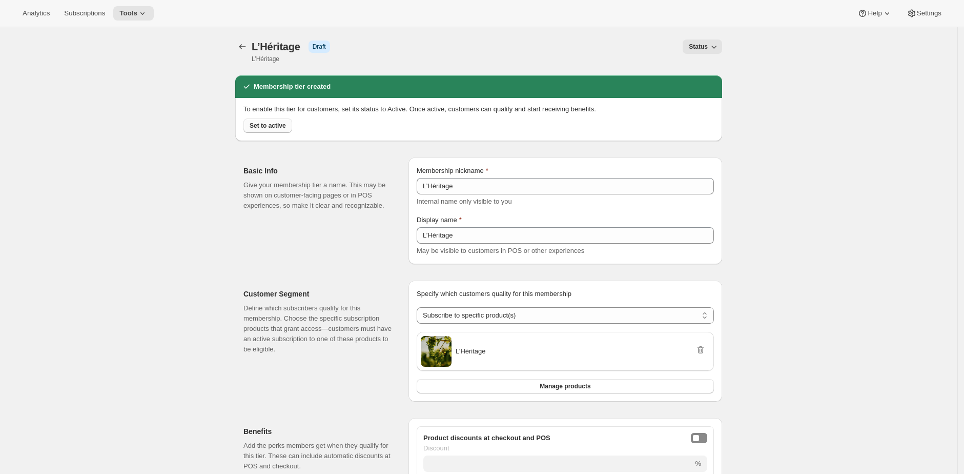
click at [253, 119] on div "Set to active" at bounding box center [476, 123] width 475 height 18
click at [258, 125] on span "Set to active" at bounding box center [268, 125] width 36 height 8
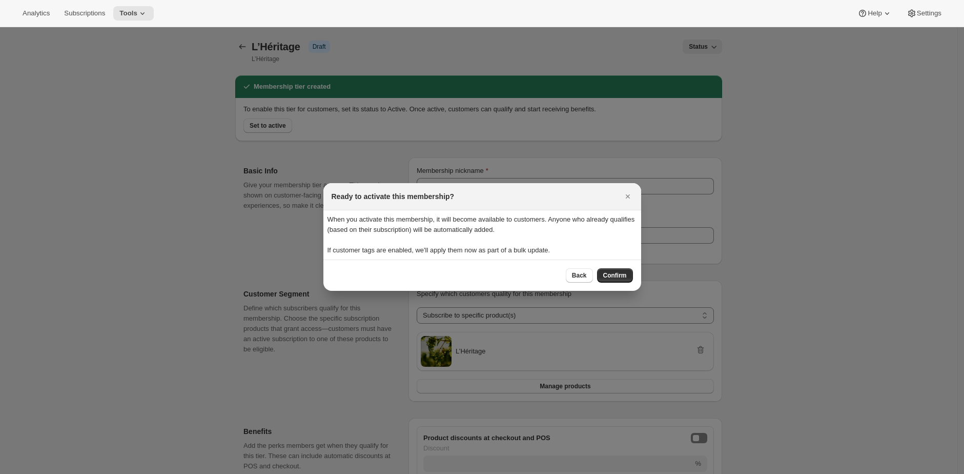
click at [608, 272] on span "Confirm" at bounding box center [615, 275] width 24 height 8
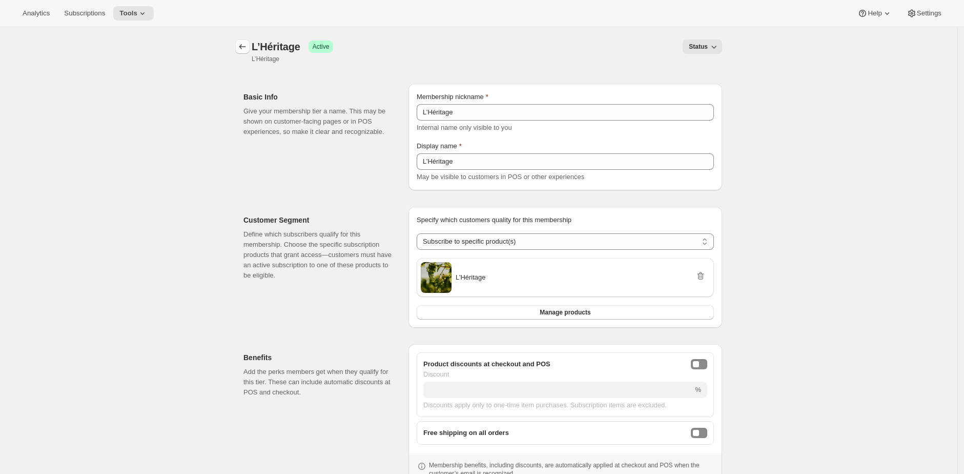
click at [243, 48] on icon "Memberships" at bounding box center [242, 46] width 7 height 5
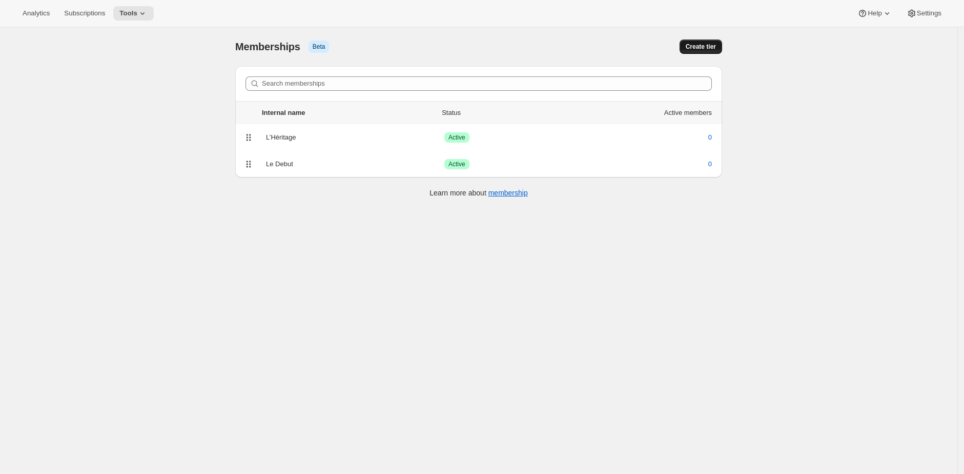
click at [699, 43] on span "Create tier" at bounding box center [701, 47] width 30 height 8
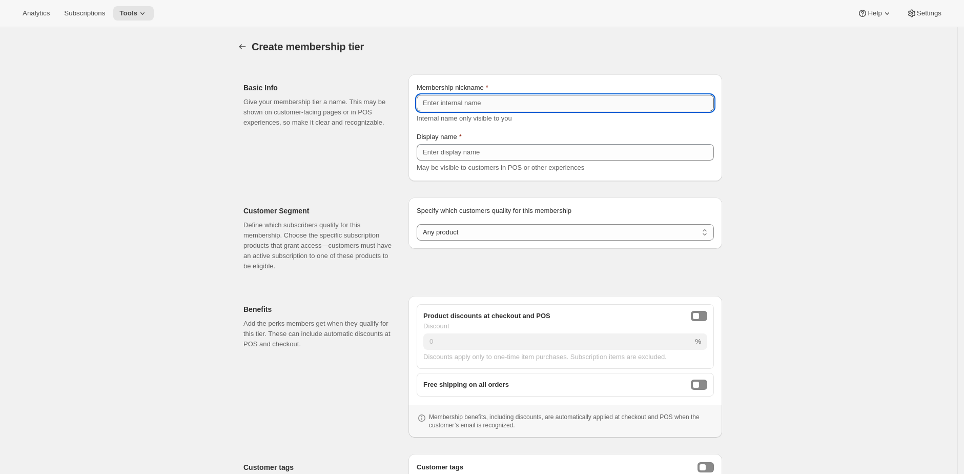
click at [454, 106] on input "Membership nickname" at bounding box center [565, 103] width 297 height 16
paste input "La Vie en Rosé"
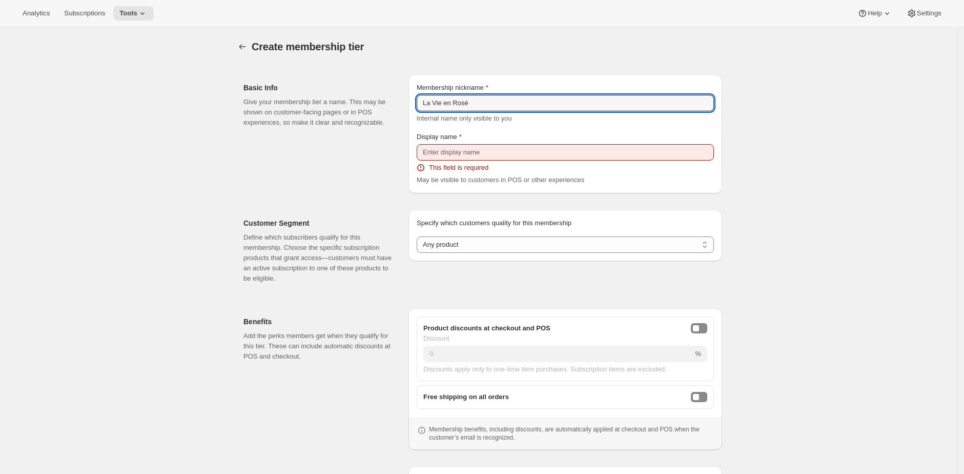
type input "La Vie en Rosé"
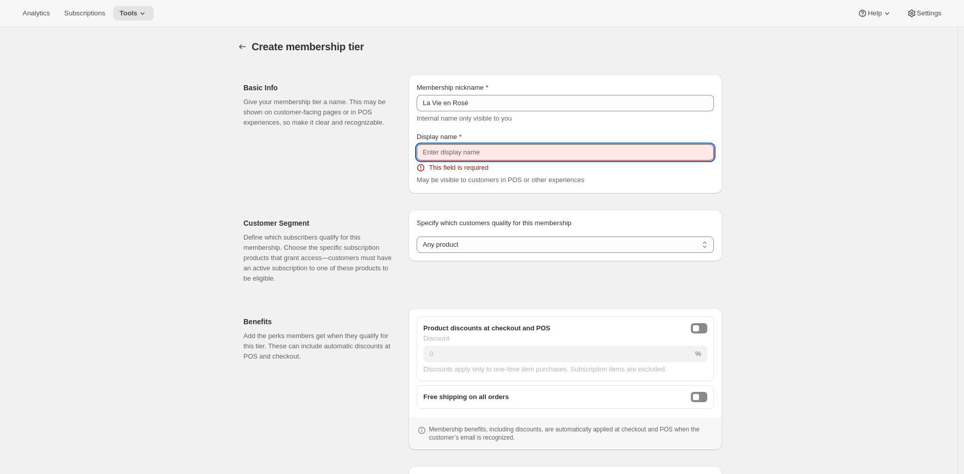
click at [505, 149] on input "Display name" at bounding box center [565, 152] width 297 height 16
paste input "La Vie en Rosé"
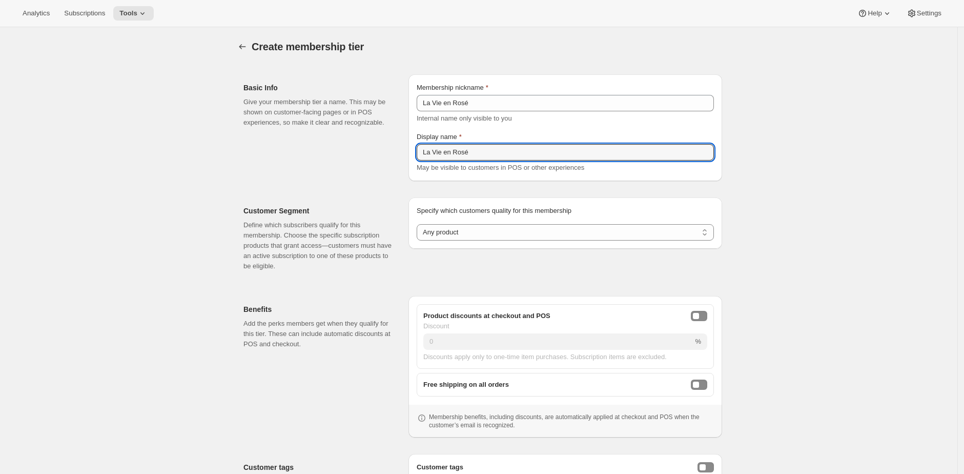
scroll to position [2, 0]
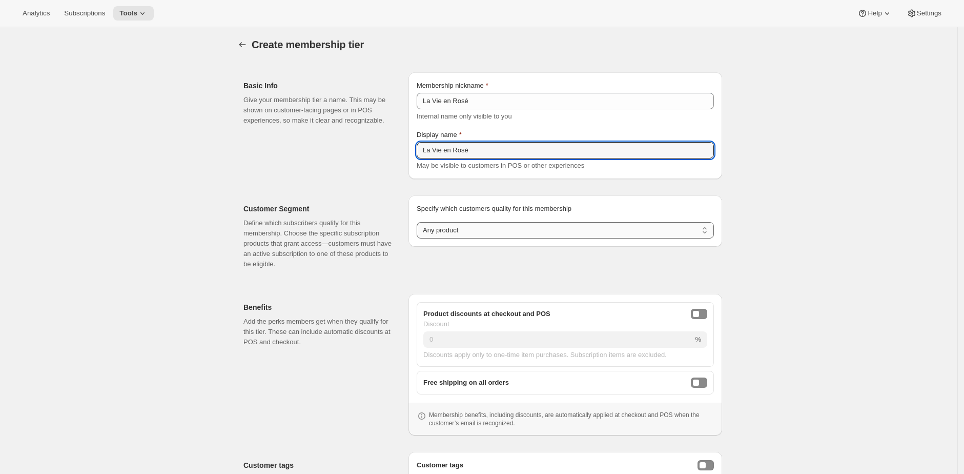
type input "La Vie en Rosé"
click at [523, 228] on select "Any product Subscribe to specific product(s) Subscribe to specific variant(s)" at bounding box center [565, 230] width 297 height 16
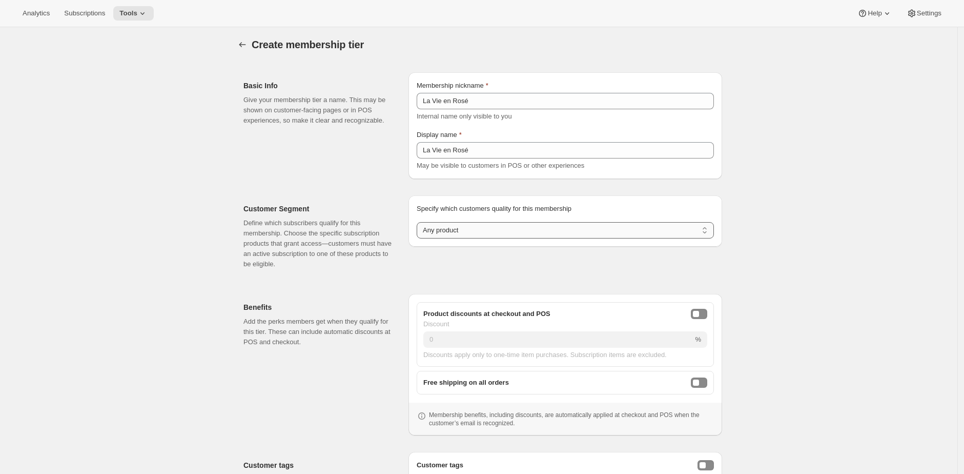
select select "products"
click at [419, 222] on select "Any product Subscribe to specific product(s) Subscribe to specific variant(s)" at bounding box center [565, 230] width 297 height 16
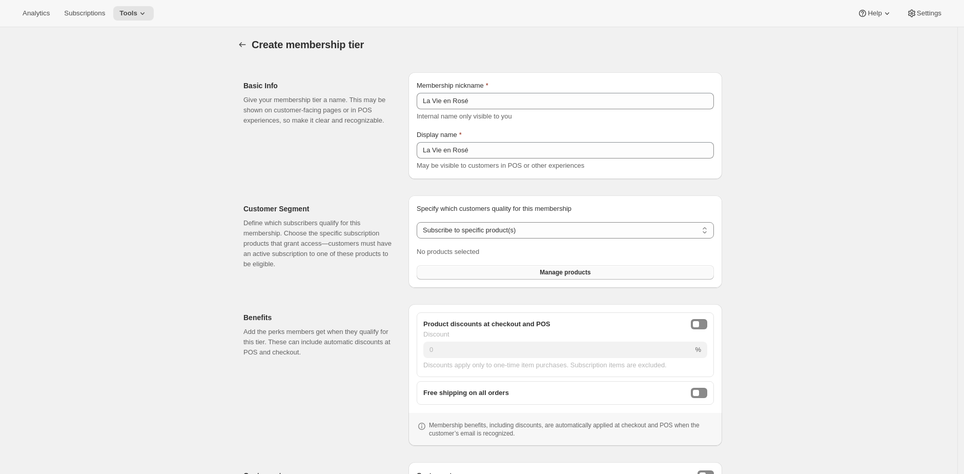
click at [525, 274] on button "Manage products" at bounding box center [565, 272] width 297 height 14
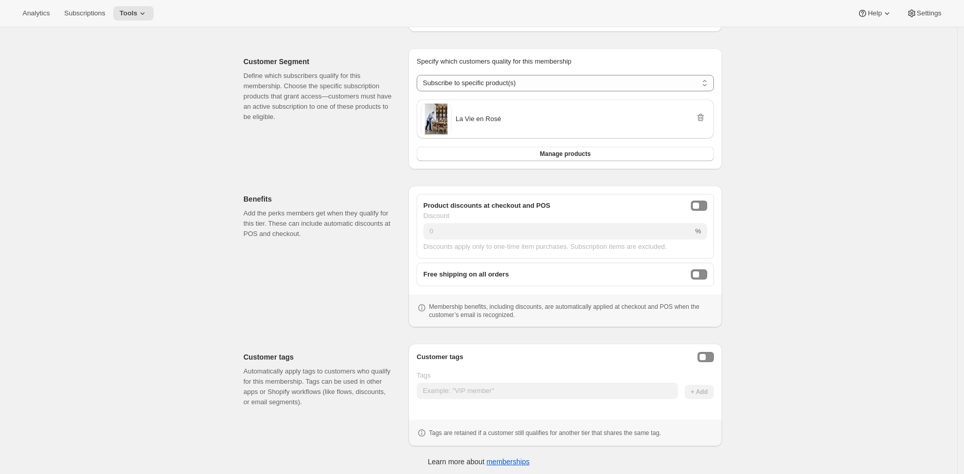
scroll to position [152, 0]
click at [706, 351] on div "Enable customer tags" at bounding box center [703, 354] width 6 height 6
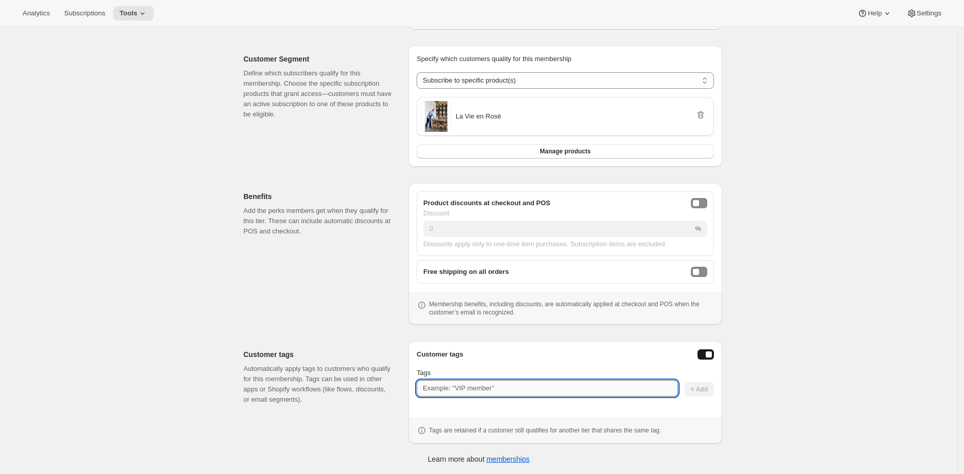
click at [641, 381] on input "Tags" at bounding box center [547, 388] width 261 height 16
paste input "La Vie en Rosé"
type input "lavieenRose"
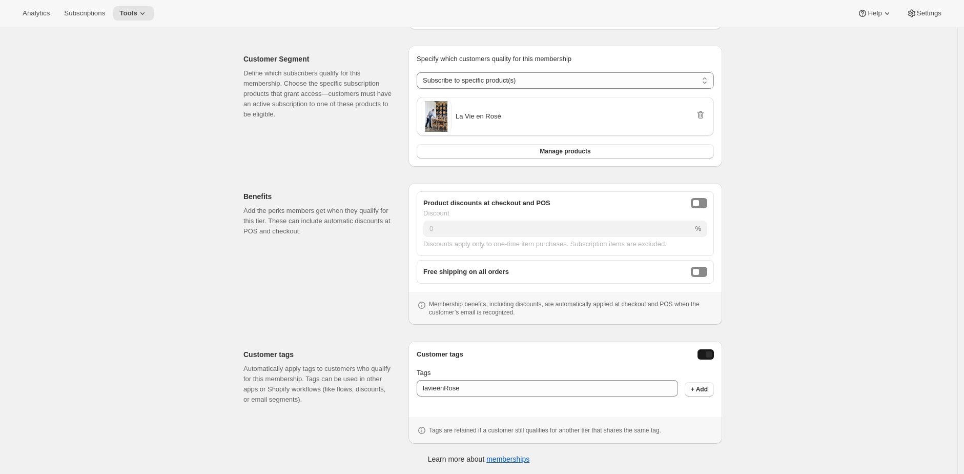
drag, startPoint x: 701, startPoint y: 384, endPoint x: 709, endPoint y: 351, distance: 33.8
click at [701, 383] on button "+ Add" at bounding box center [699, 389] width 29 height 14
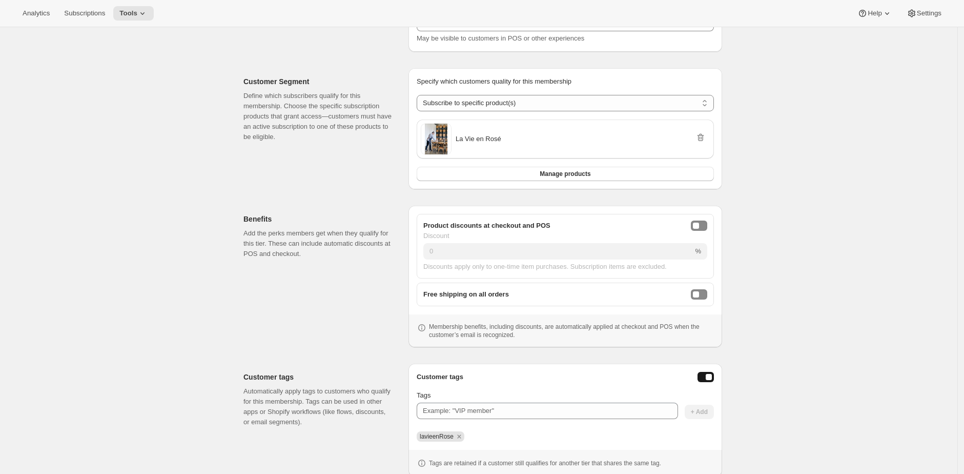
scroll to position [0, 0]
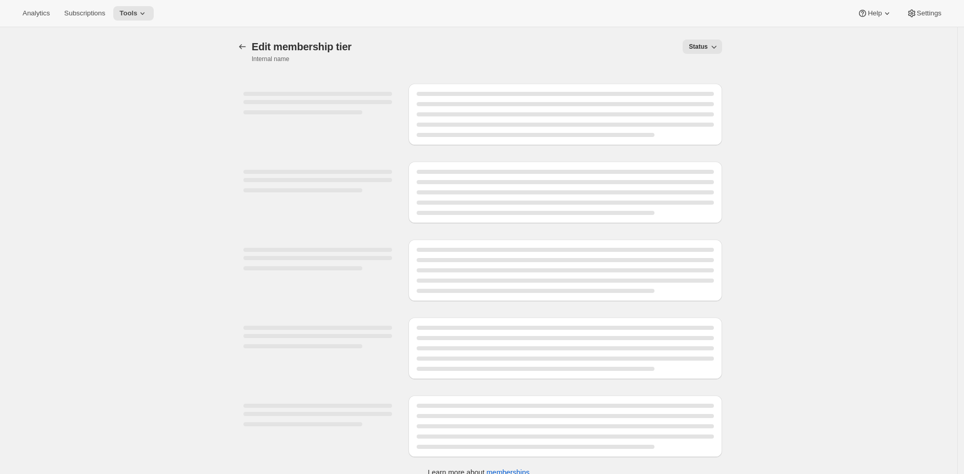
select select "products"
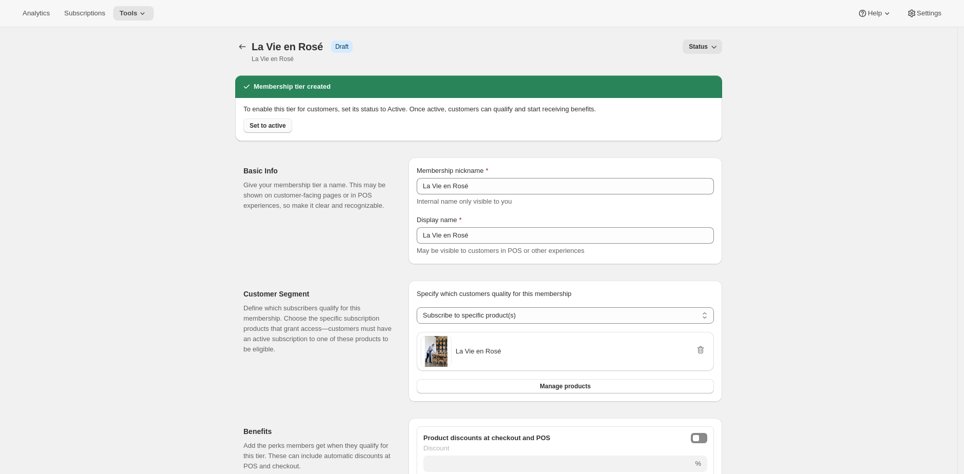
click at [278, 127] on span "Set to active" at bounding box center [268, 125] width 36 height 8
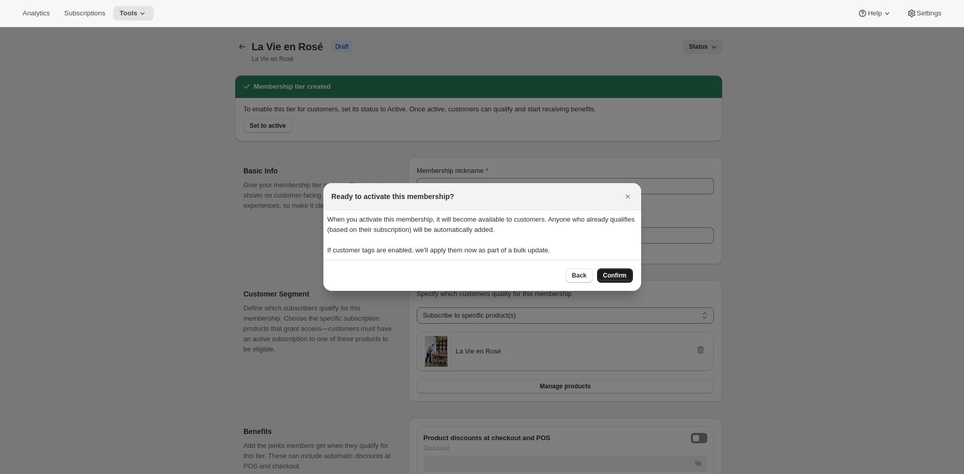
click at [611, 272] on span "Confirm" at bounding box center [615, 275] width 24 height 8
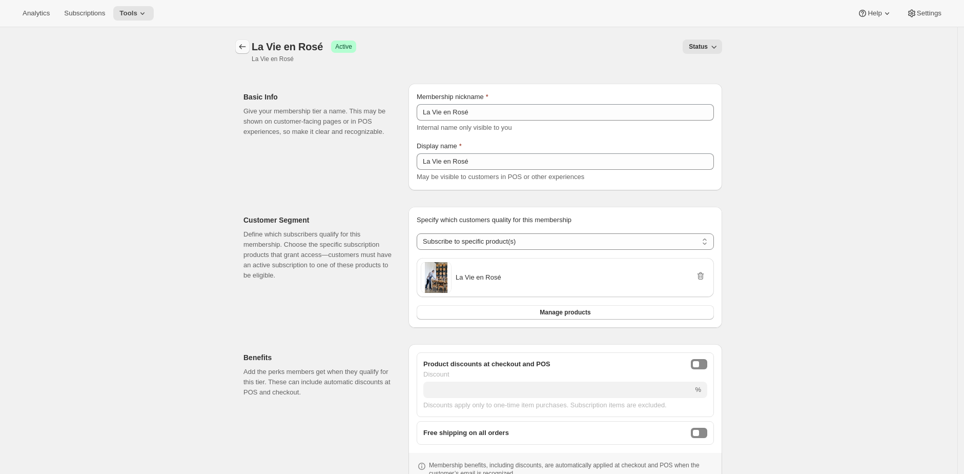
click at [250, 47] on button "Memberships" at bounding box center [242, 46] width 14 height 14
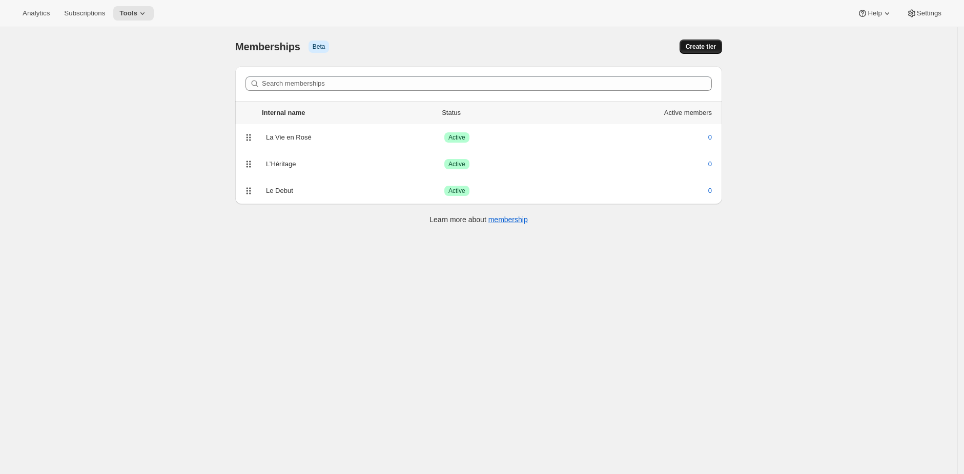
click at [681, 51] on button "Create tier" at bounding box center [701, 46] width 43 height 14
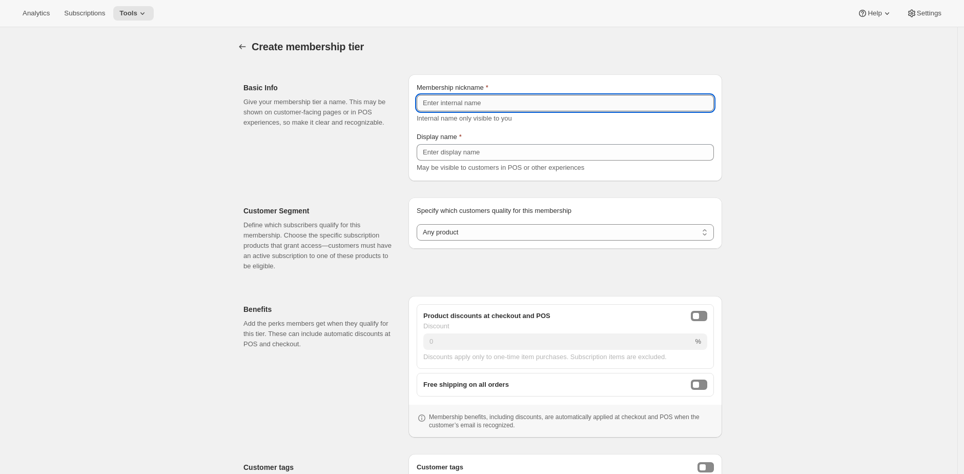
click at [604, 99] on input "Membership nickname" at bounding box center [565, 103] width 297 height 16
paste input "L’Atelier"
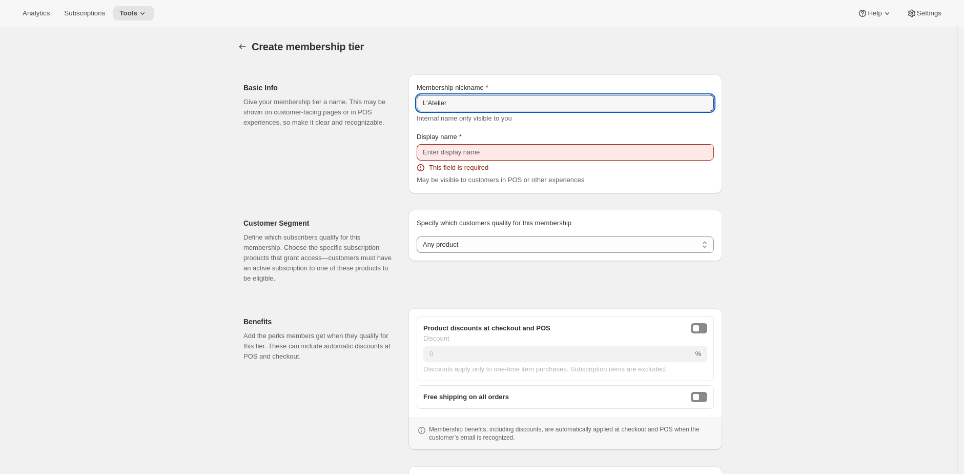
type input "L’Atelier"
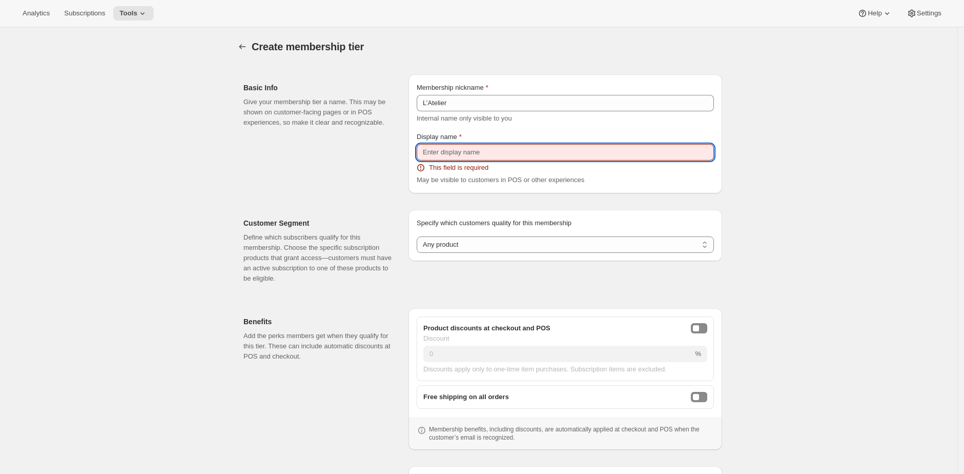
click at [525, 150] on input "Display name" at bounding box center [565, 152] width 297 height 16
paste input "L’Atelier"
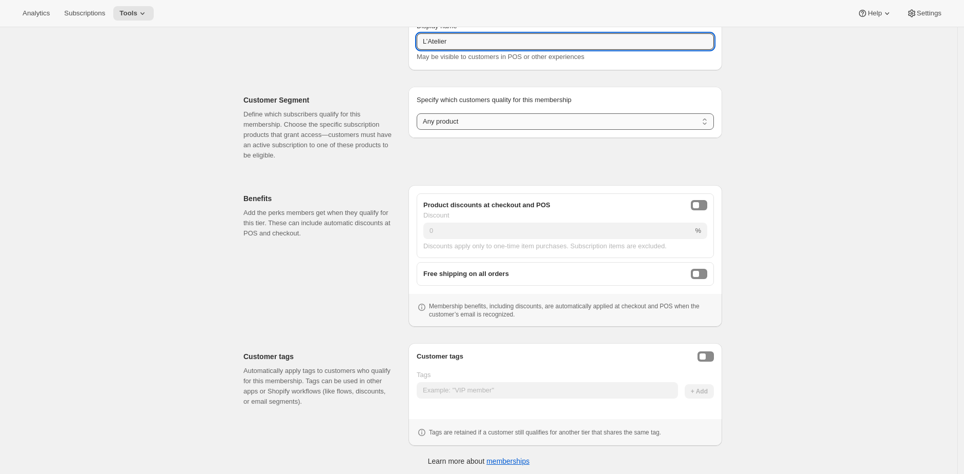
scroll to position [113, 0]
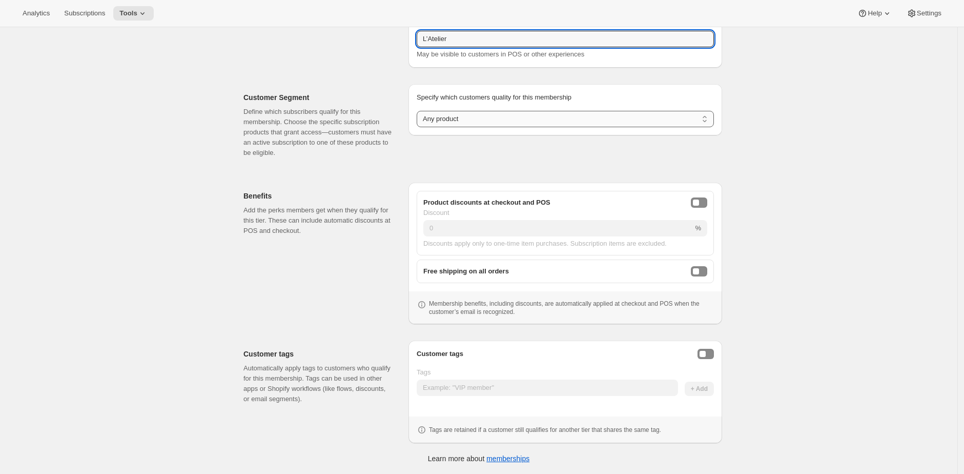
type input "L’Atelier"
click at [613, 118] on select "Any product Subscribe to specific product(s) Subscribe to specific variant(s)" at bounding box center [565, 119] width 297 height 16
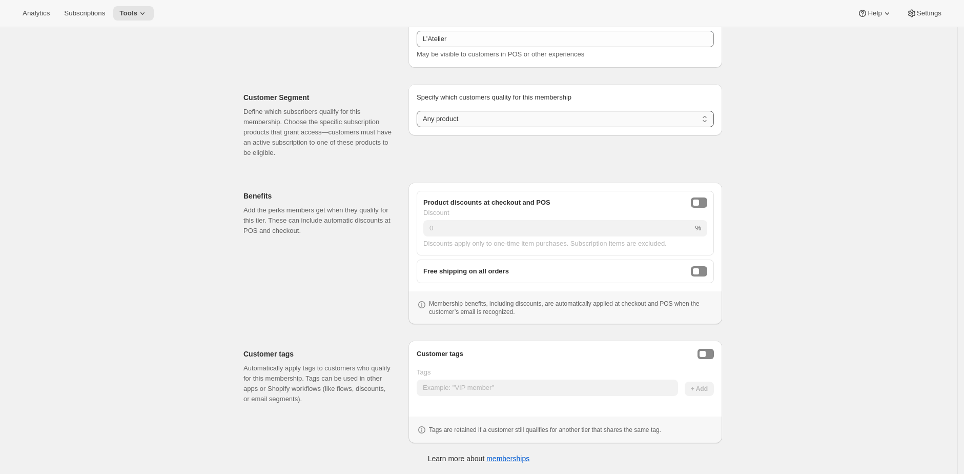
select select "products"
click at [419, 111] on select "Any product Subscribe to specific product(s) Subscribe to specific variant(s)" at bounding box center [565, 119] width 297 height 16
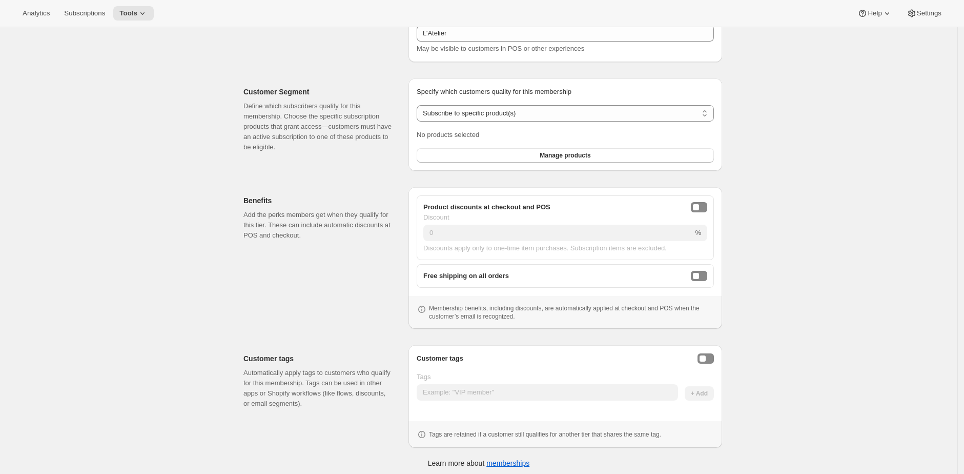
scroll to position [124, 0]
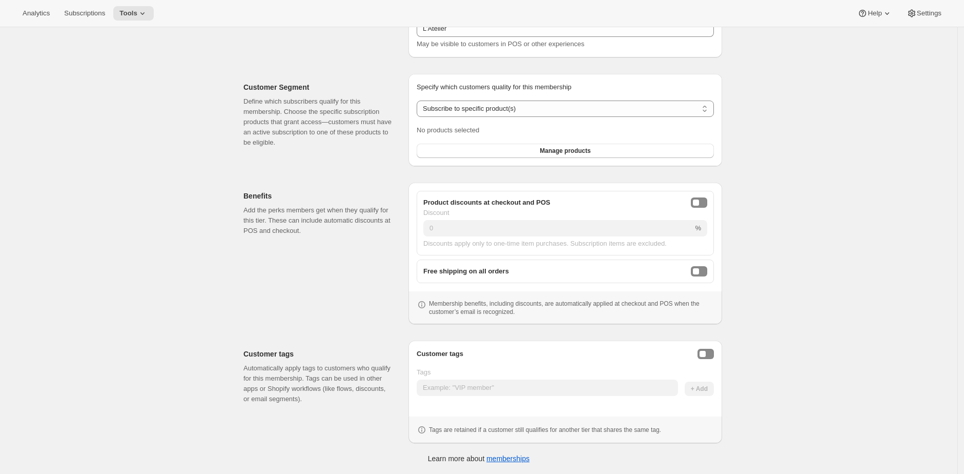
click at [718, 353] on div "Customer tags Tags + Add Tags are retained if a customer still qualifies for an…" at bounding box center [566, 391] width 314 height 103
click at [712, 354] on button "Enable customer tags" at bounding box center [706, 354] width 16 height 10
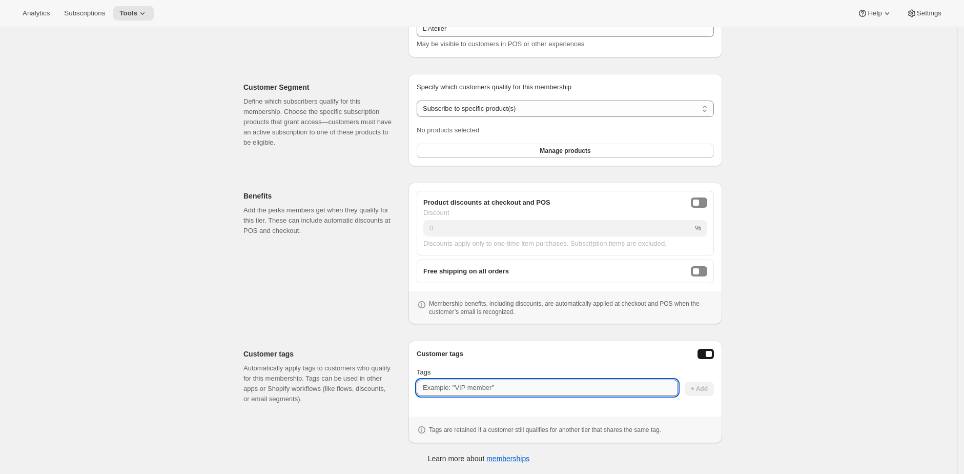
click at [621, 387] on input "Tags" at bounding box center [547, 387] width 261 height 16
paste input "L’Atelier"
type input "latelier"
drag, startPoint x: 709, startPoint y: 391, endPoint x: 707, endPoint y: 385, distance: 5.7
click at [708, 390] on span "+ Add" at bounding box center [699, 388] width 17 height 8
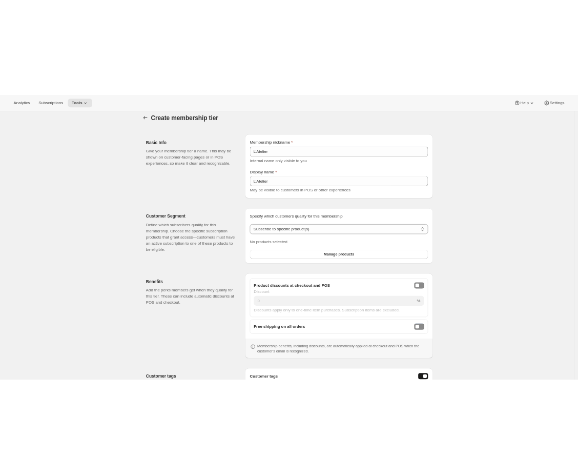
scroll to position [0, 0]
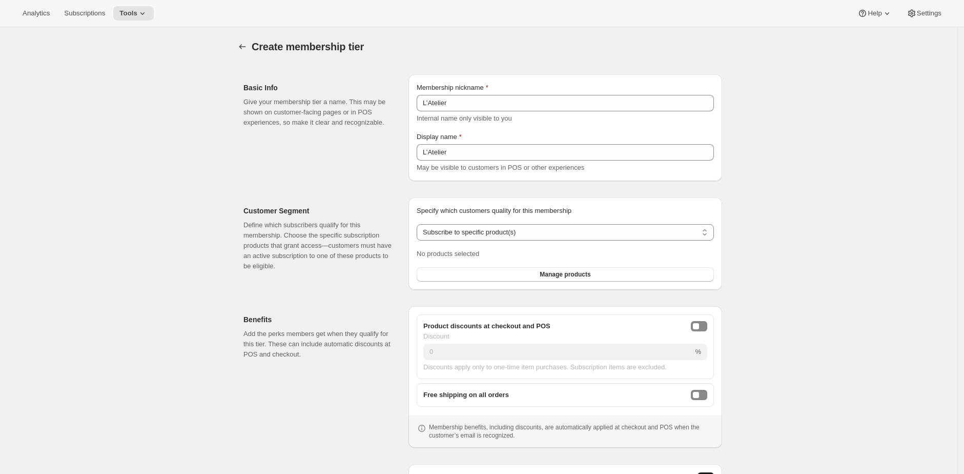
click at [625, 56] on div "Create membership tier. This page is ready Create membership tier" at bounding box center [478, 46] width 487 height 39
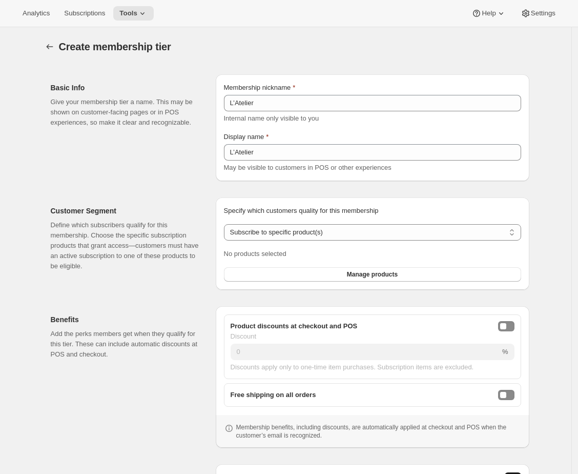
click at [403, 22] on div "Analytics Subscriptions Tools Help Settings" at bounding box center [289, 13] width 578 height 27
select select "any"
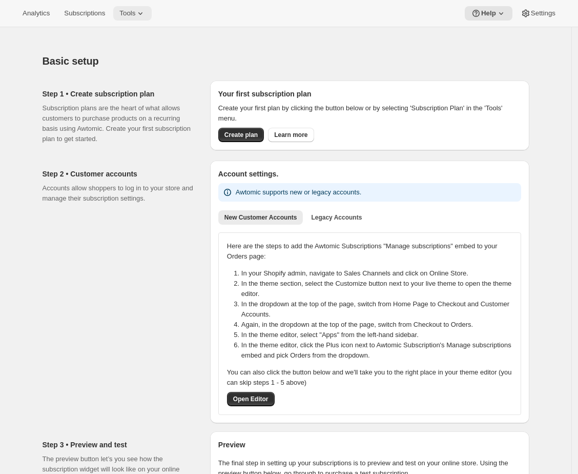
click at [133, 16] on span "Tools" at bounding box center [127, 13] width 16 height 8
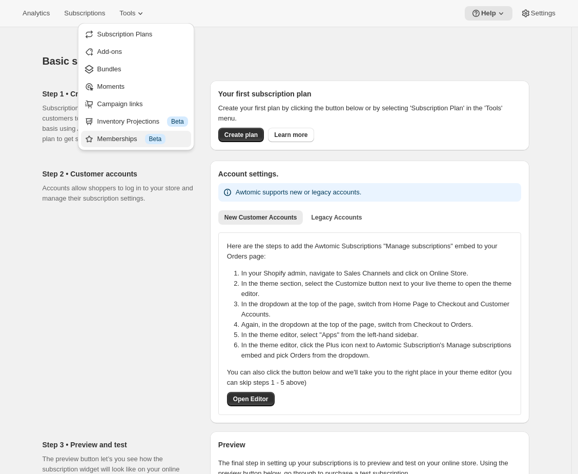
click at [148, 135] on span "Info Beta" at bounding box center [155, 139] width 21 height 10
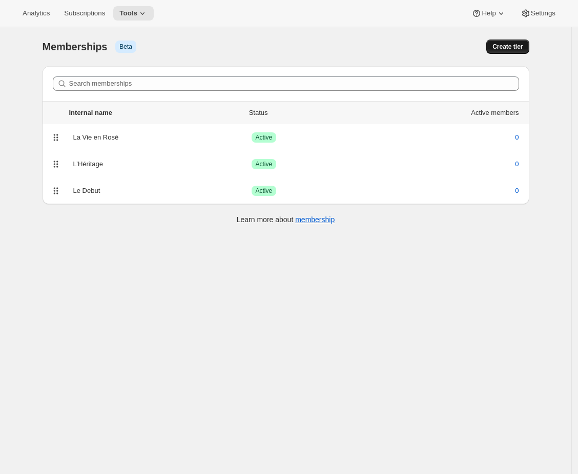
click at [501, 44] on span "Create tier" at bounding box center [508, 47] width 30 height 8
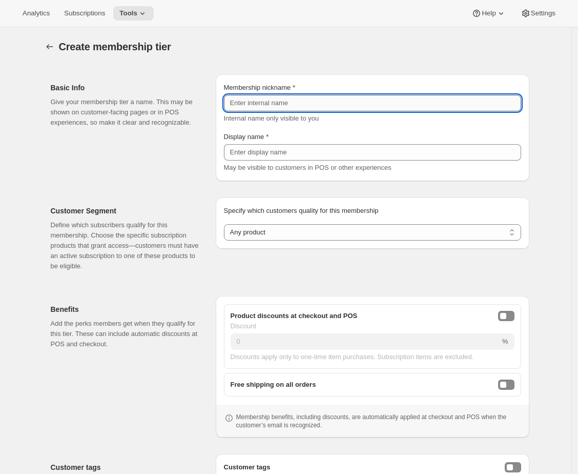
click at [256, 104] on input "Membership nickname" at bounding box center [372, 103] width 297 height 16
paste input "L’Atelier"
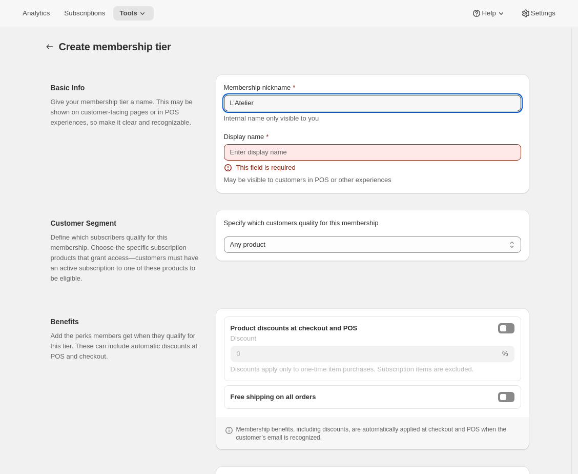
type input "L’Atelier"
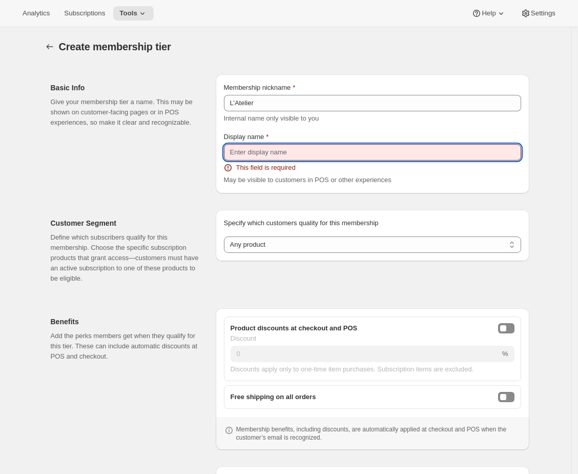
click at [303, 149] on input "Display name" at bounding box center [372, 152] width 297 height 16
paste input "L’Atelier"
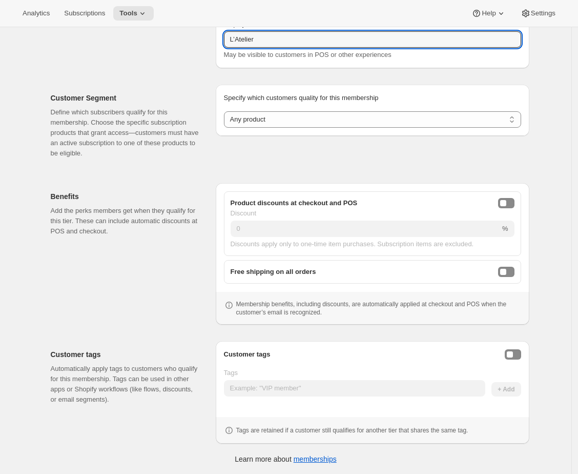
scroll to position [113, 0]
type input "L’Atelier"
click at [516, 354] on button "Enable customer tags" at bounding box center [513, 354] width 16 height 10
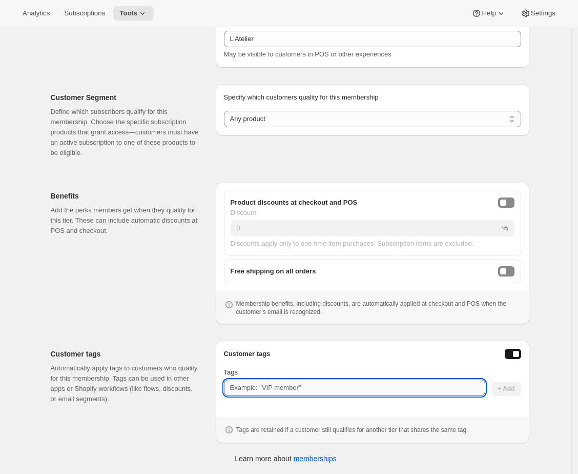
click at [411, 390] on input "Tags" at bounding box center [354, 387] width 261 height 16
paste input "L’Atelier"
type input "latelier"
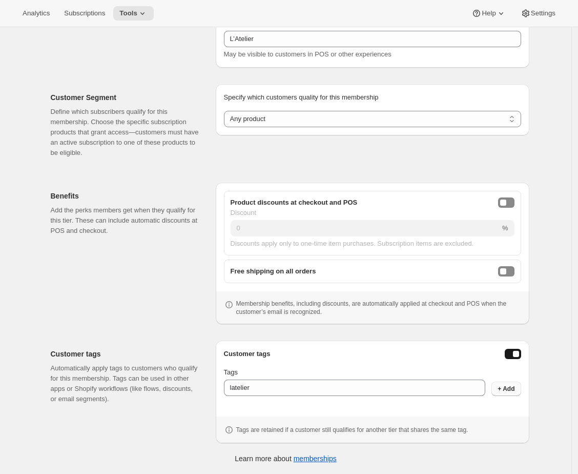
click at [520, 388] on button "+ Add" at bounding box center [506, 388] width 29 height 14
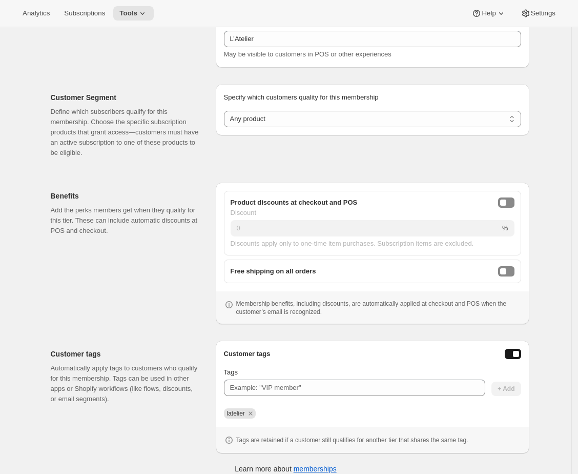
scroll to position [90, 0]
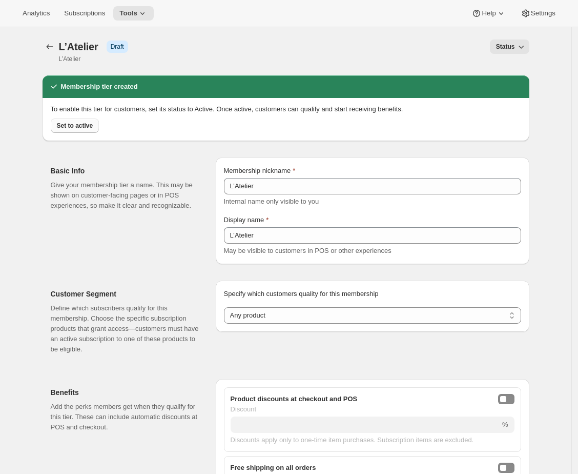
click at [75, 126] on span "Set to active" at bounding box center [75, 125] width 36 height 8
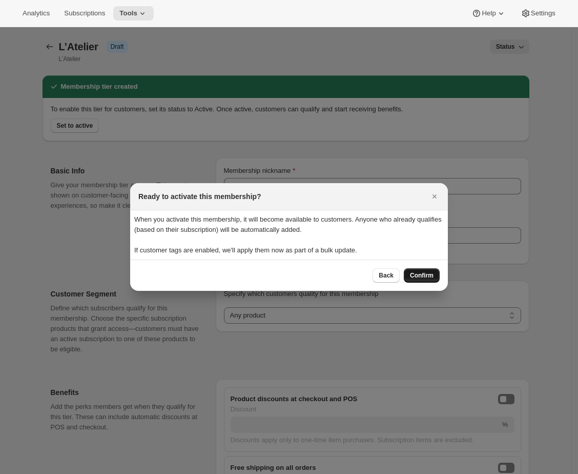
click at [423, 275] on span "Confirm" at bounding box center [422, 275] width 24 height 8
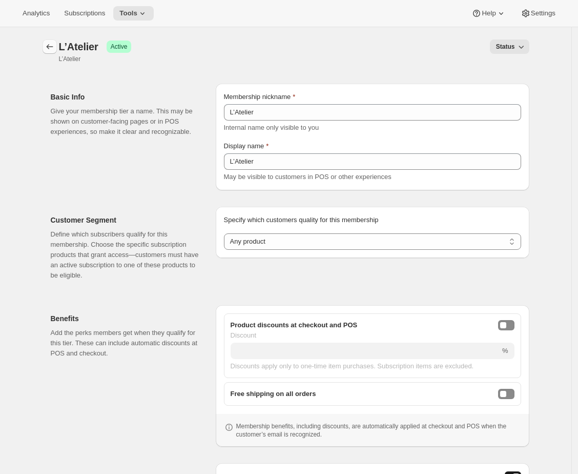
click at [55, 45] on icon "Memberships" at bounding box center [50, 47] width 10 height 10
